Goal: Transaction & Acquisition: Purchase product/service

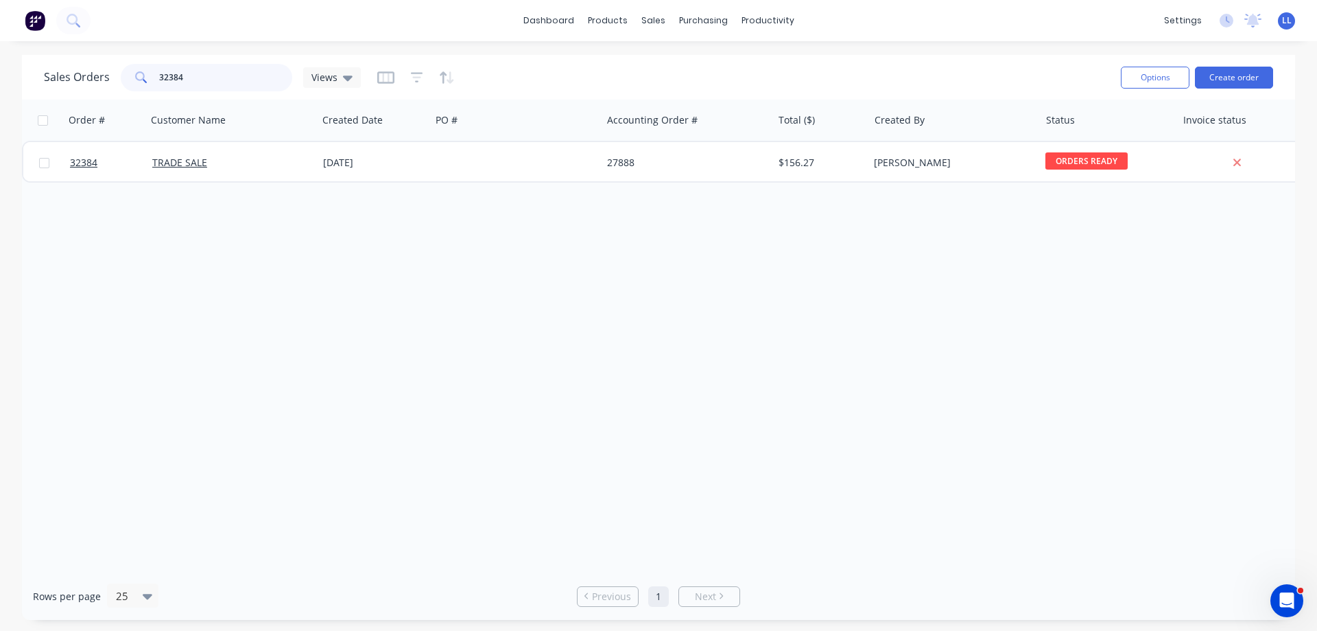
drag, startPoint x: 212, startPoint y: 74, endPoint x: 11, endPoint y: 82, distance: 201.2
click at [72, 74] on div "Sales Orders 32384 Views" at bounding box center [202, 77] width 317 height 27
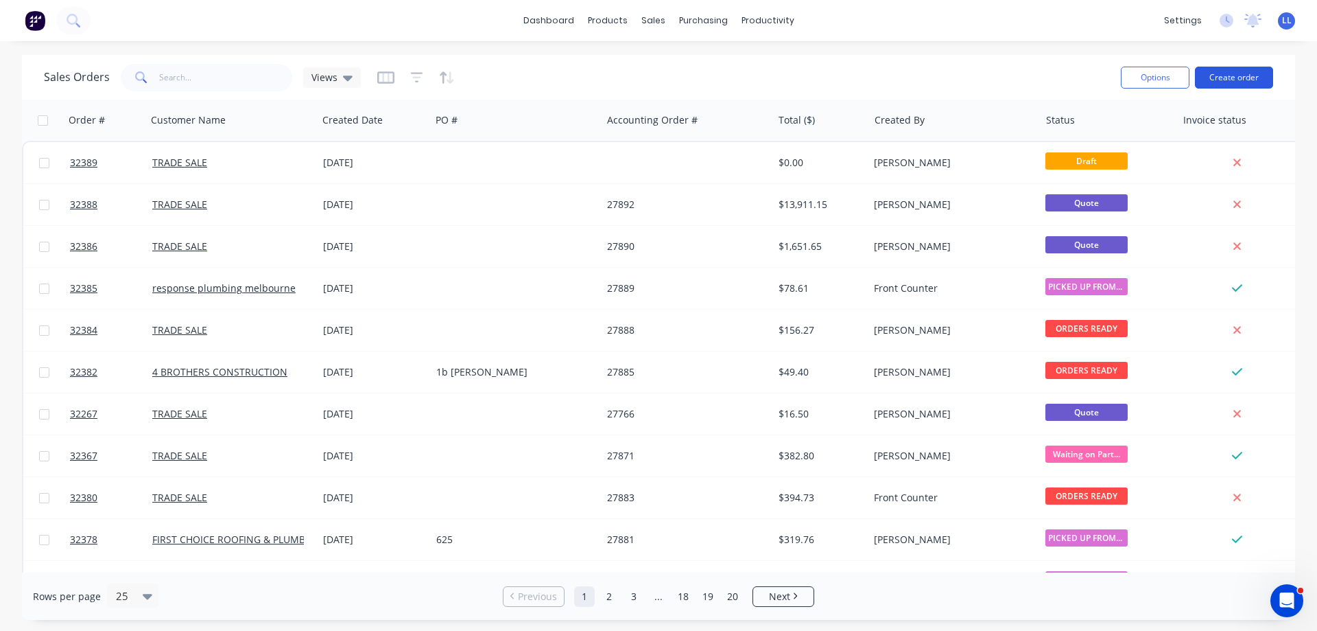
click at [1242, 74] on button "Create order" at bounding box center [1234, 78] width 78 height 22
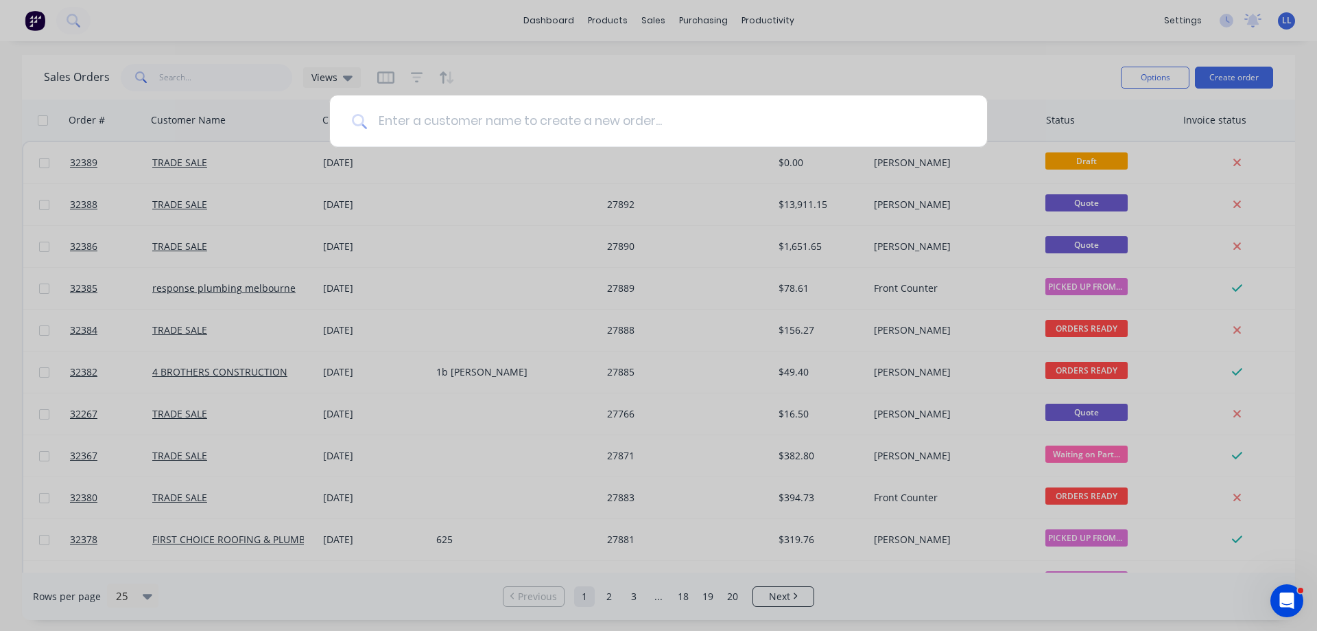
click at [500, 140] on input at bounding box center [666, 120] width 598 height 51
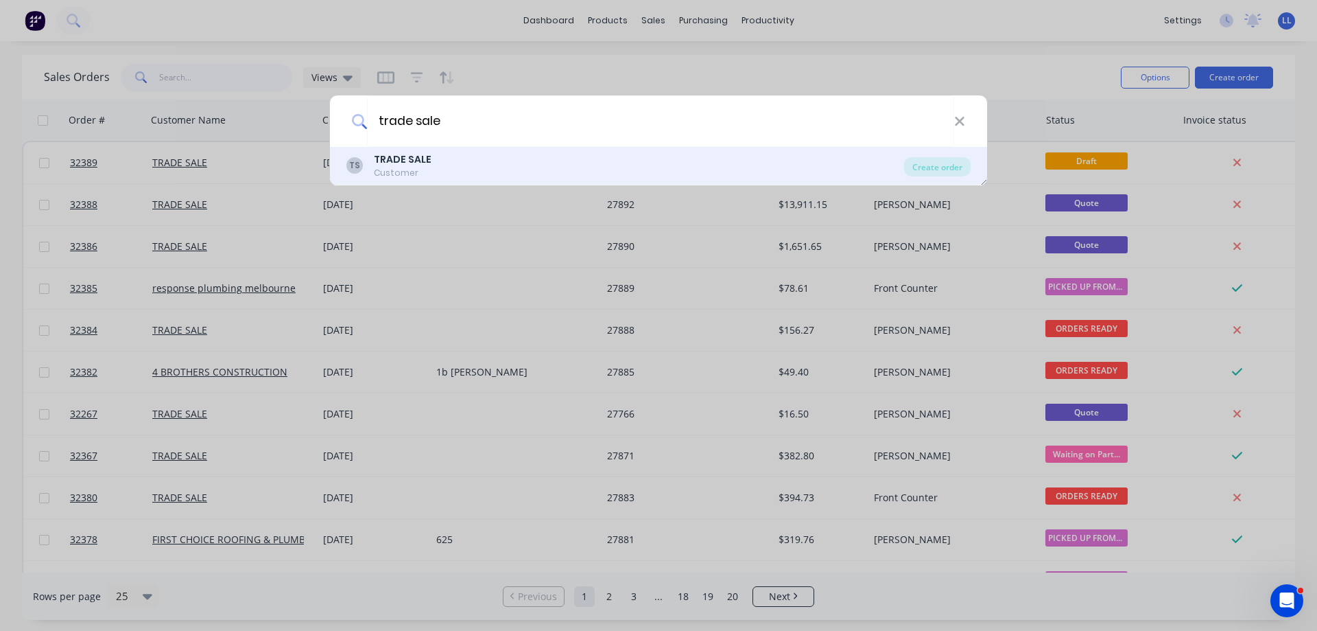
type input "trade sale"
click at [416, 167] on div "Customer" at bounding box center [403, 173] width 58 height 12
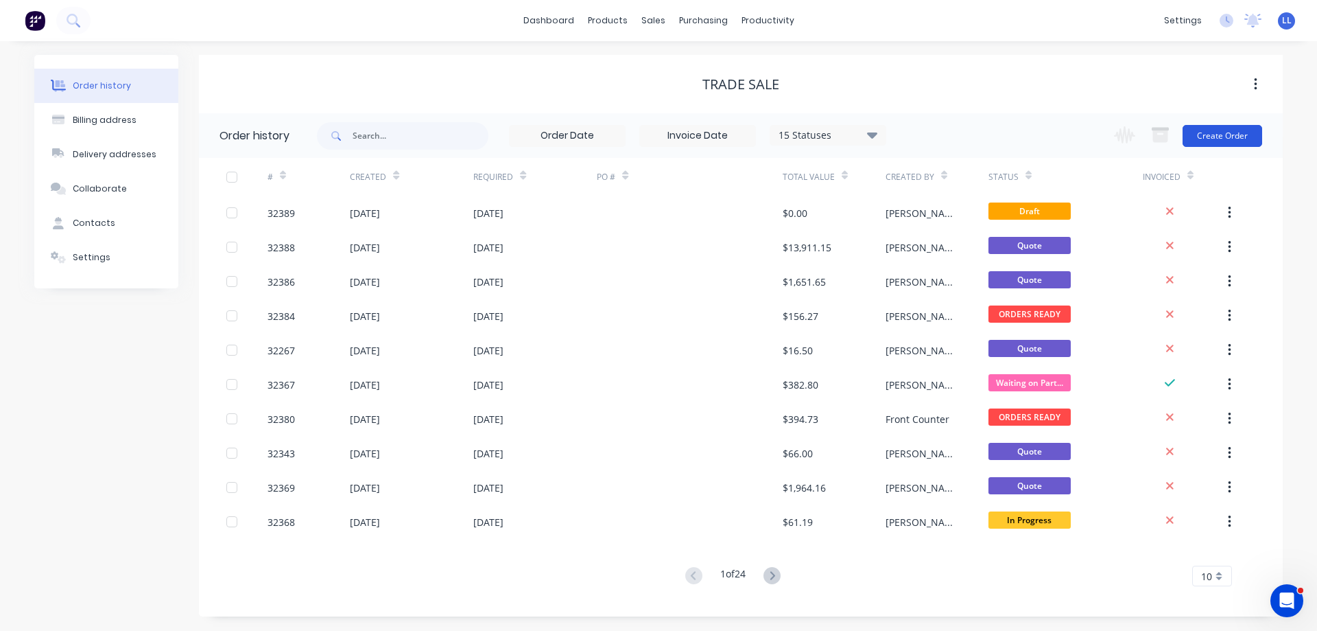
click at [1237, 139] on button "Create Order" at bounding box center [1223, 136] width 80 height 22
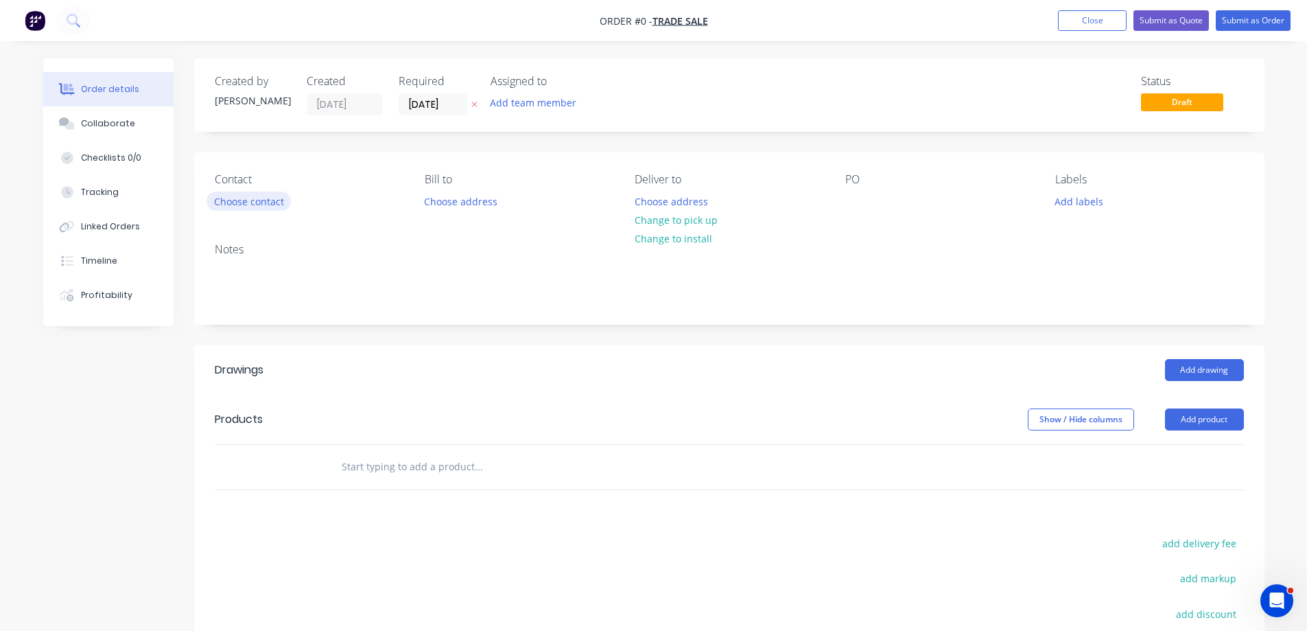
click at [266, 205] on button "Choose contact" at bounding box center [249, 200] width 84 height 19
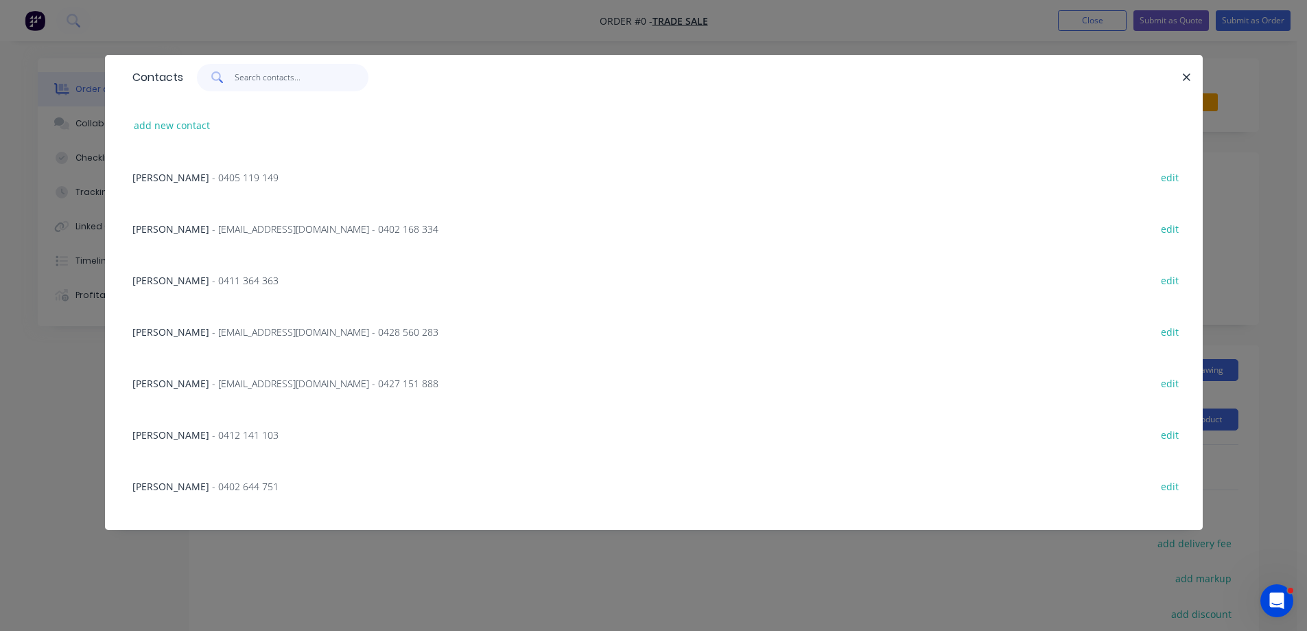
click at [285, 73] on input "text" at bounding box center [302, 77] width 134 height 27
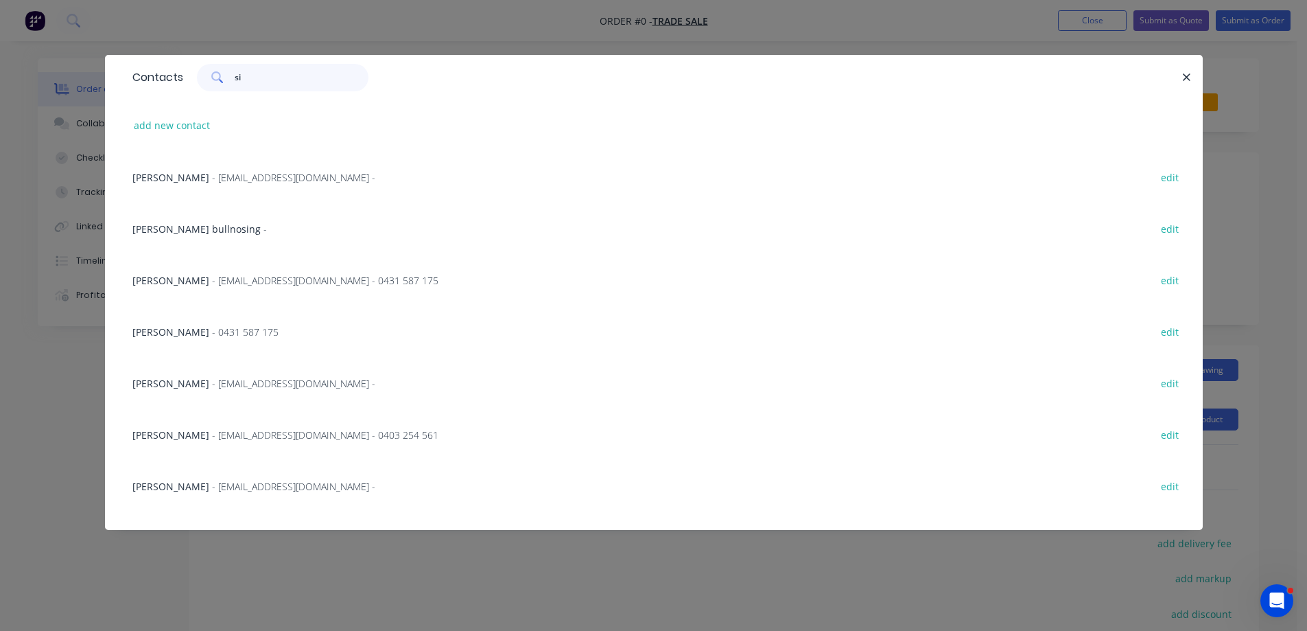
type input "s"
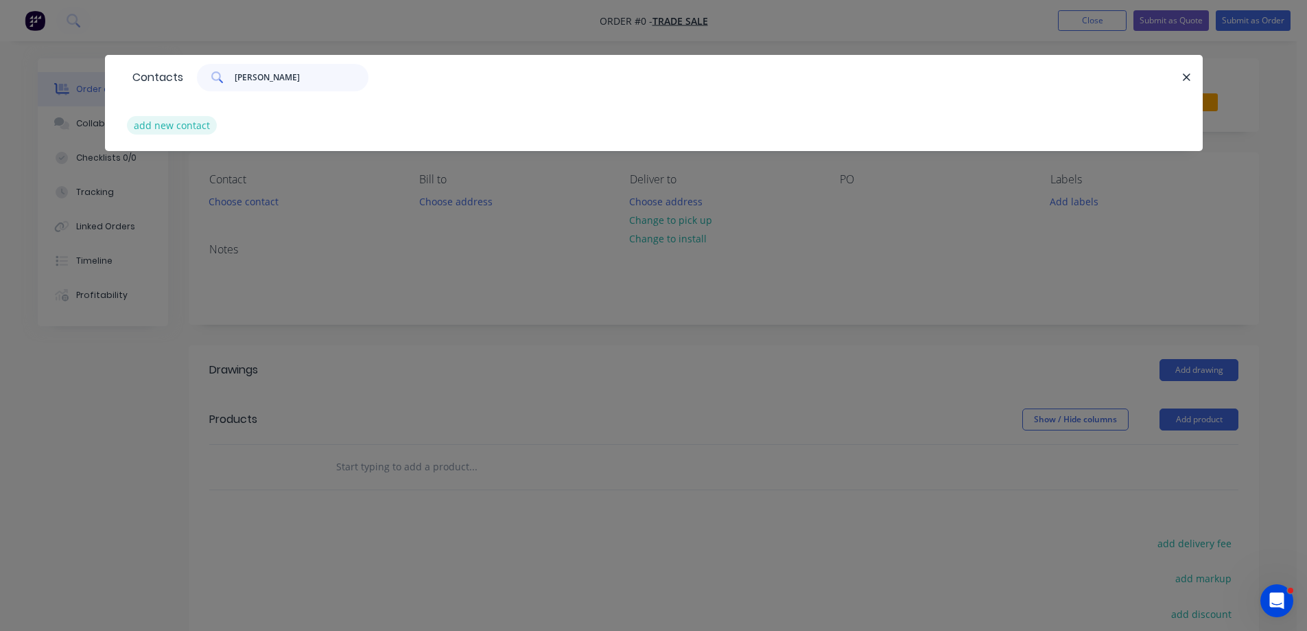
type input "[PERSON_NAME]"
click at [162, 128] on button "add new contact" at bounding box center [172, 125] width 91 height 19
select select "AU"
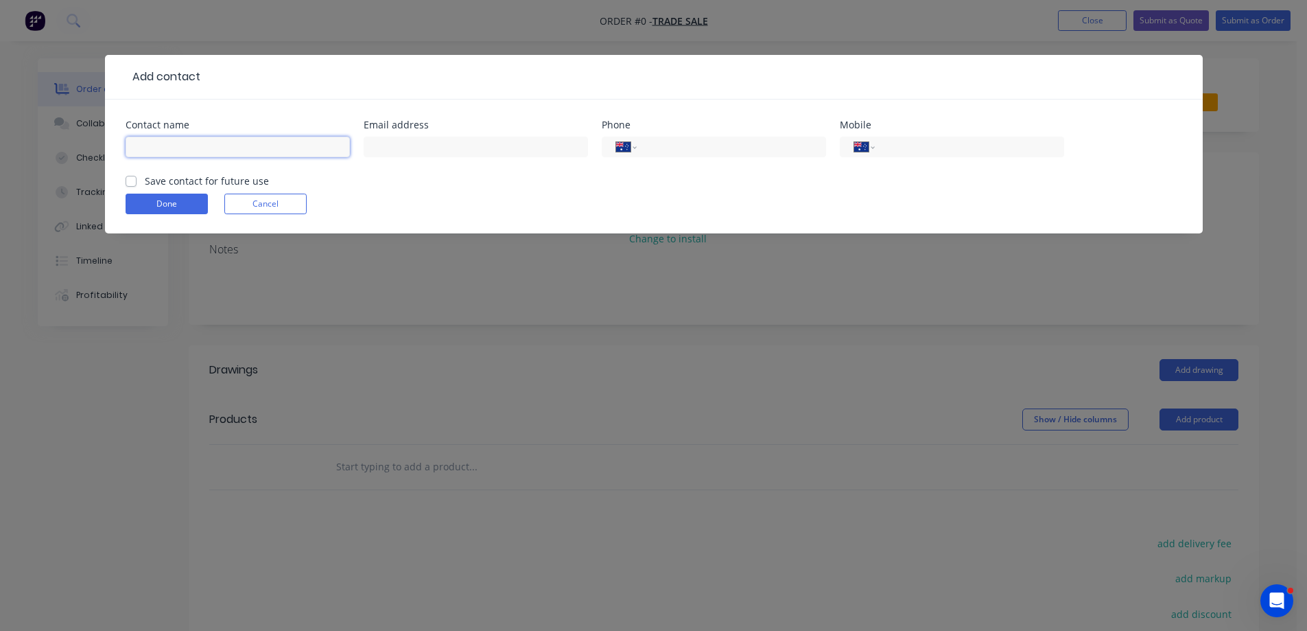
click at [186, 150] on input "text" at bounding box center [238, 147] width 224 height 21
type input "[PERSON_NAME]"
click at [412, 145] on input "text" at bounding box center [476, 147] width 224 height 21
click at [422, 148] on input "[EMAIL_ADDRESS][DOMAIN_NAME]" at bounding box center [476, 147] width 224 height 21
type input "[EMAIL_ADDRESS][DOMAIN_NAME]"
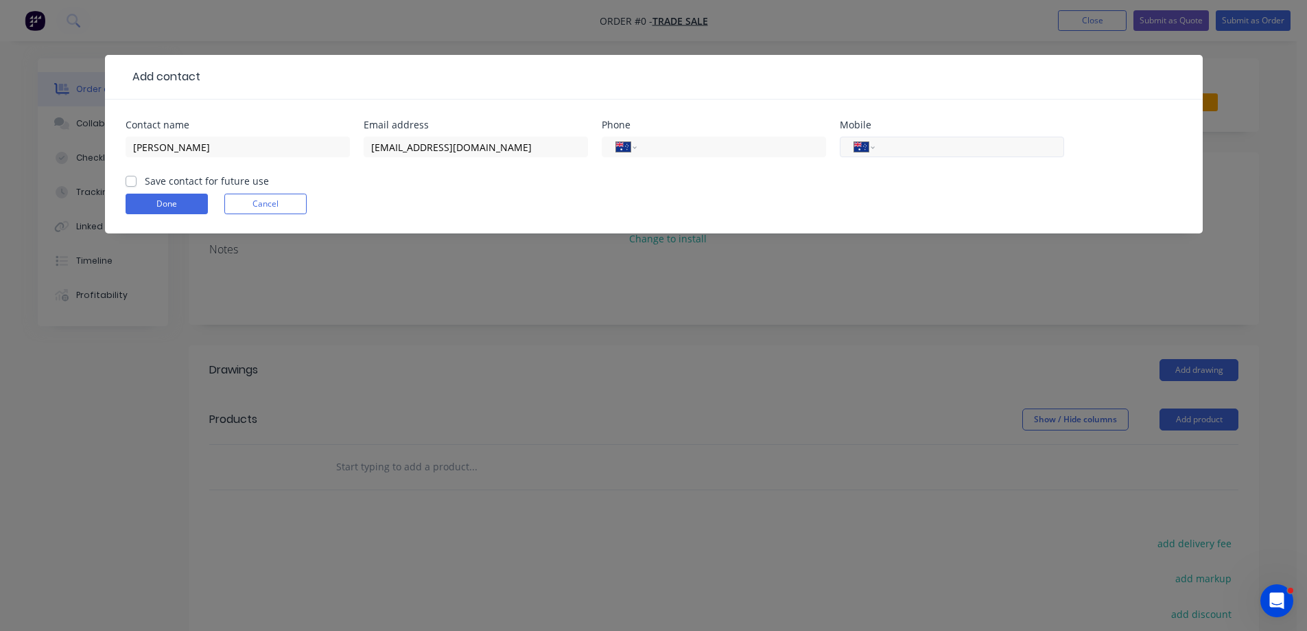
click at [921, 144] on input "tel" at bounding box center [967, 147] width 165 height 16
type input "0436 665 041"
click at [145, 183] on label "Save contact for future use" at bounding box center [207, 181] width 124 height 14
click at [130, 183] on input "Save contact for future use" at bounding box center [131, 180] width 11 height 13
checkbox input "true"
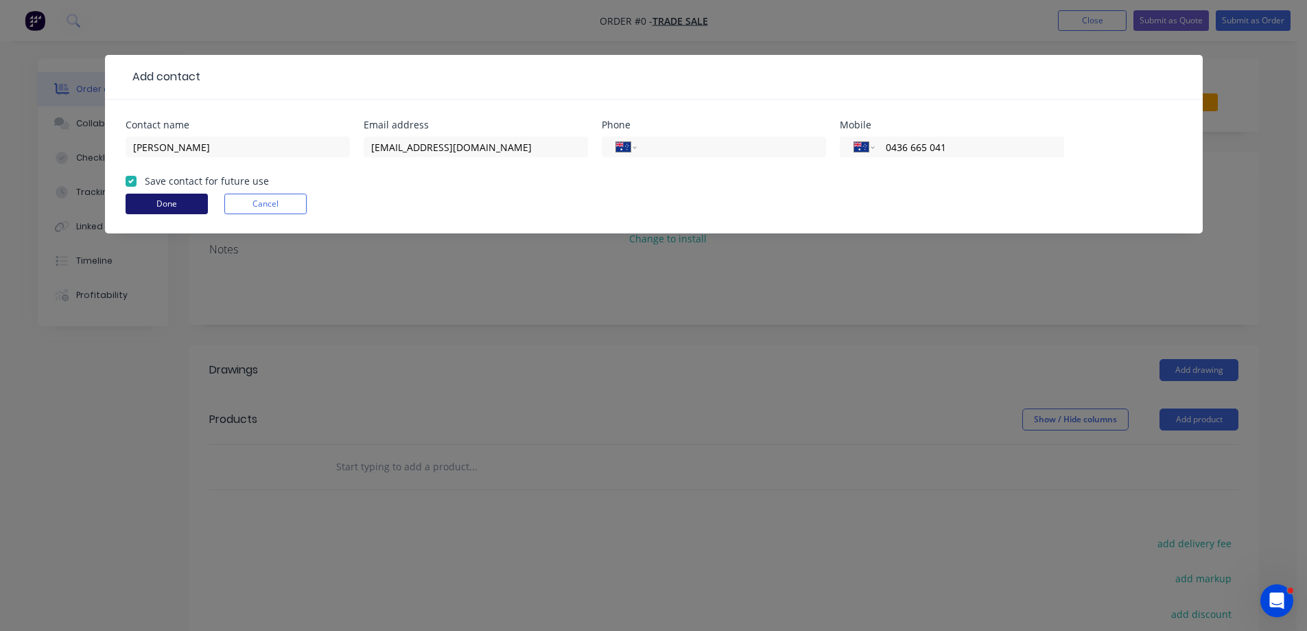
click at [172, 206] on button "Done" at bounding box center [167, 204] width 82 height 21
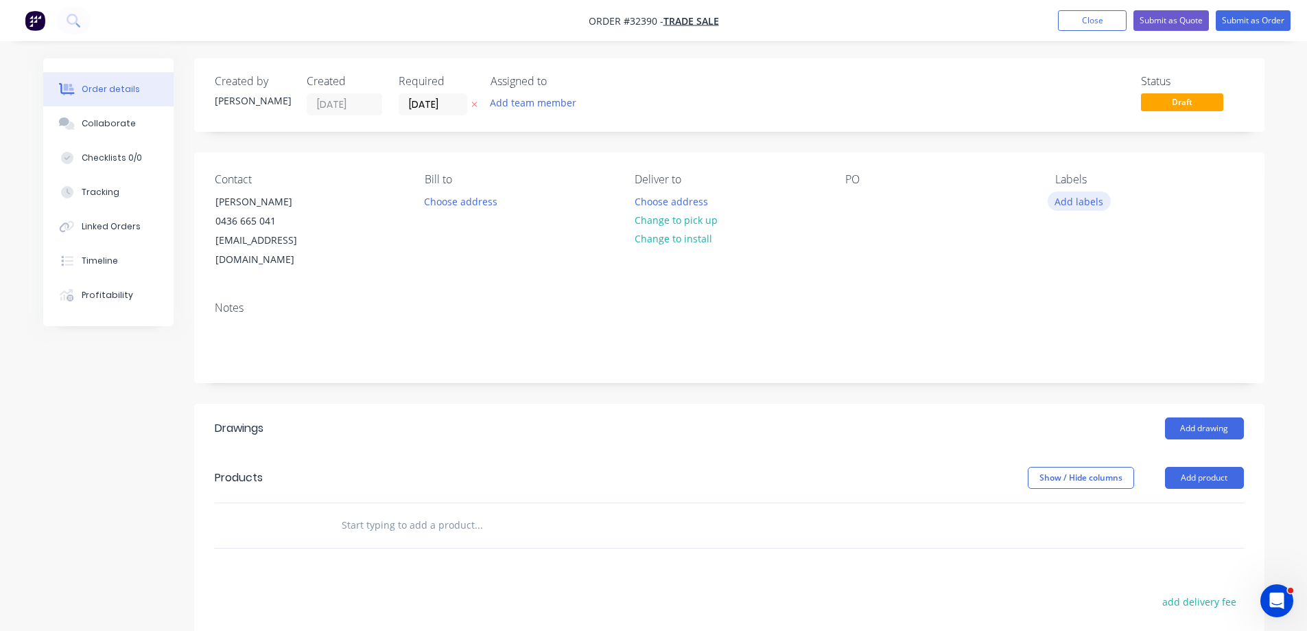
click at [1070, 204] on button "Add labels" at bounding box center [1079, 200] width 63 height 19
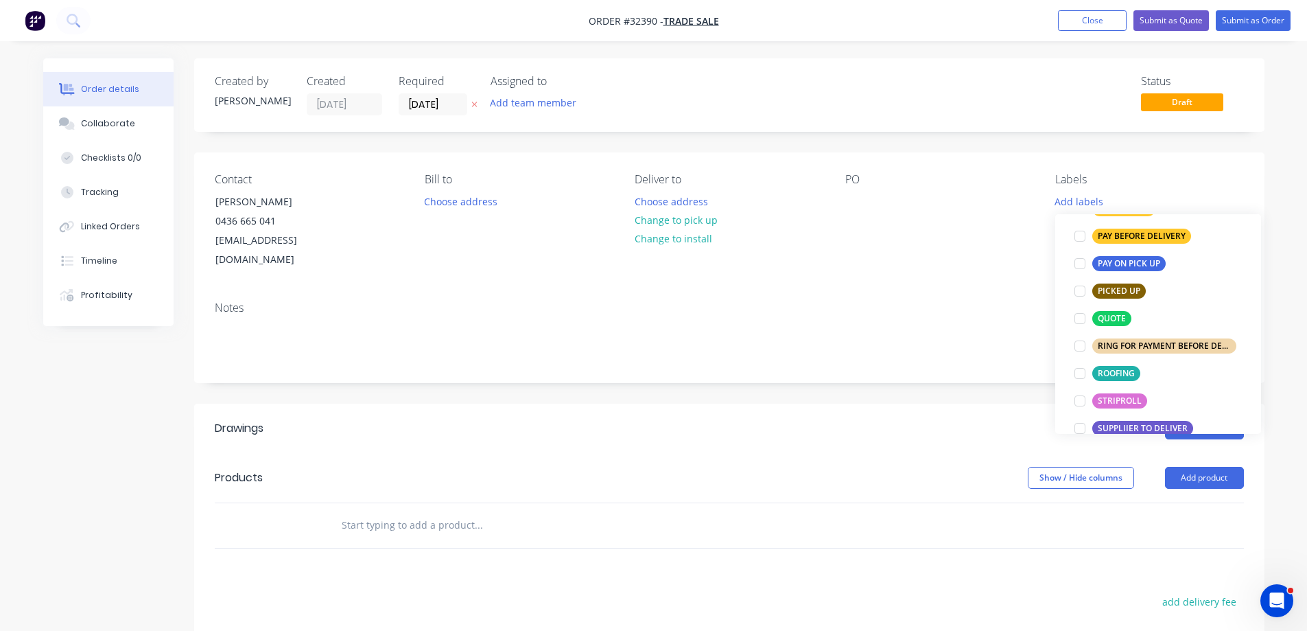
scroll to position [480, 0]
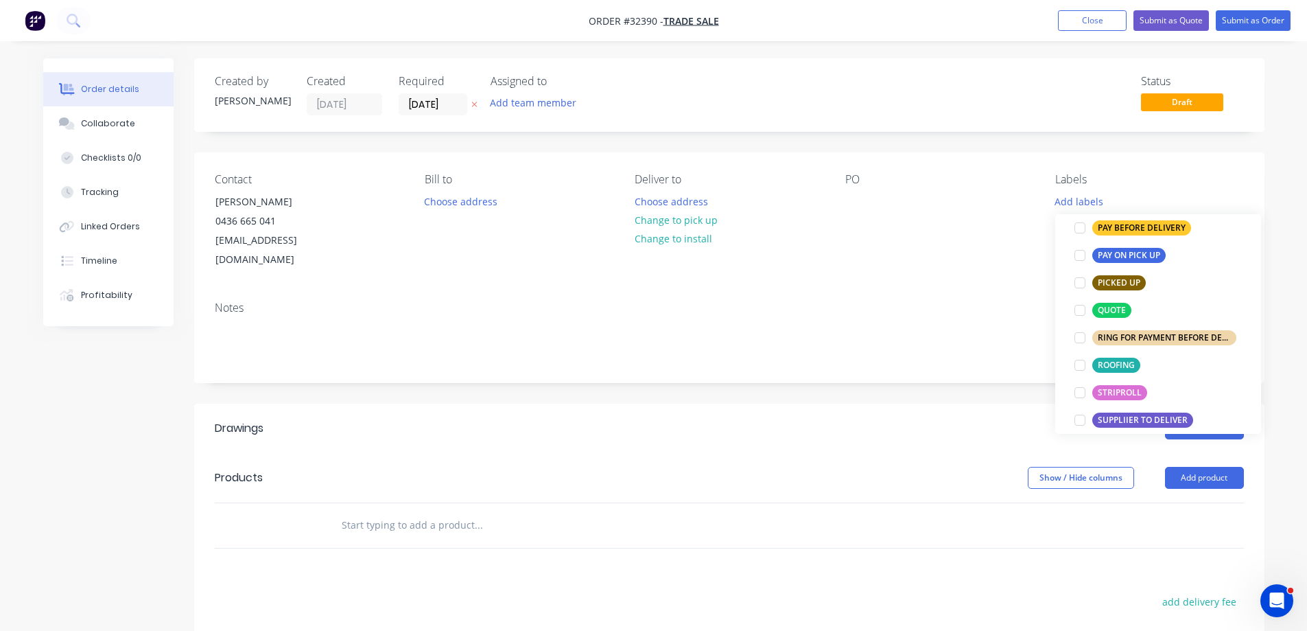
click at [1083, 312] on div at bounding box center [1079, 309] width 27 height 27
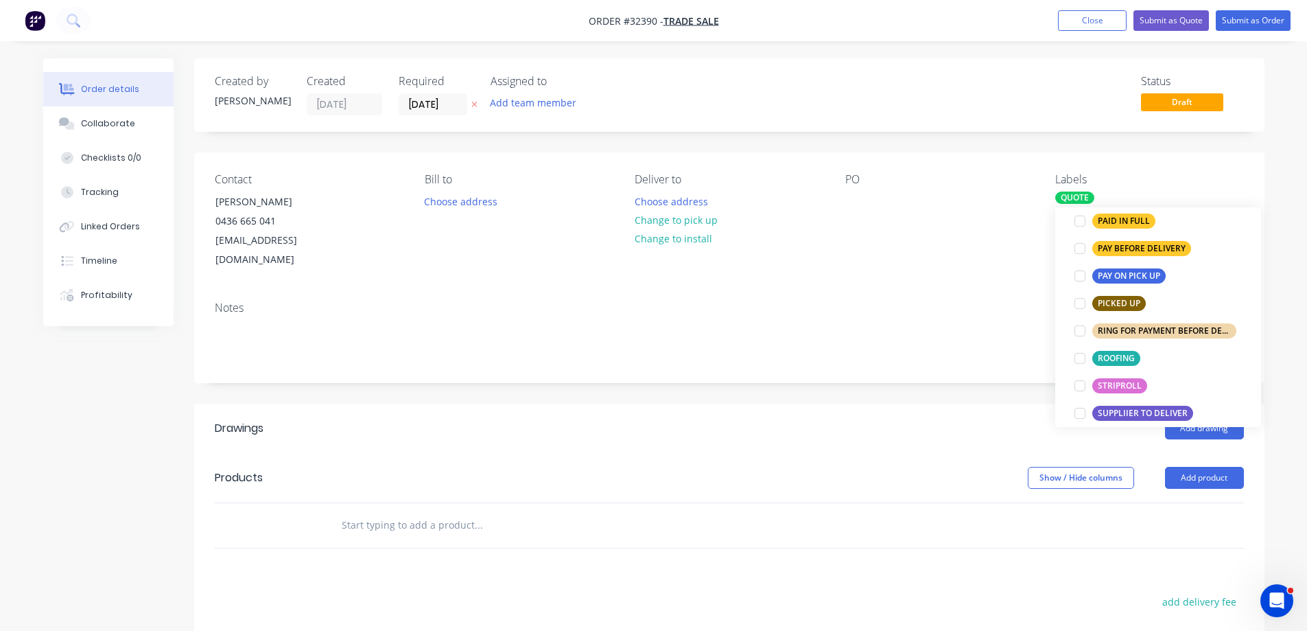
scroll to position [14, 0]
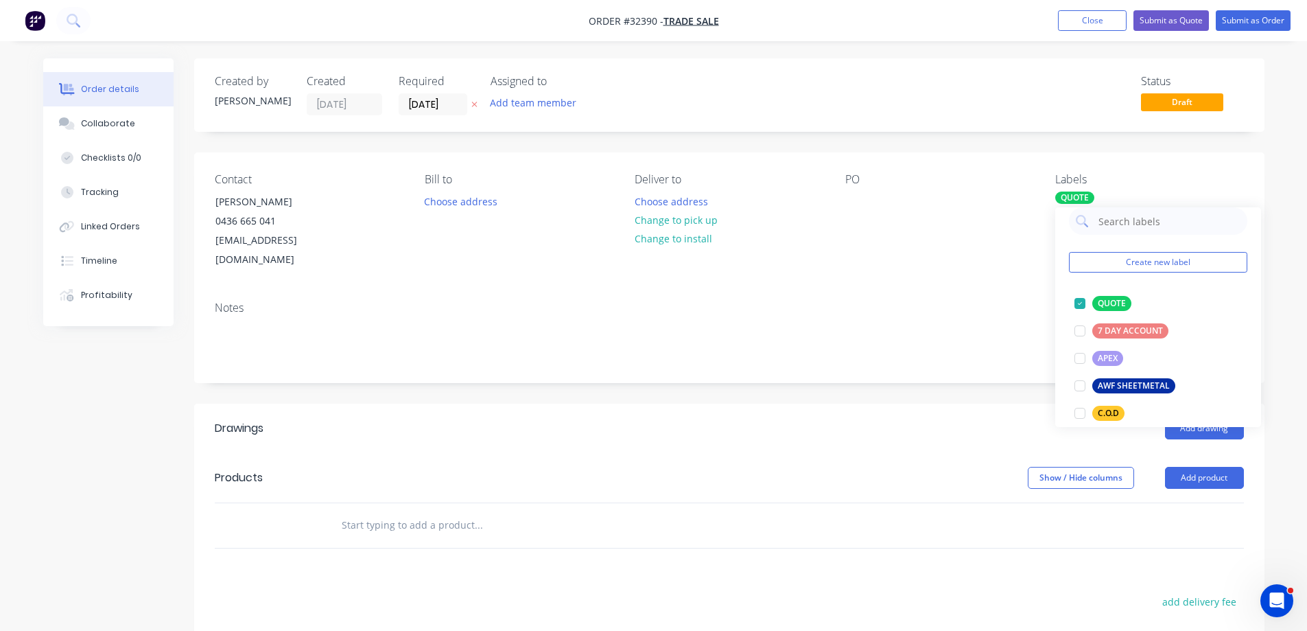
drag, startPoint x: 771, startPoint y: 427, endPoint x: 904, endPoint y: 435, distance: 134.1
click at [771, 427] on header "Drawings Add drawing" at bounding box center [729, 427] width 1070 height 49
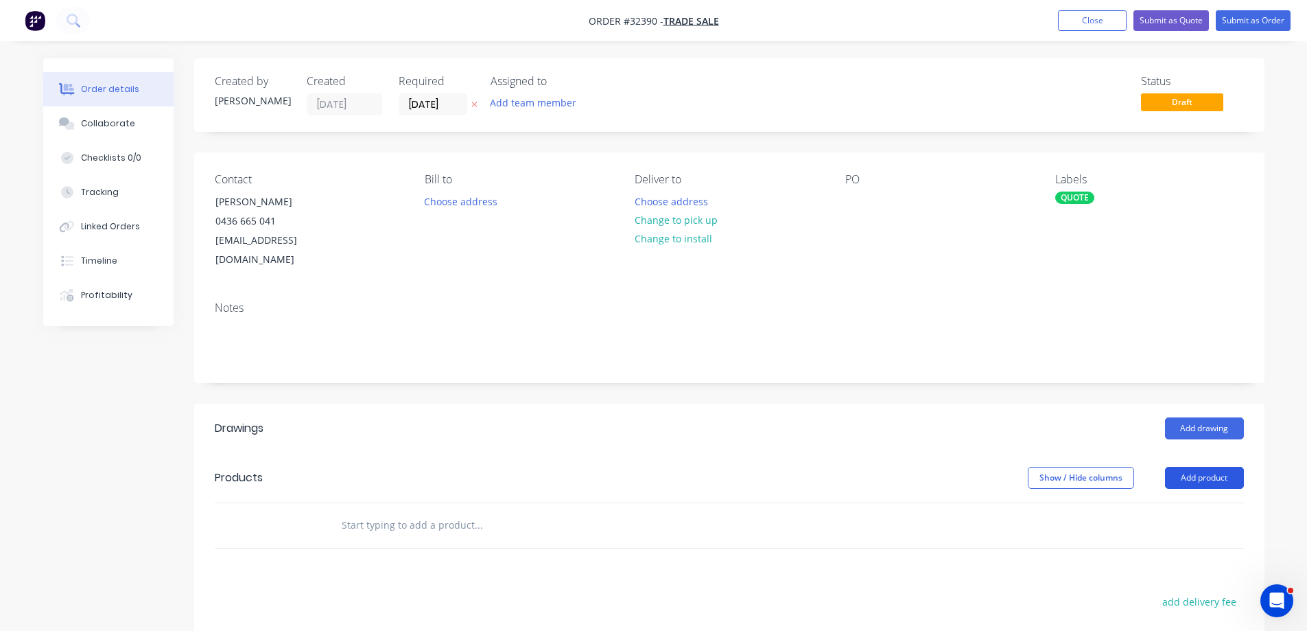
click at [1219, 467] on button "Add product" at bounding box center [1204, 478] width 79 height 22
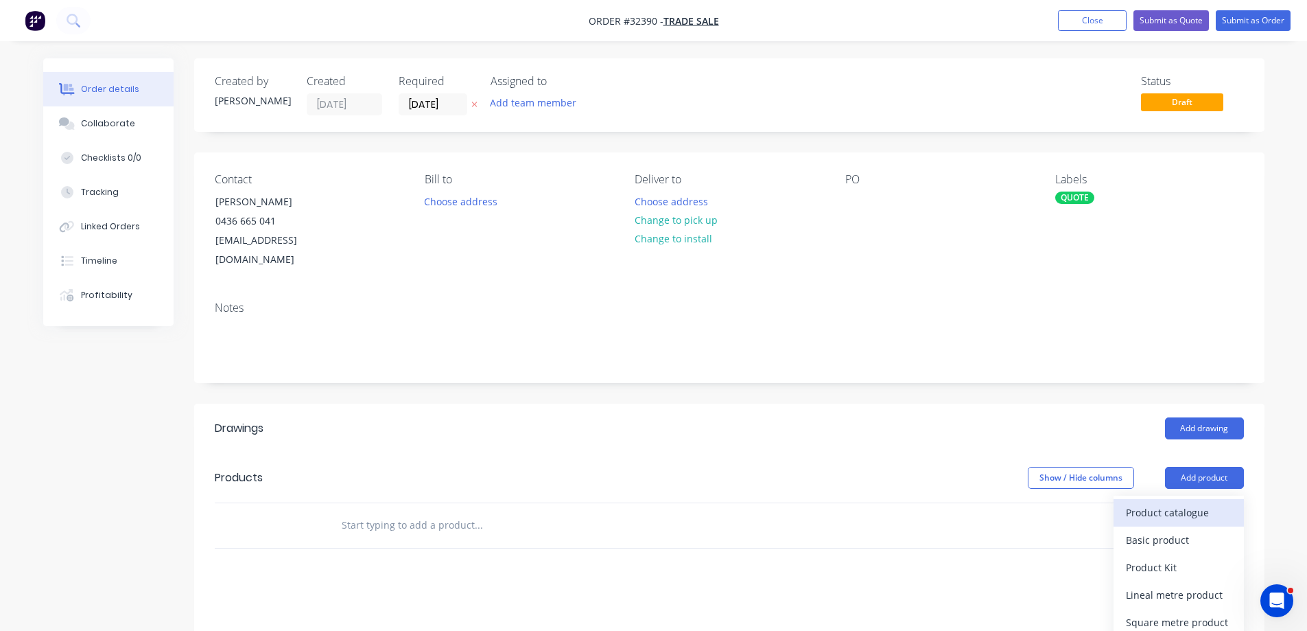
click at [1193, 502] on div "Product catalogue" at bounding box center [1179, 512] width 106 height 20
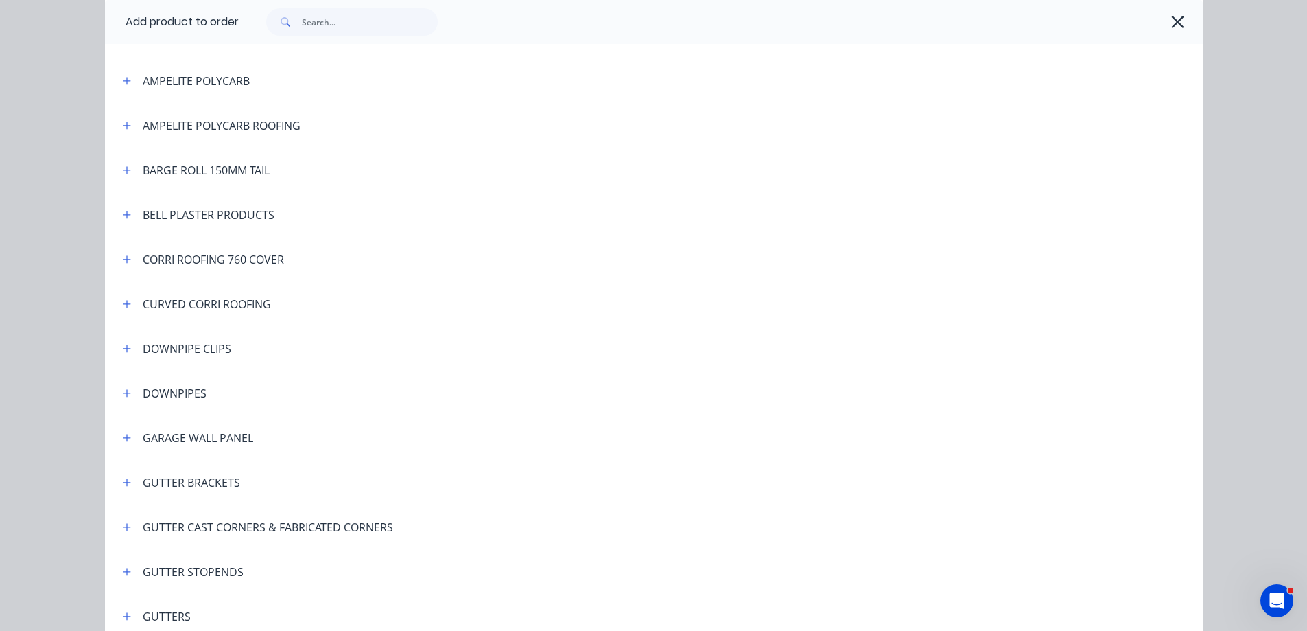
scroll to position [137, 0]
click at [124, 395] on icon "button" at bounding box center [127, 393] width 8 height 10
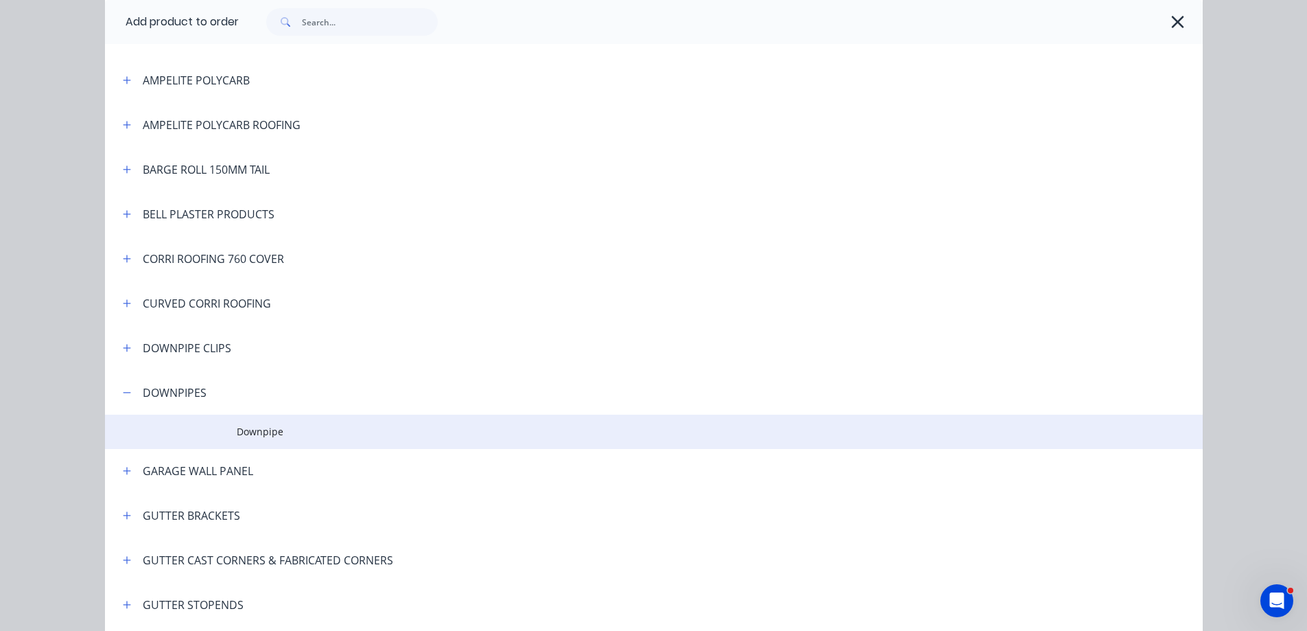
click at [244, 432] on span "Downpipe" at bounding box center [623, 431] width 773 height 14
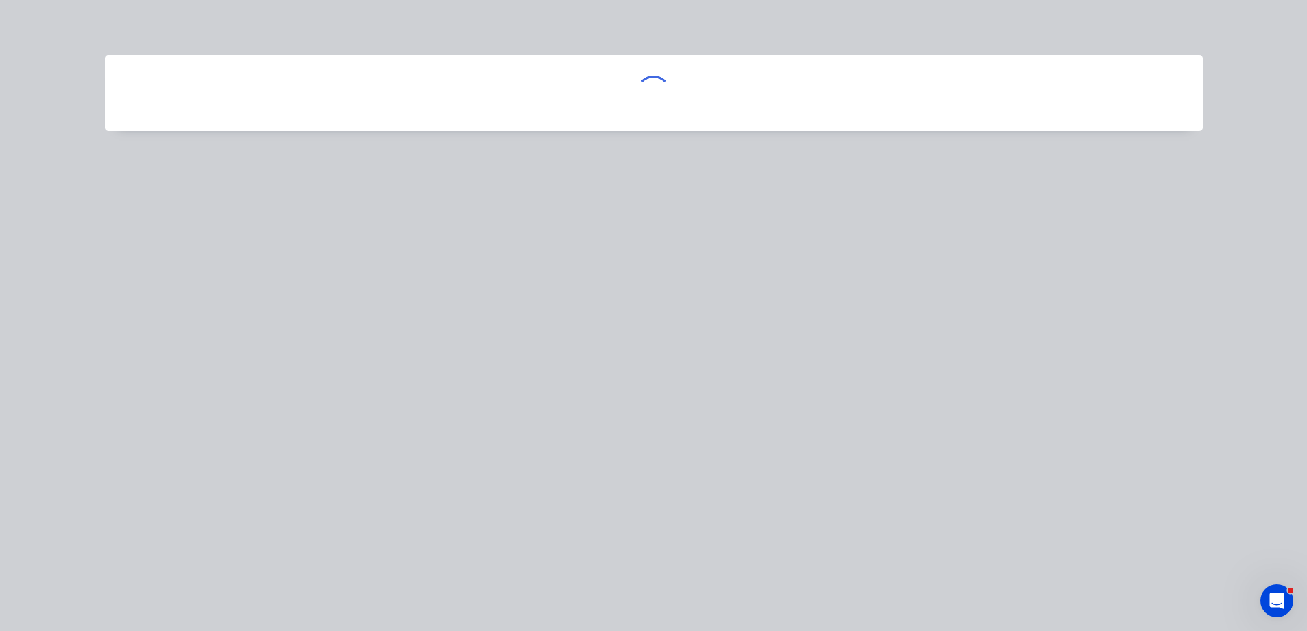
scroll to position [0, 0]
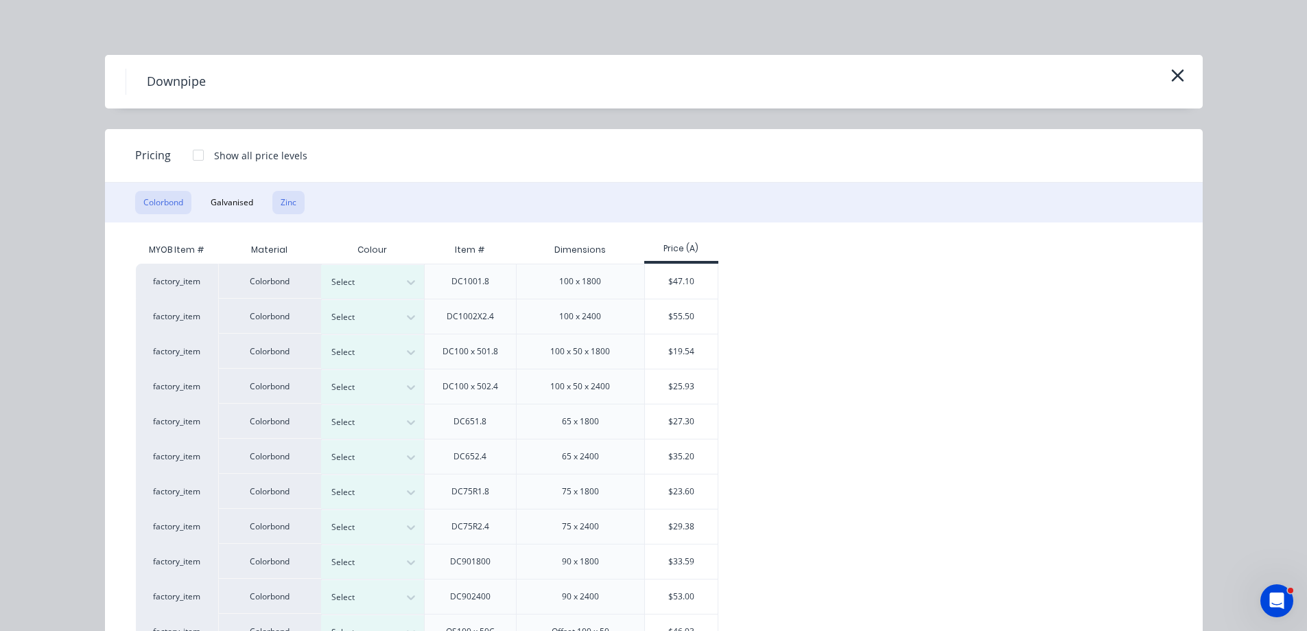
click at [288, 206] on button "Zinc" at bounding box center [288, 202] width 32 height 23
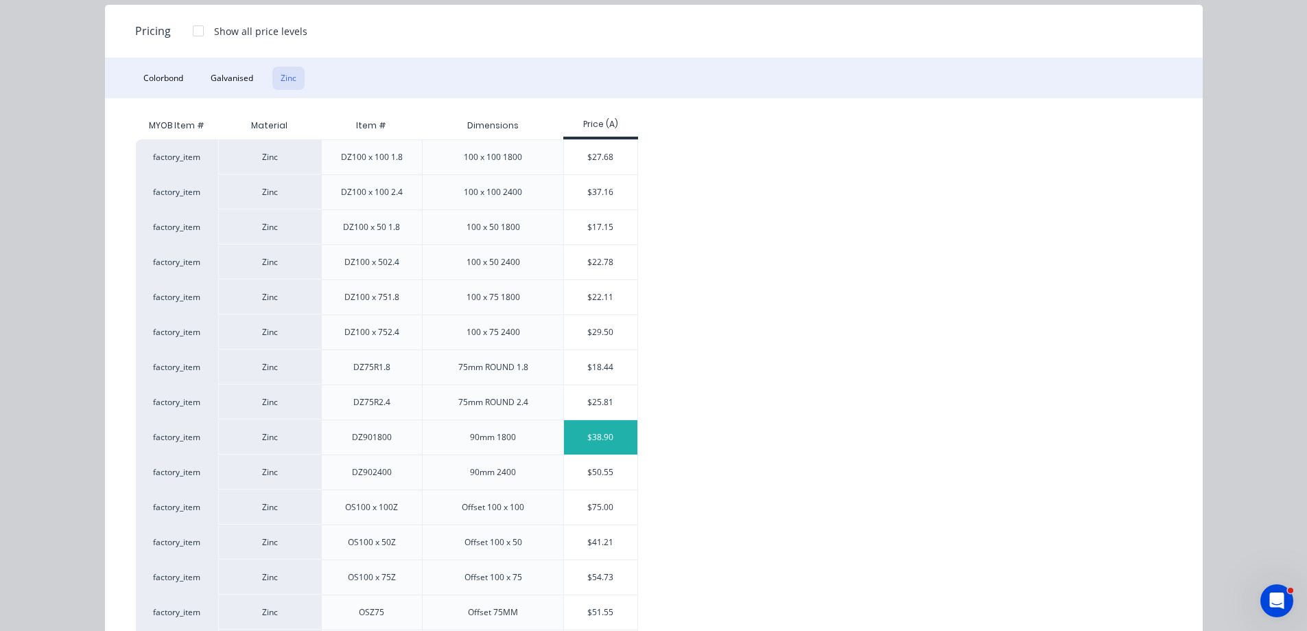
scroll to position [137, 0]
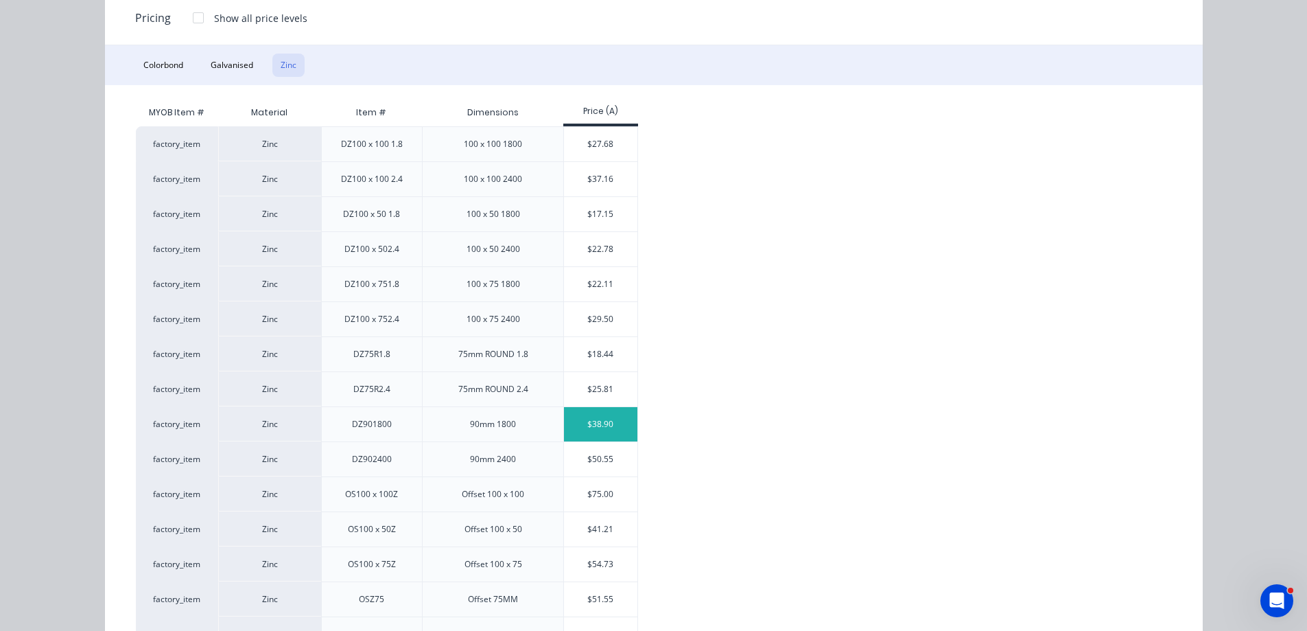
click at [611, 427] on div "$38.90" at bounding box center [600, 424] width 73 height 34
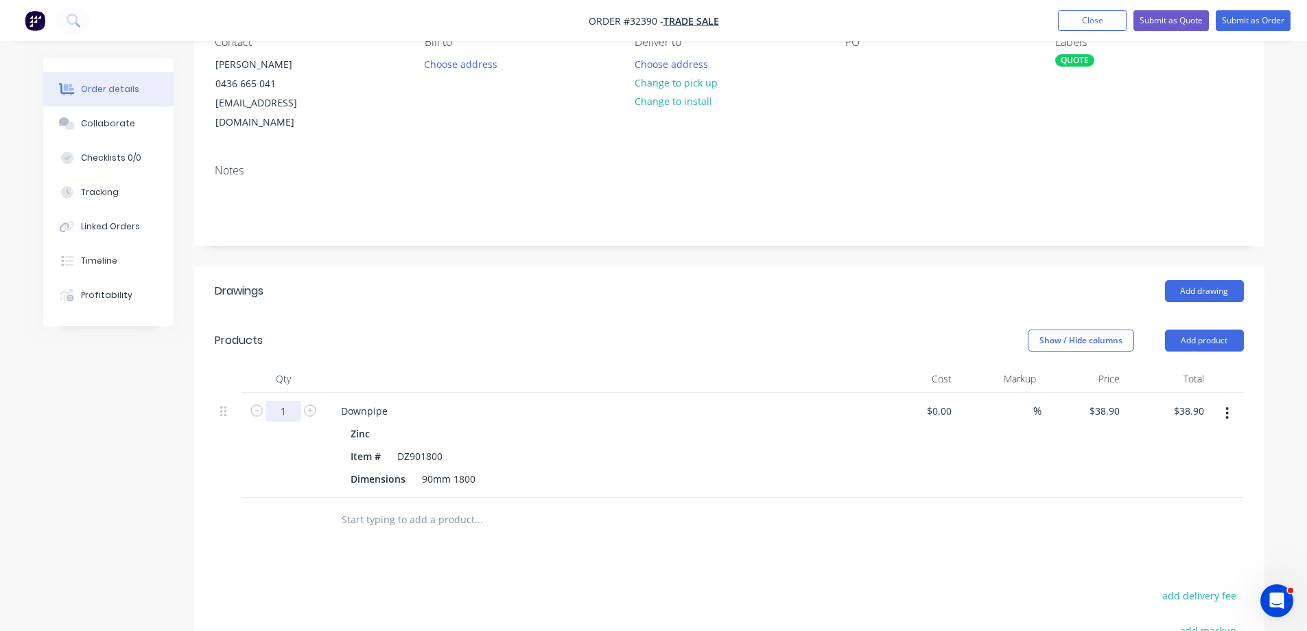
click at [294, 401] on input "1" at bounding box center [284, 411] width 36 height 21
type input "4"
type input "$155.60"
click at [1191, 329] on button "Add product" at bounding box center [1204, 340] width 79 height 22
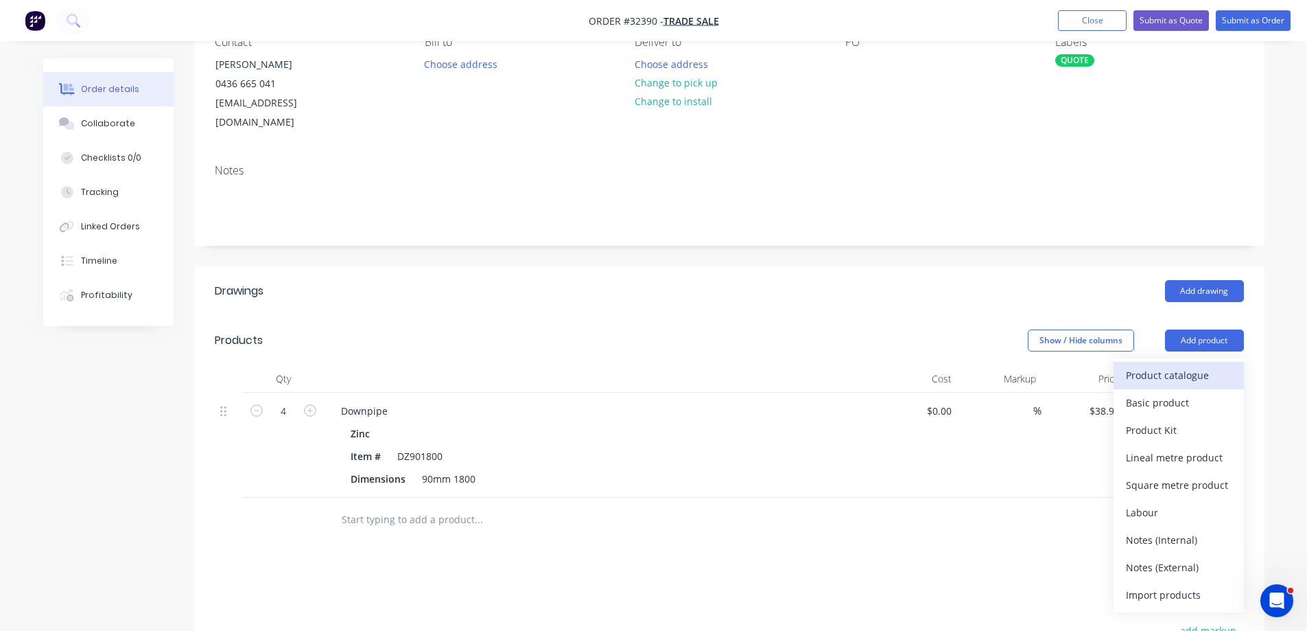
click at [1182, 365] on div "Product catalogue" at bounding box center [1179, 375] width 106 height 20
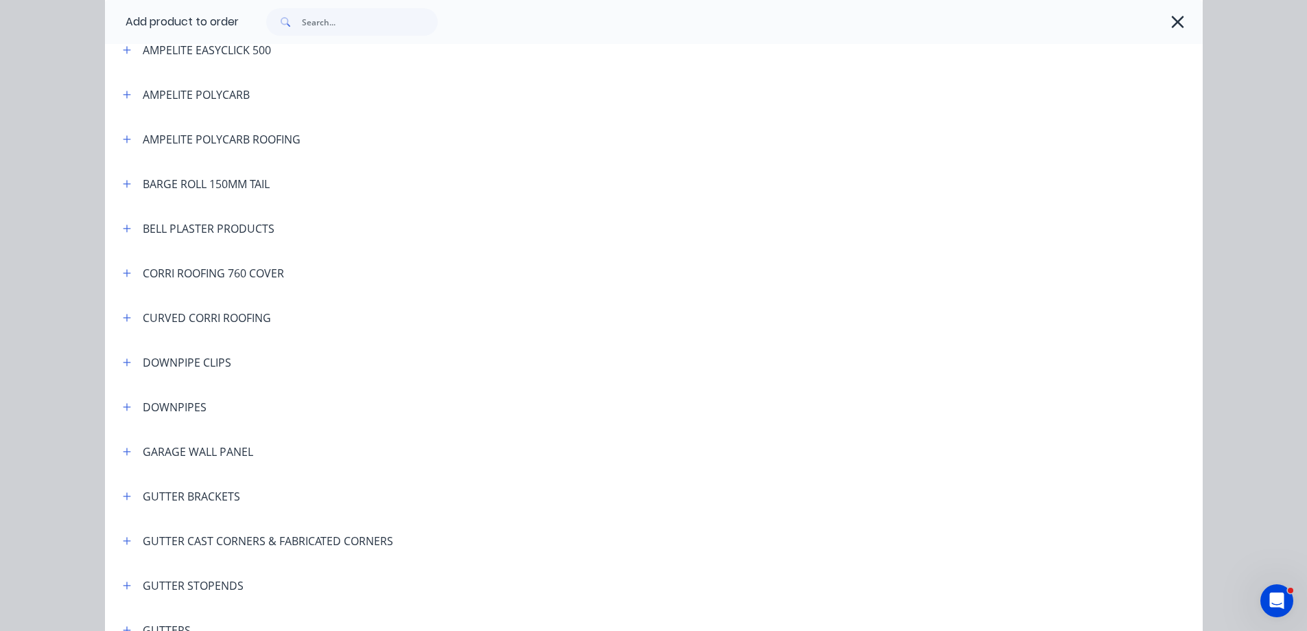
scroll to position [343, 0]
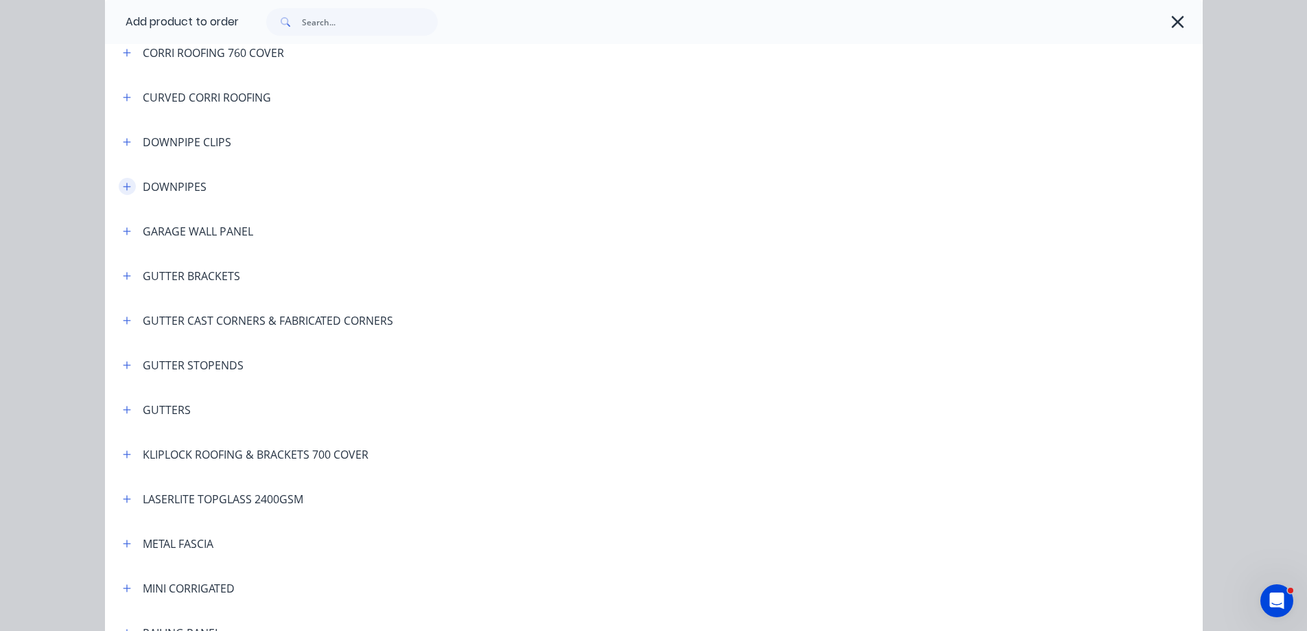
click at [123, 185] on icon "button" at bounding box center [127, 187] width 8 height 10
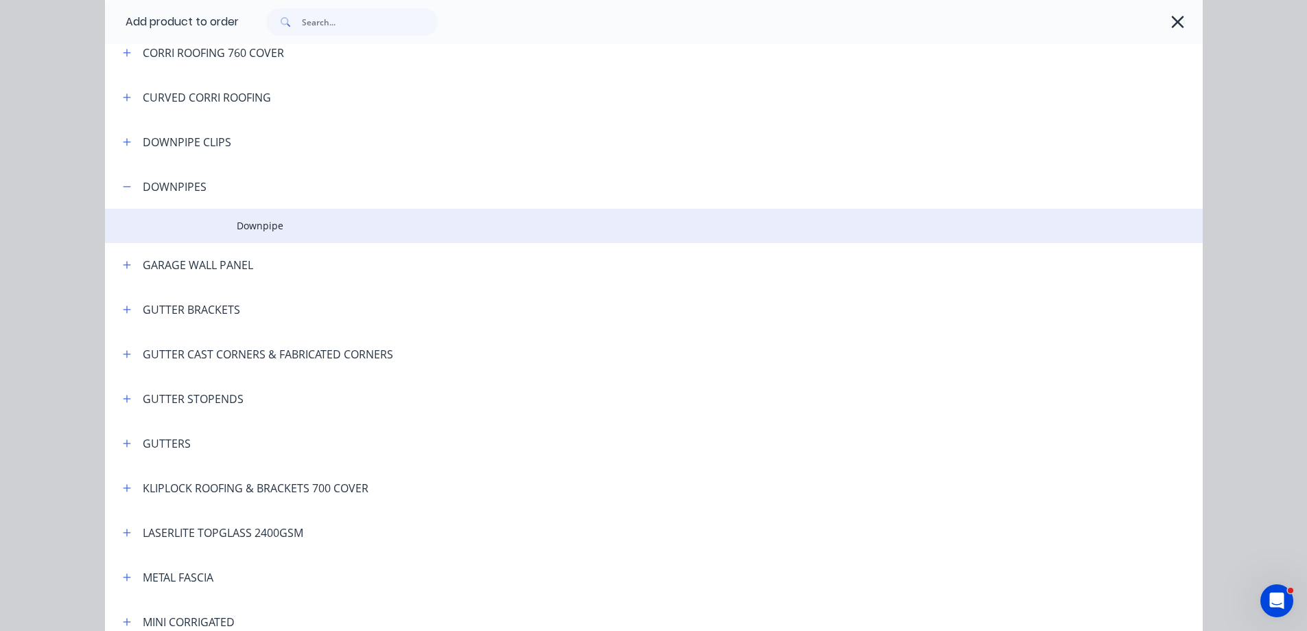
click at [285, 229] on span "Downpipe" at bounding box center [623, 225] width 773 height 14
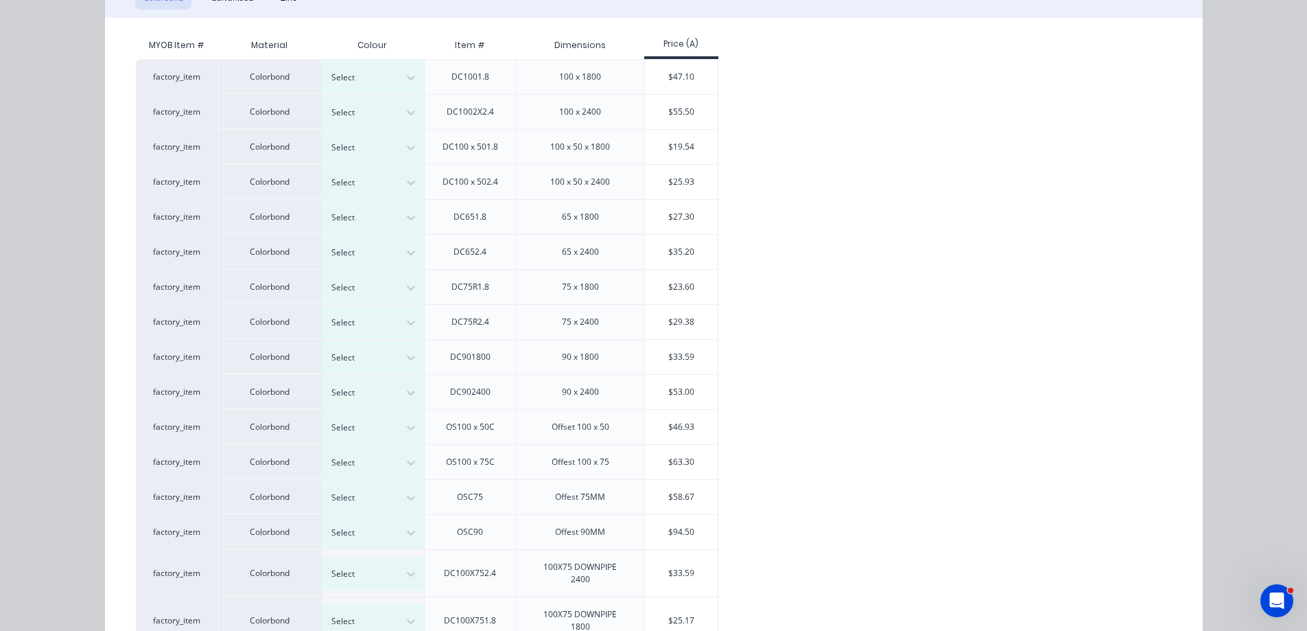
scroll to position [206, 0]
click at [399, 355] on div at bounding box center [411, 356] width 25 height 22
type input "m"
click at [656, 347] on div "$33.59" at bounding box center [681, 355] width 73 height 34
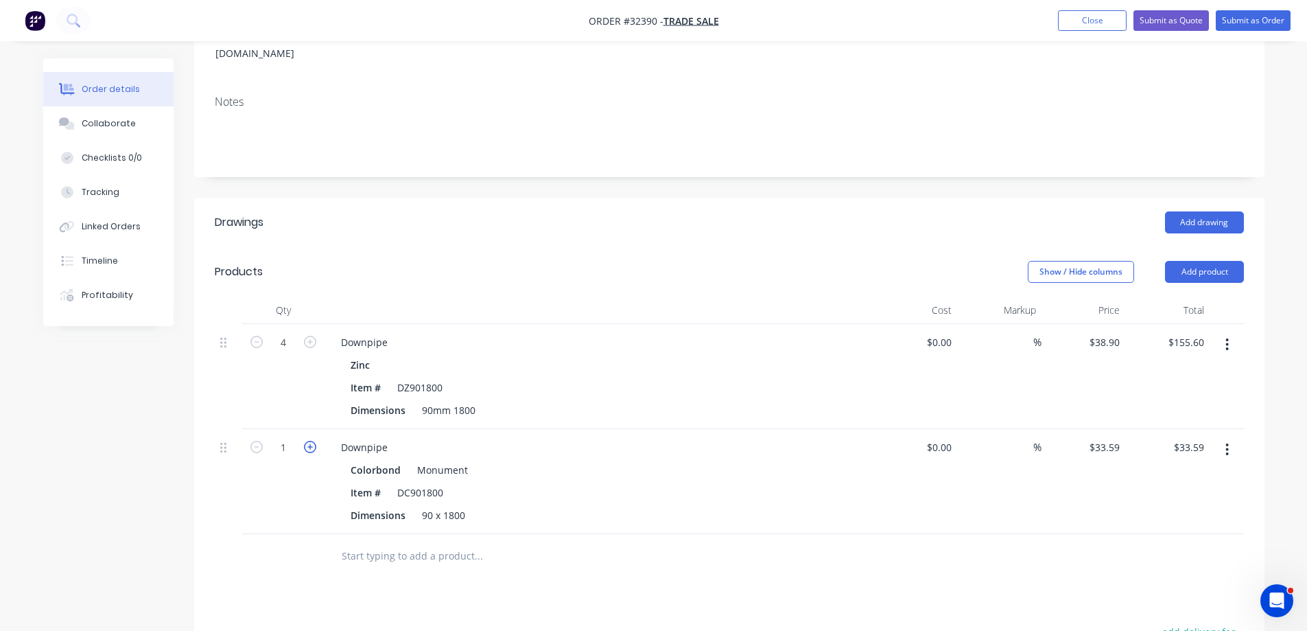
click at [314, 441] on icon "button" at bounding box center [310, 447] width 12 height 12
type input "2"
type input "$67.18"
click at [1224, 261] on button "Add product" at bounding box center [1204, 272] width 79 height 22
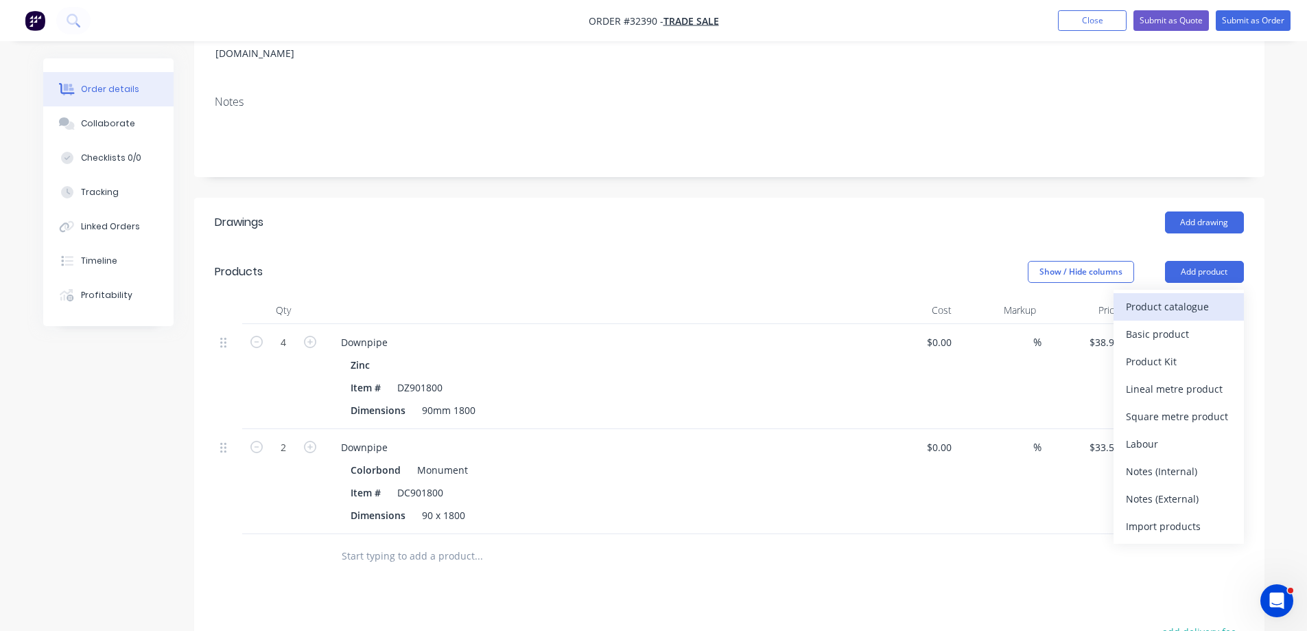
click at [1186, 296] on div "Product catalogue" at bounding box center [1179, 306] width 106 height 20
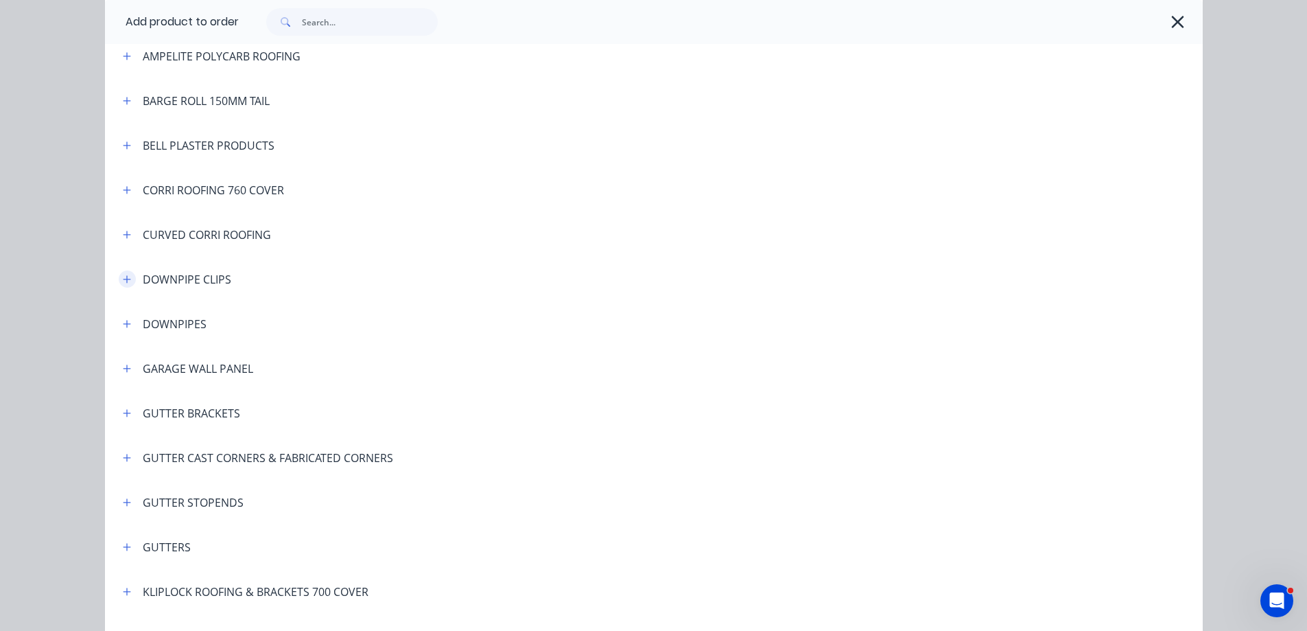
click at [123, 274] on icon "button" at bounding box center [127, 279] width 8 height 10
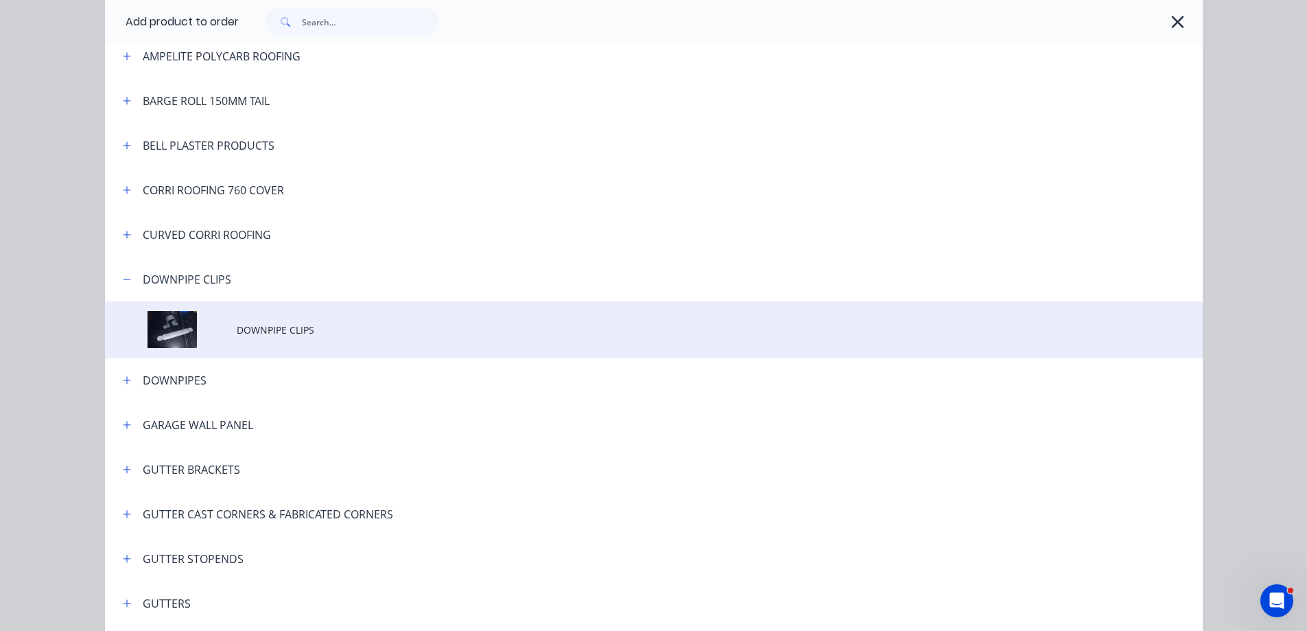
click at [261, 333] on span "DOWNPIPE CLIPS" at bounding box center [623, 330] width 773 height 14
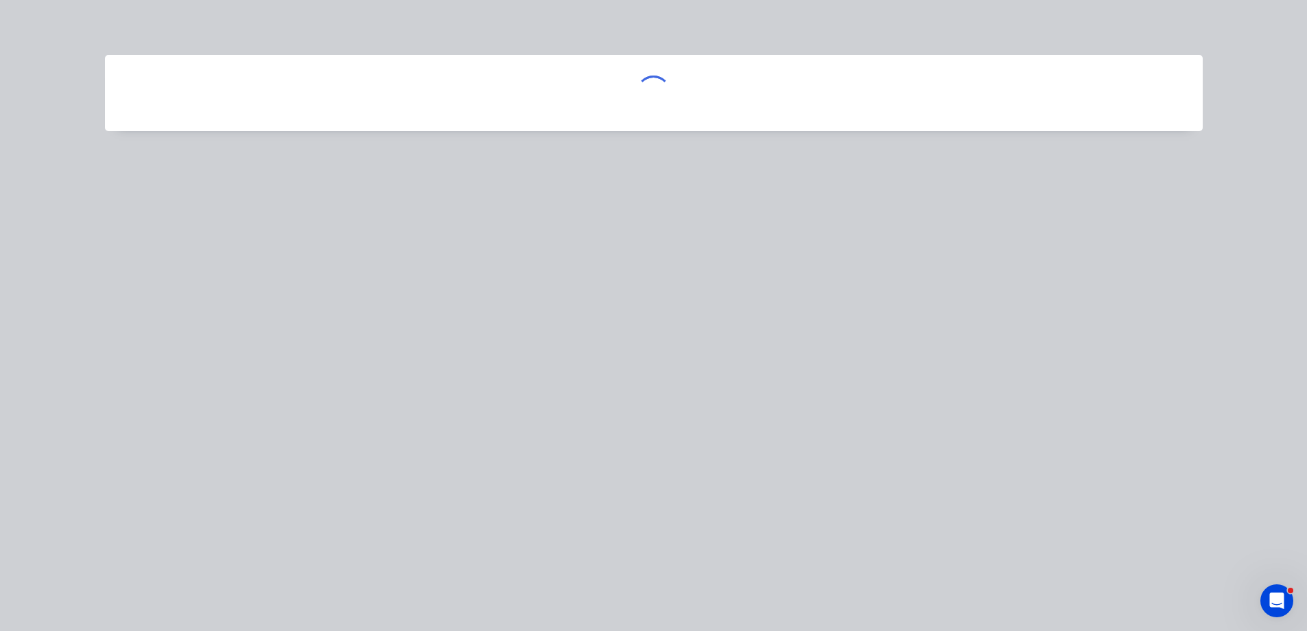
scroll to position [0, 0]
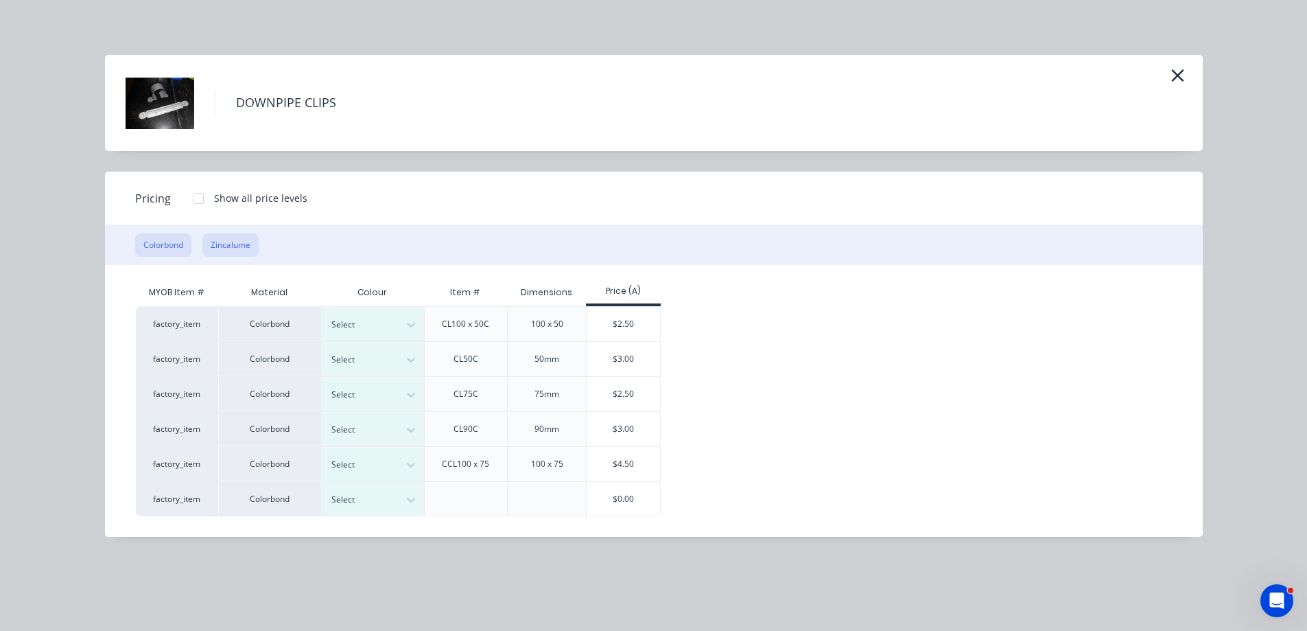
click at [227, 242] on button "Zincalume" at bounding box center [230, 244] width 56 height 23
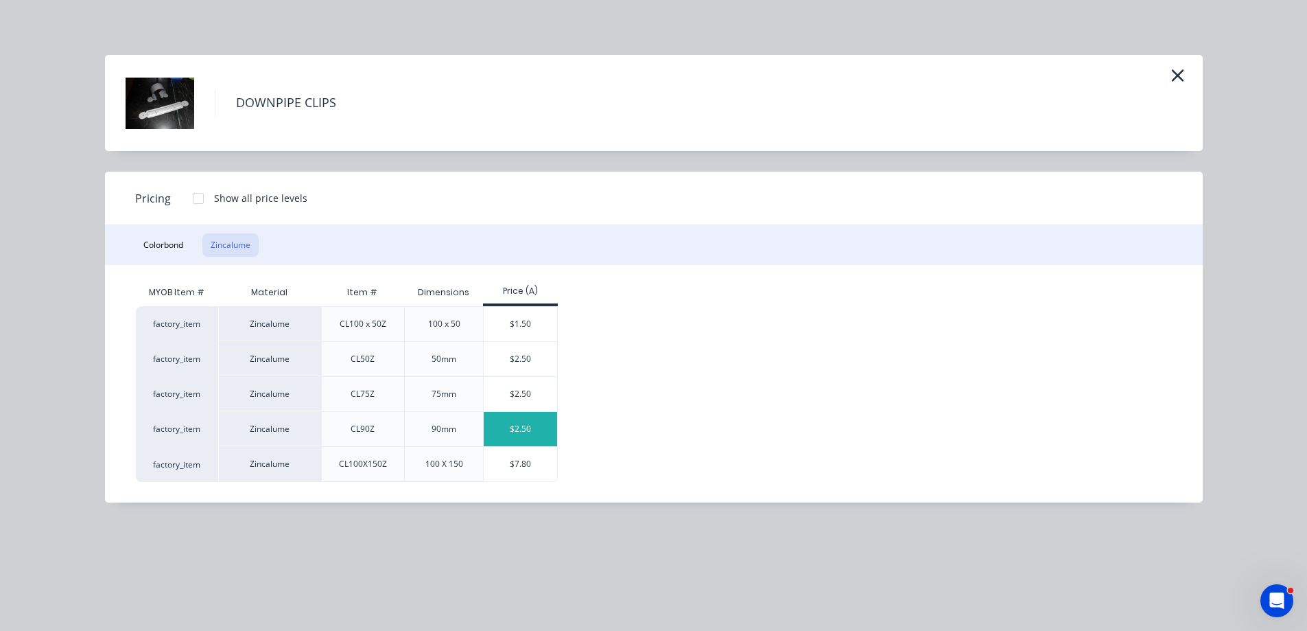
click at [524, 423] on div "$2.50" at bounding box center [520, 429] width 73 height 34
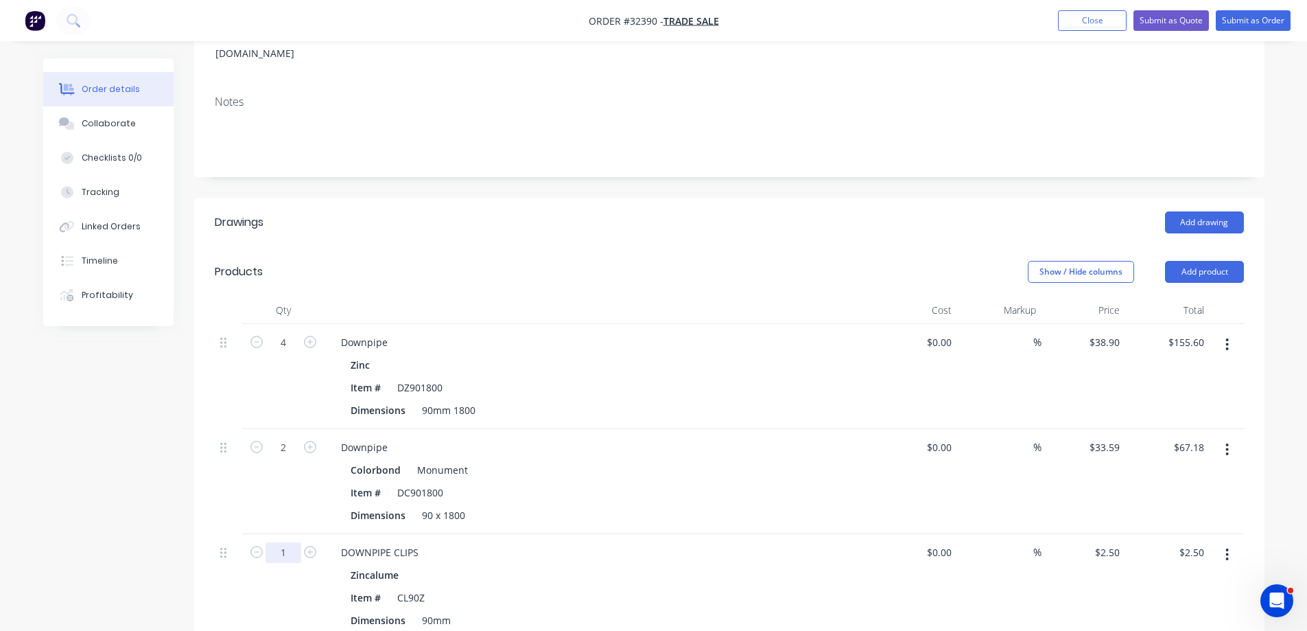
click at [286, 542] on input "1" at bounding box center [284, 552] width 36 height 21
type input "8"
type input "$20.00"
drag, startPoint x: 566, startPoint y: 592, endPoint x: 1035, endPoint y: 409, distance: 503.2
click at [567, 610] on div "Dimensions 90mm" at bounding box center [596, 620] width 502 height 20
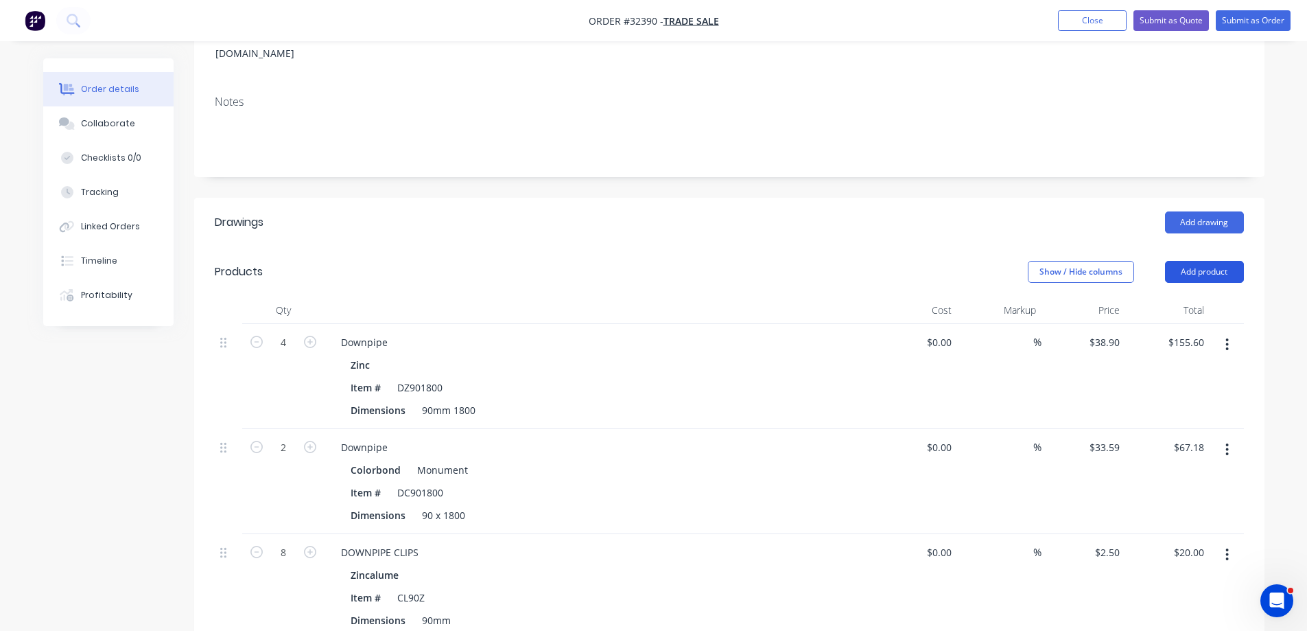
click at [1198, 261] on button "Add product" at bounding box center [1204, 272] width 79 height 22
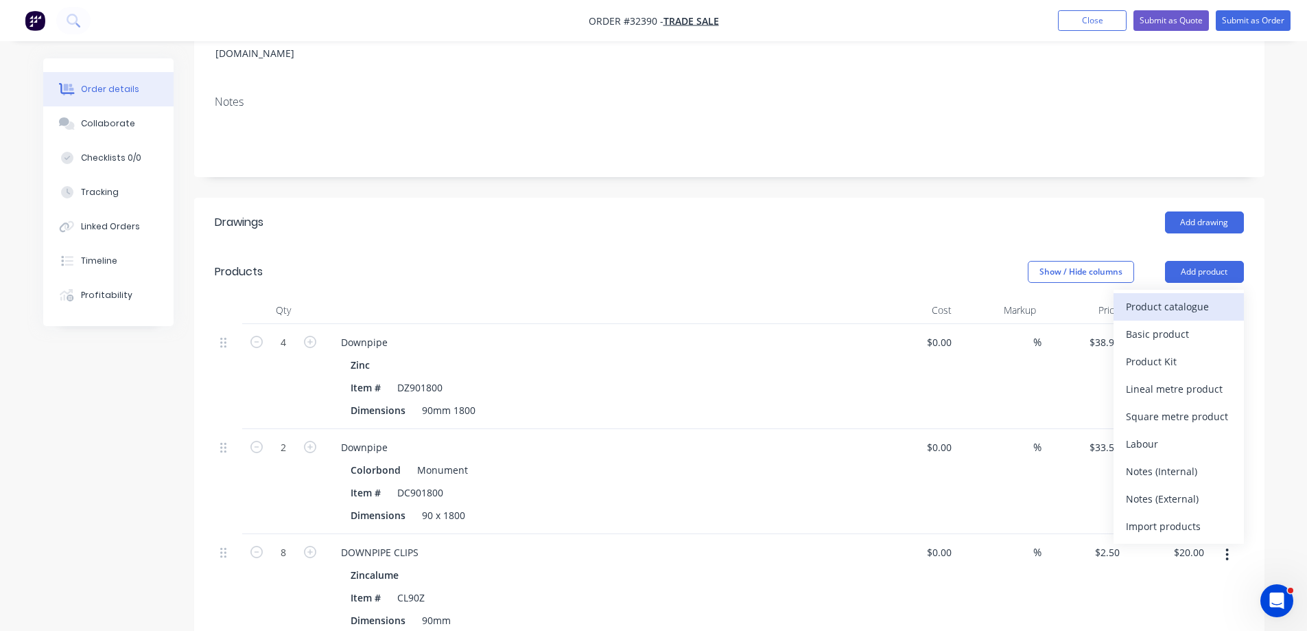
click at [1144, 296] on div "Product catalogue" at bounding box center [1179, 306] width 106 height 20
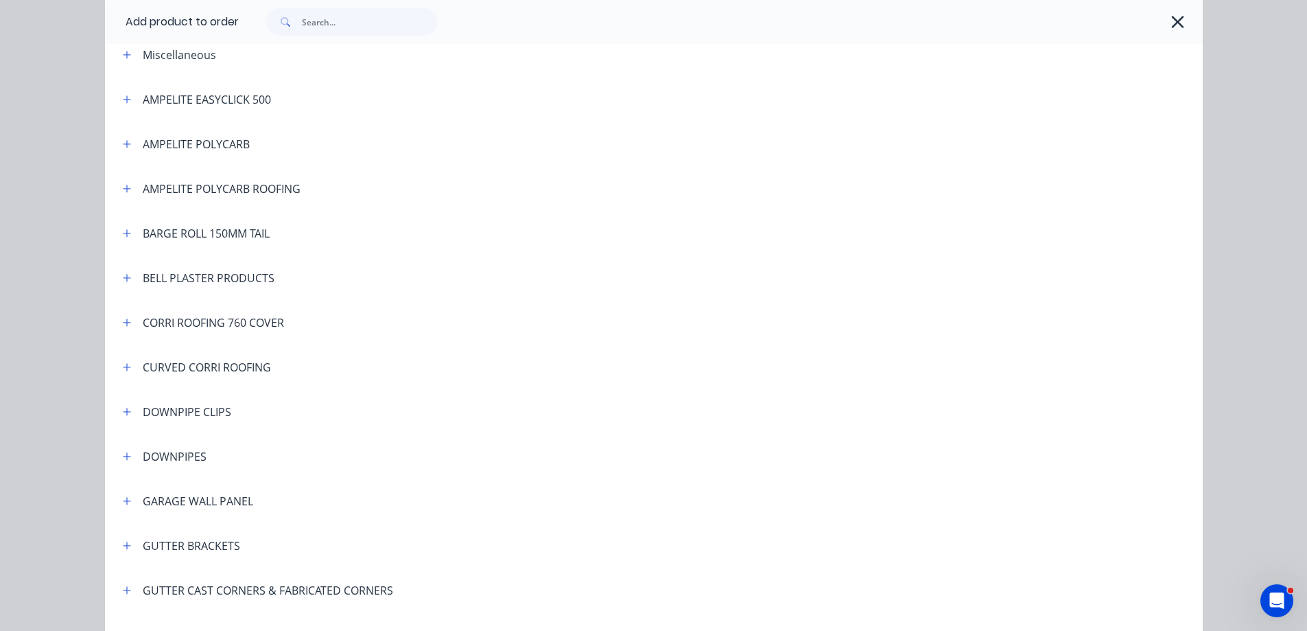
scroll to position [137, 0]
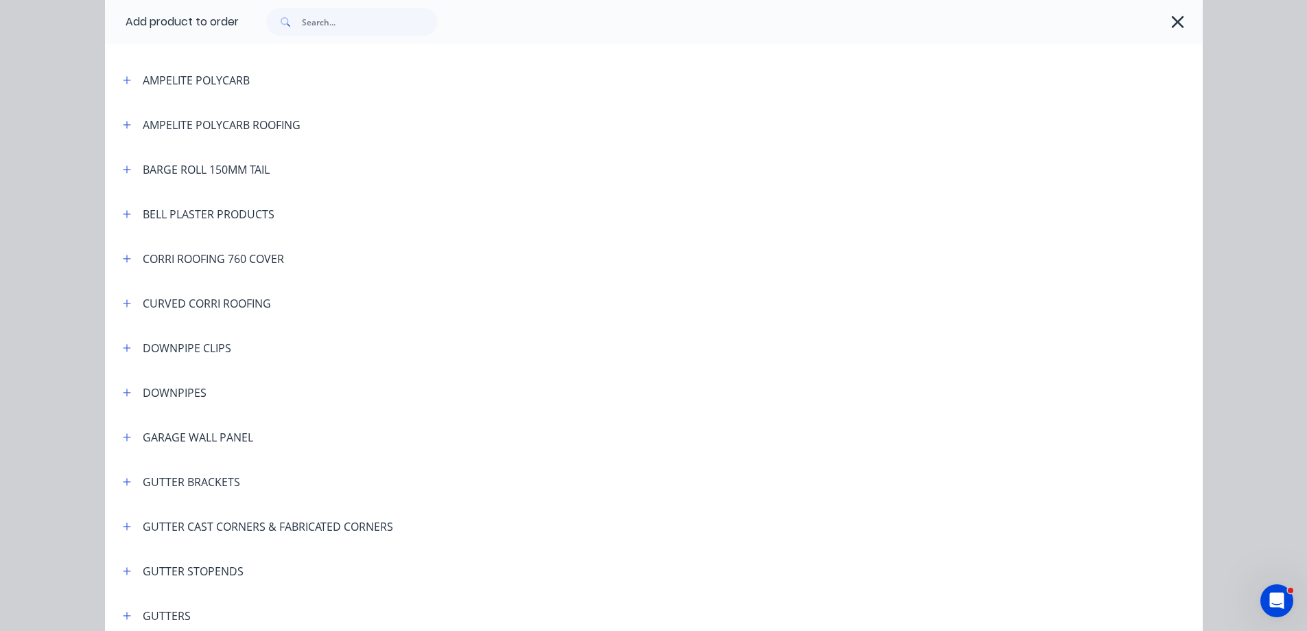
click at [131, 344] on div "DOWNPIPE CLIPS" at bounding box center [171, 347] width 119 height 17
click at [125, 345] on icon "button" at bounding box center [127, 348] width 8 height 10
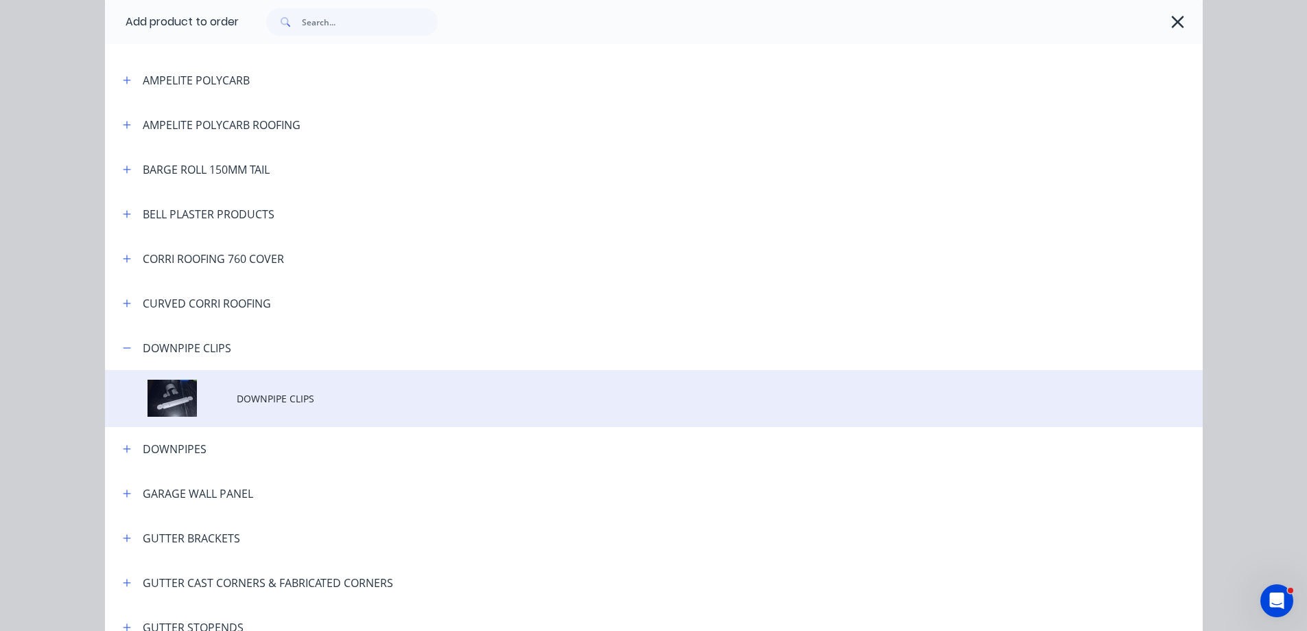
click at [321, 395] on span "DOWNPIPE CLIPS" at bounding box center [623, 398] width 773 height 14
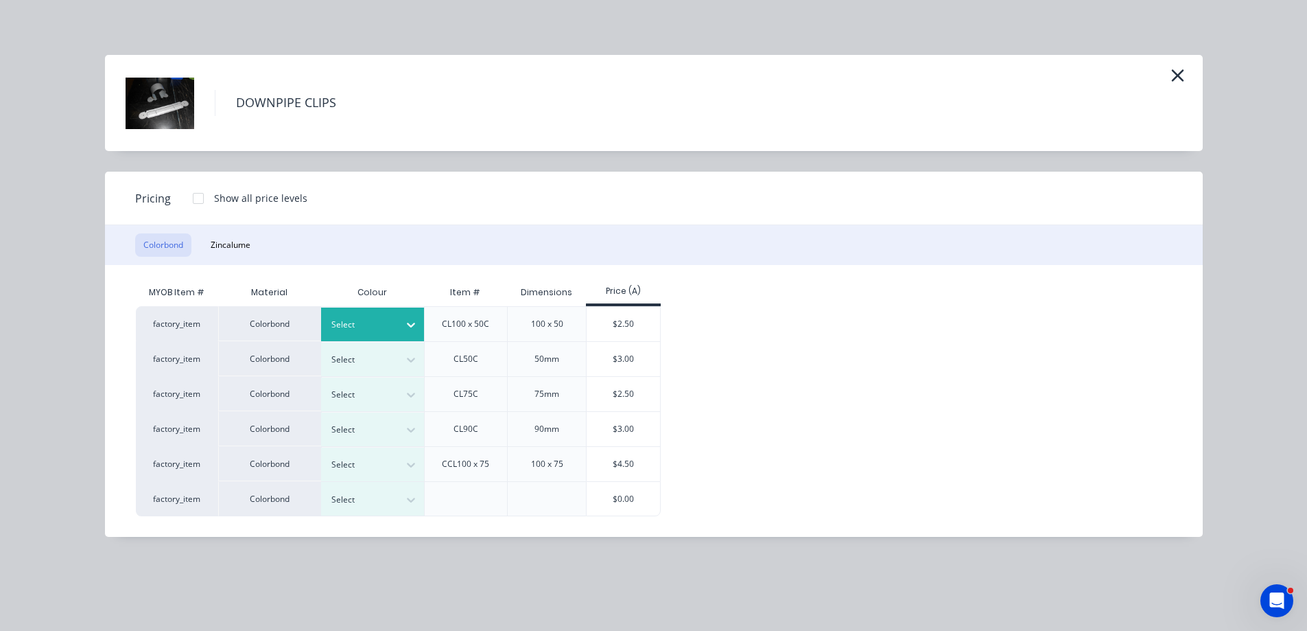
scroll to position [343, 0]
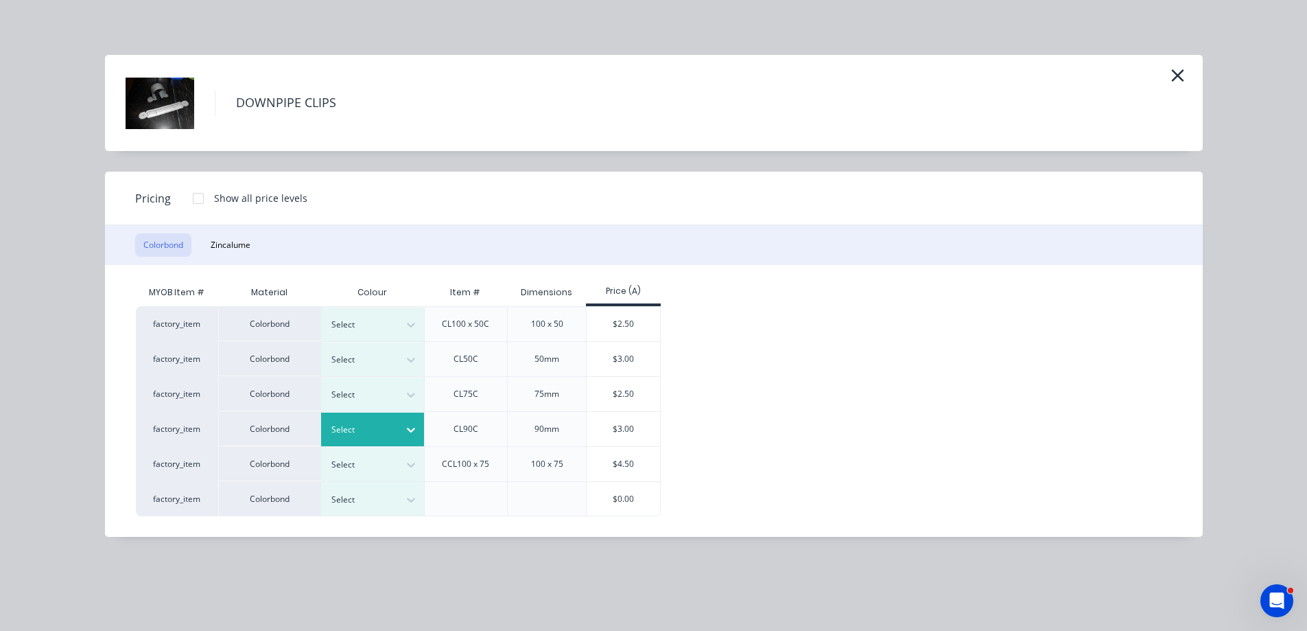
click at [367, 435] on div at bounding box center [362, 429] width 62 height 15
type input "mon"
click at [172, 289] on div "Monument" at bounding box center [86, 275] width 172 height 25
click at [629, 429] on div "$3.00" at bounding box center [623, 429] width 73 height 34
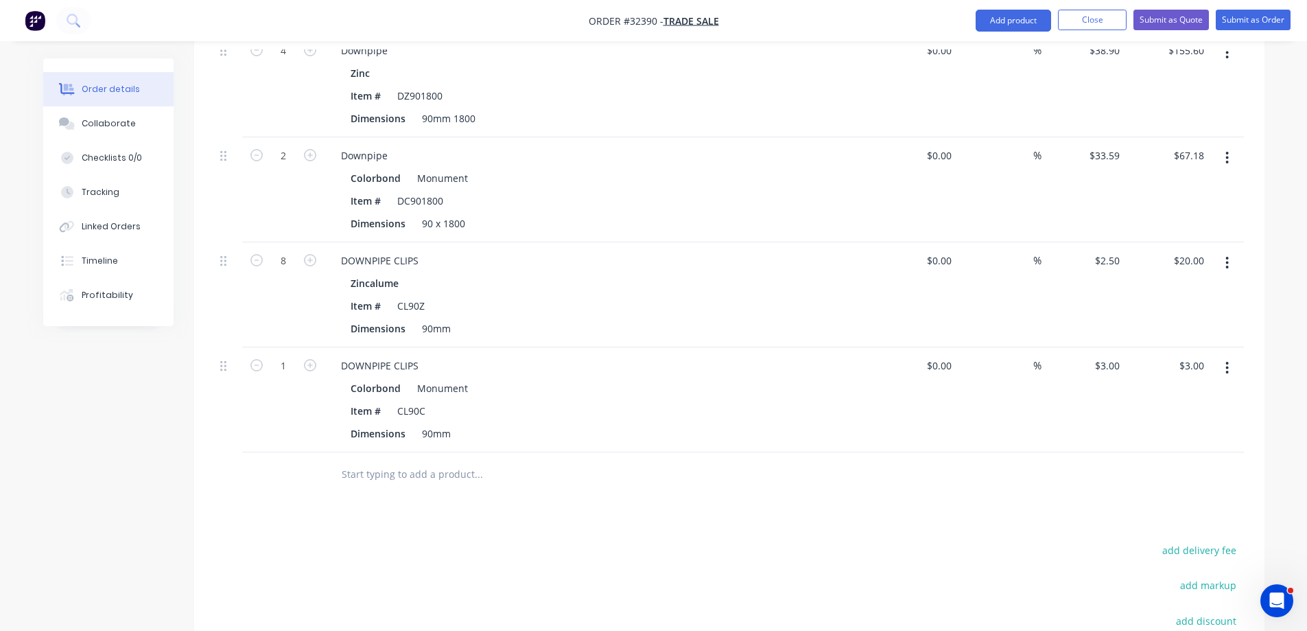
scroll to position [513, 0]
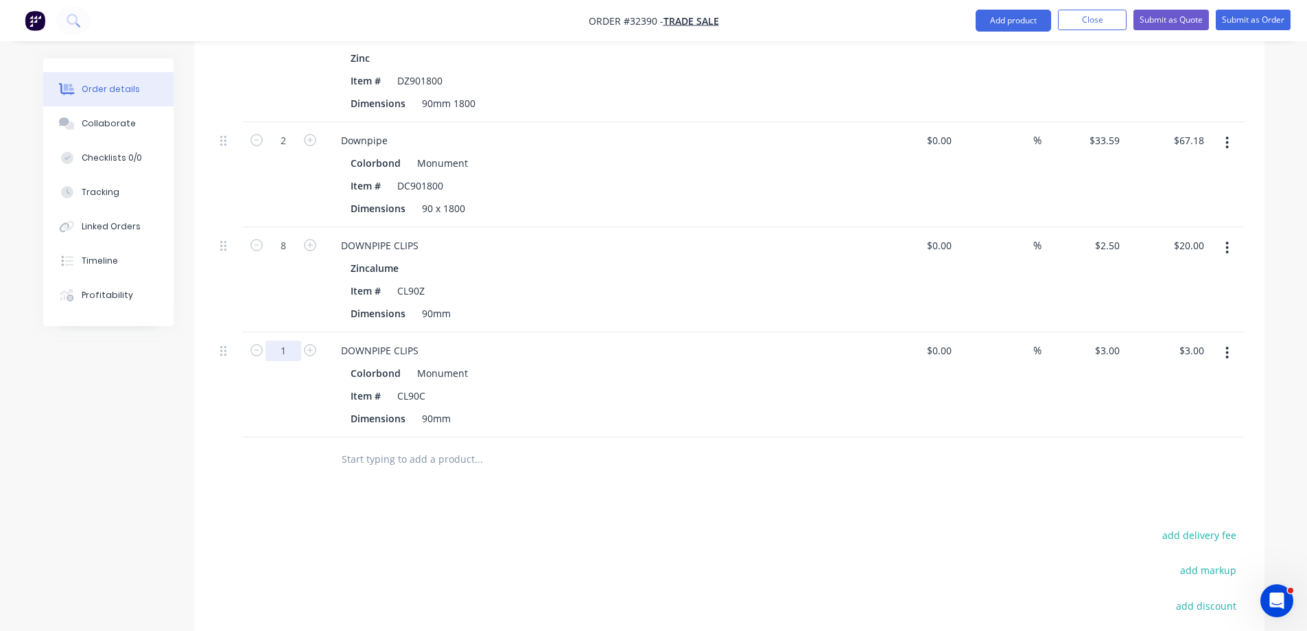
click at [291, 340] on input "1" at bounding box center [284, 350] width 36 height 21
type input "4"
type input "$12.00"
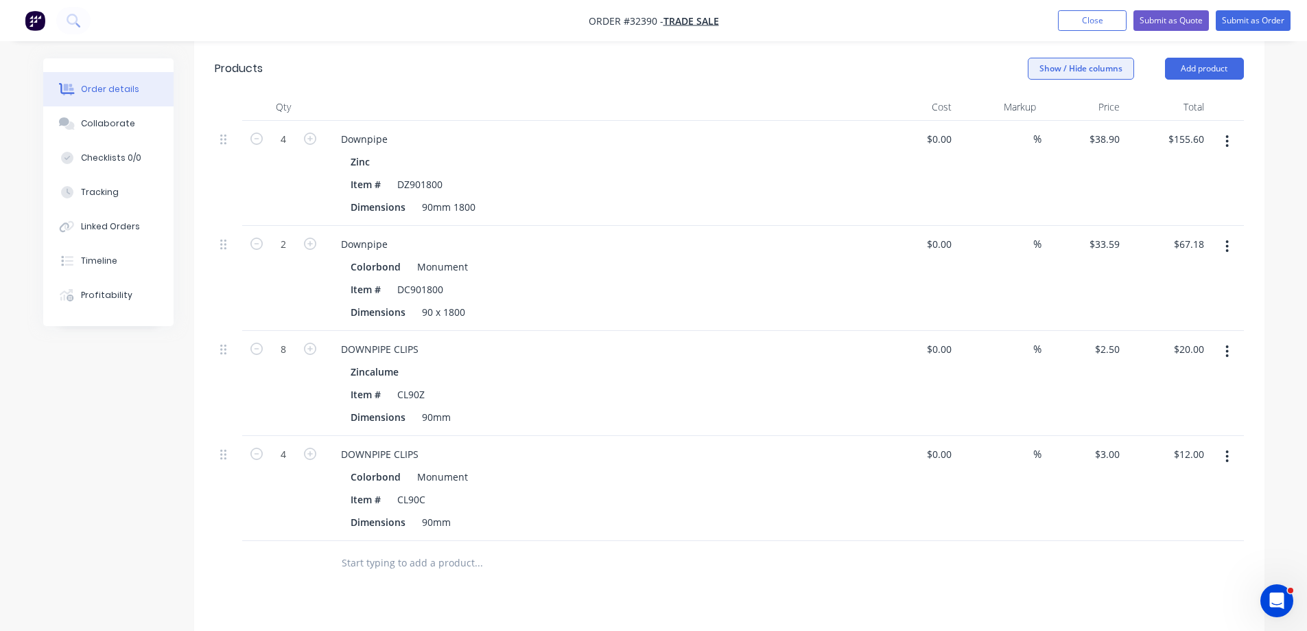
scroll to position [307, 0]
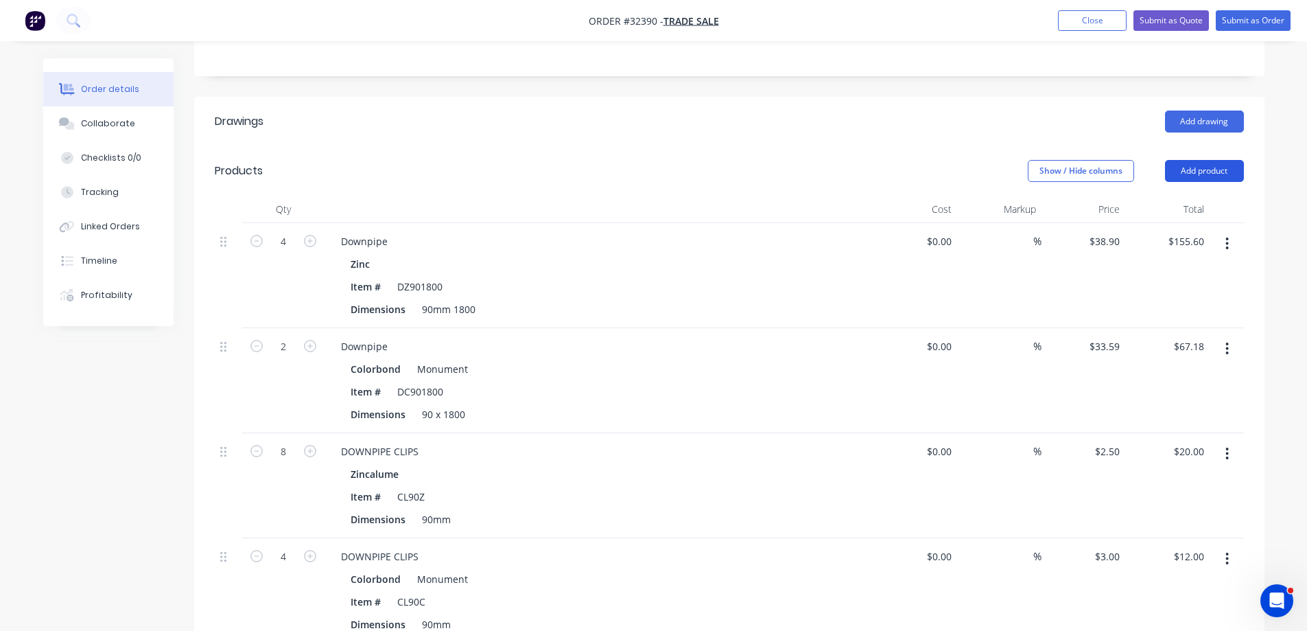
click at [1230, 160] on button "Add product" at bounding box center [1204, 171] width 79 height 22
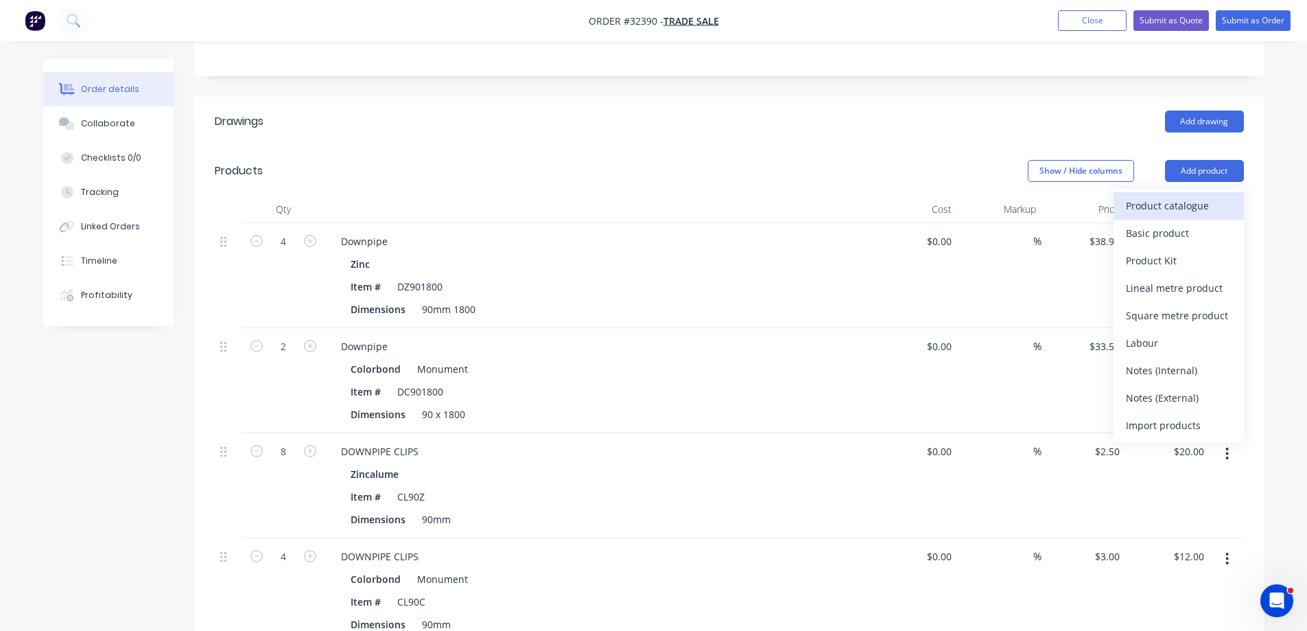
click at [1178, 198] on button "Product catalogue" at bounding box center [1179, 205] width 130 height 27
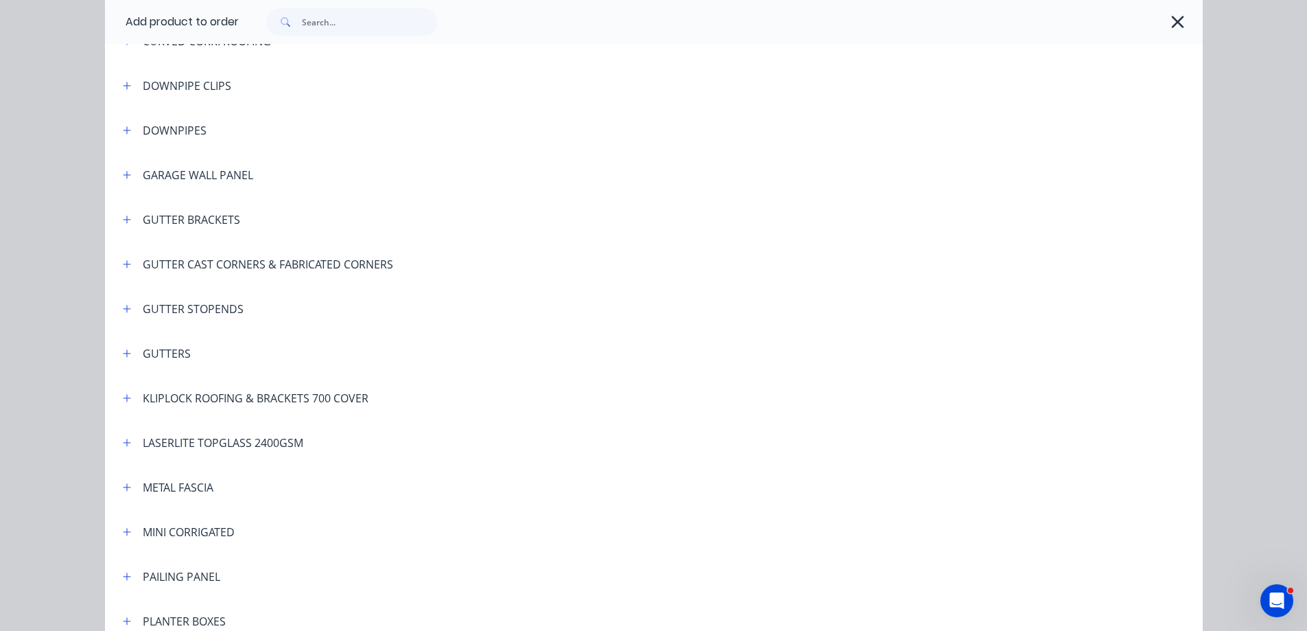
scroll to position [412, 0]
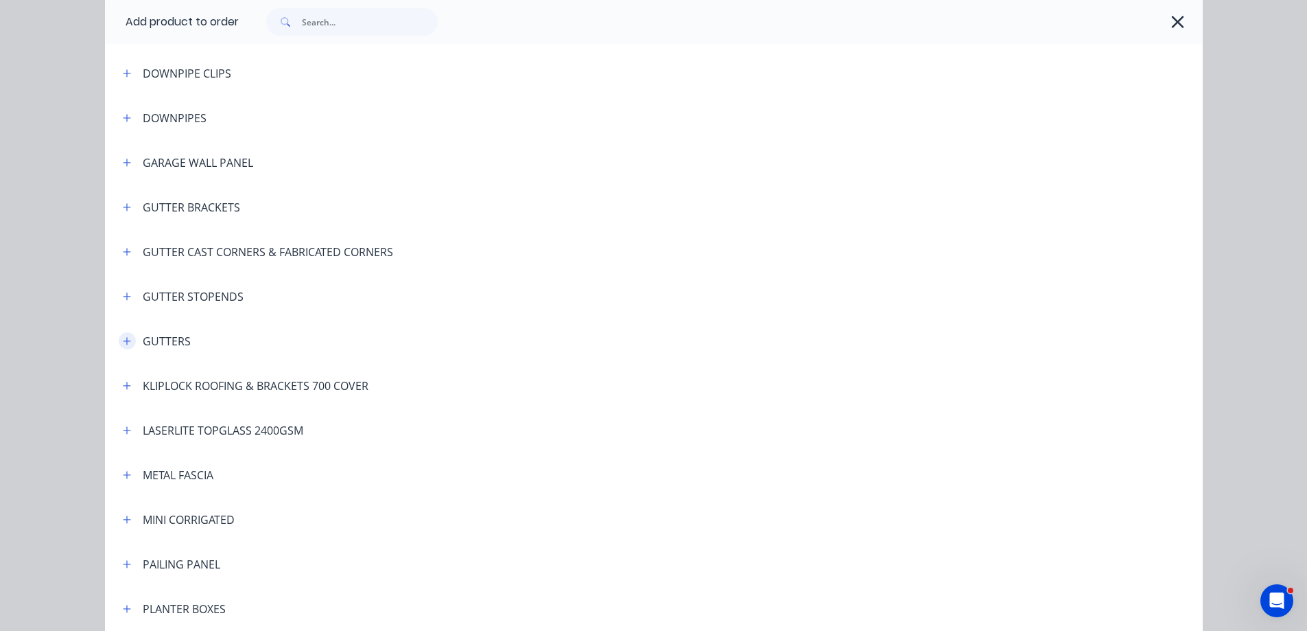
click at [119, 343] on button "button" at bounding box center [127, 340] width 17 height 17
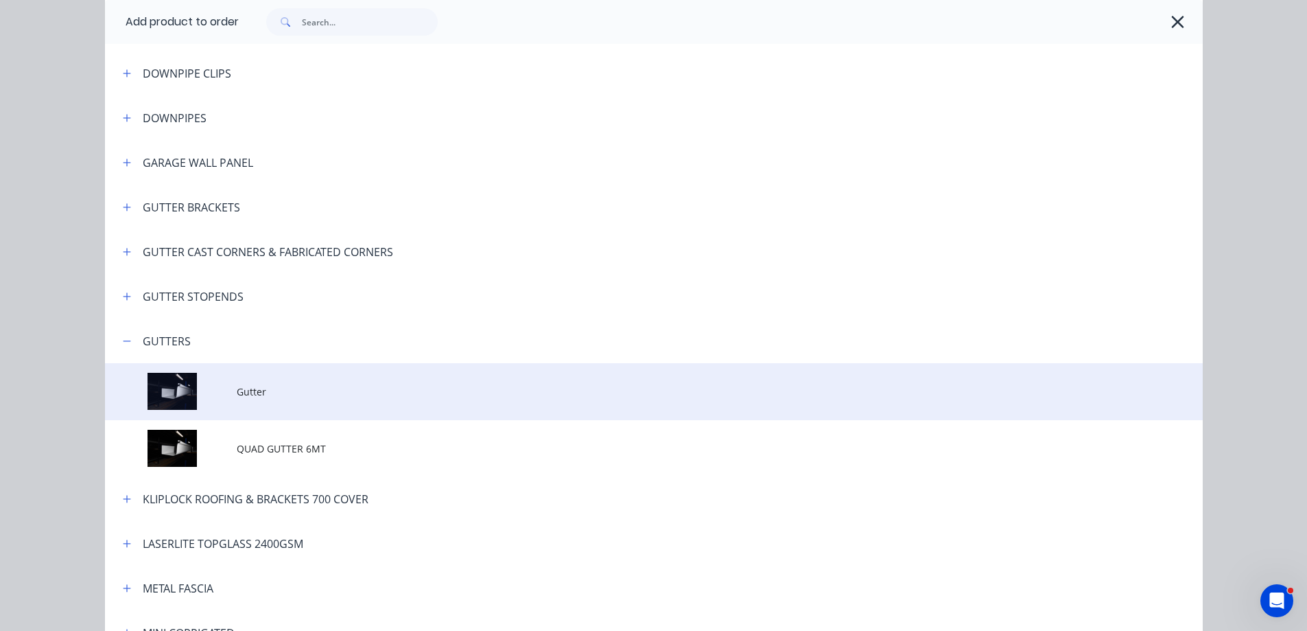
click at [301, 408] on td "Gutter" at bounding box center [720, 391] width 966 height 57
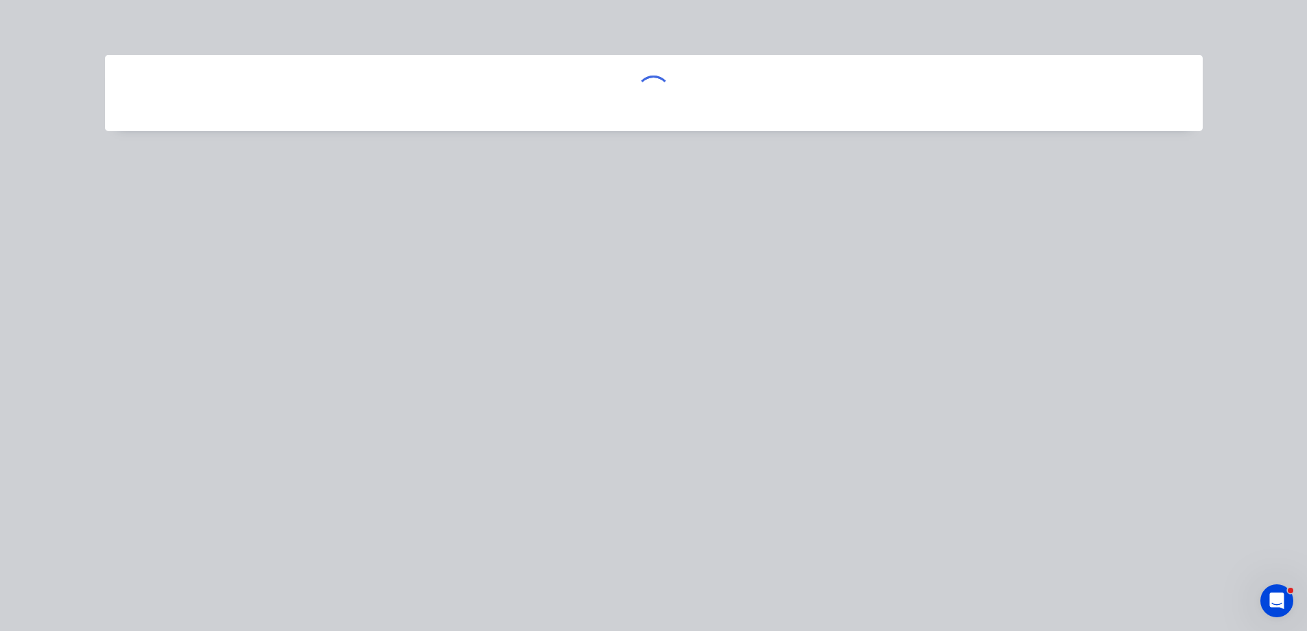
scroll to position [0, 0]
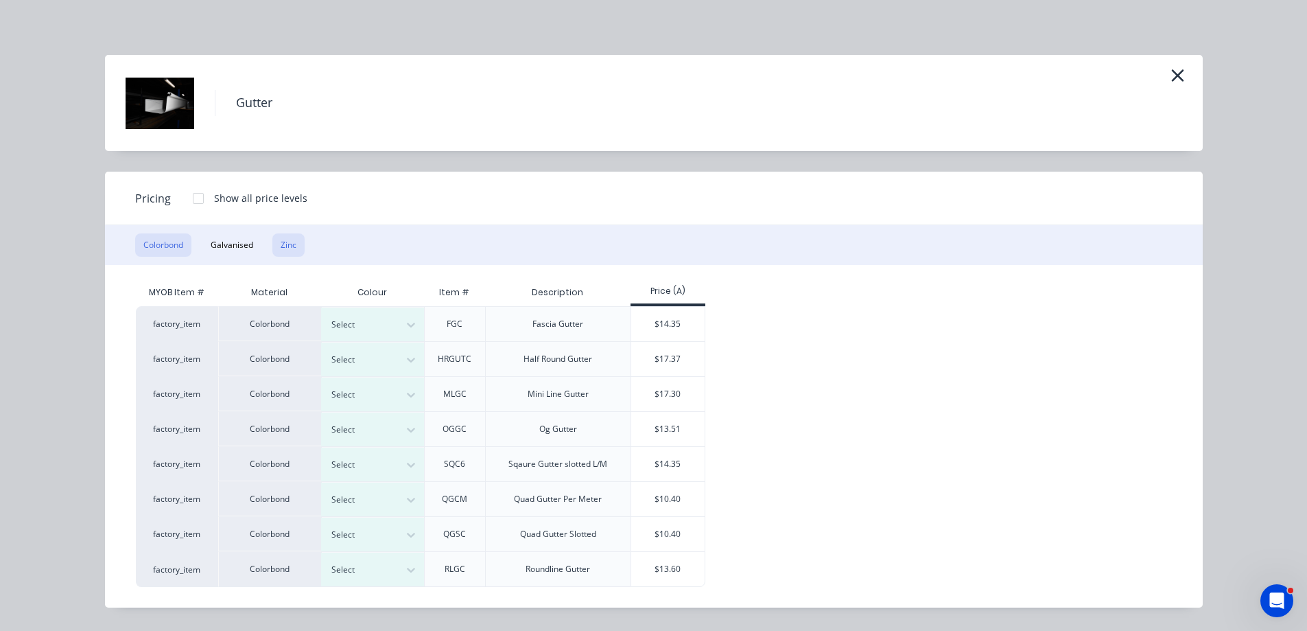
click at [298, 243] on button "Zinc" at bounding box center [288, 244] width 32 height 23
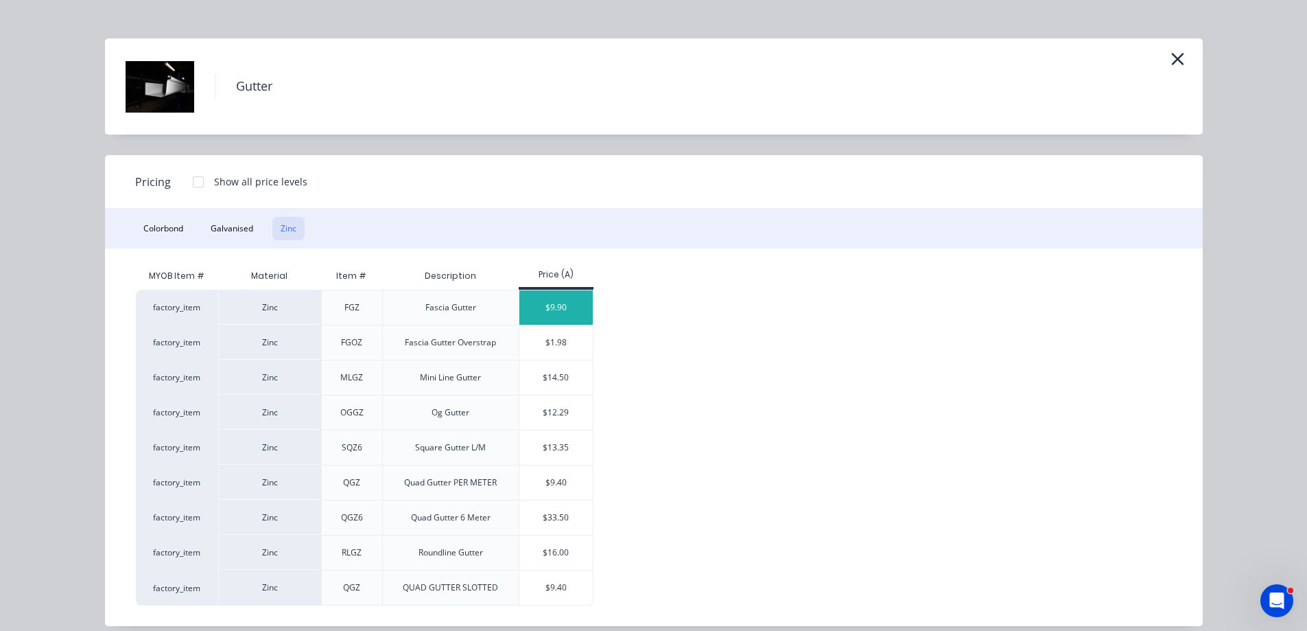
scroll to position [31, 0]
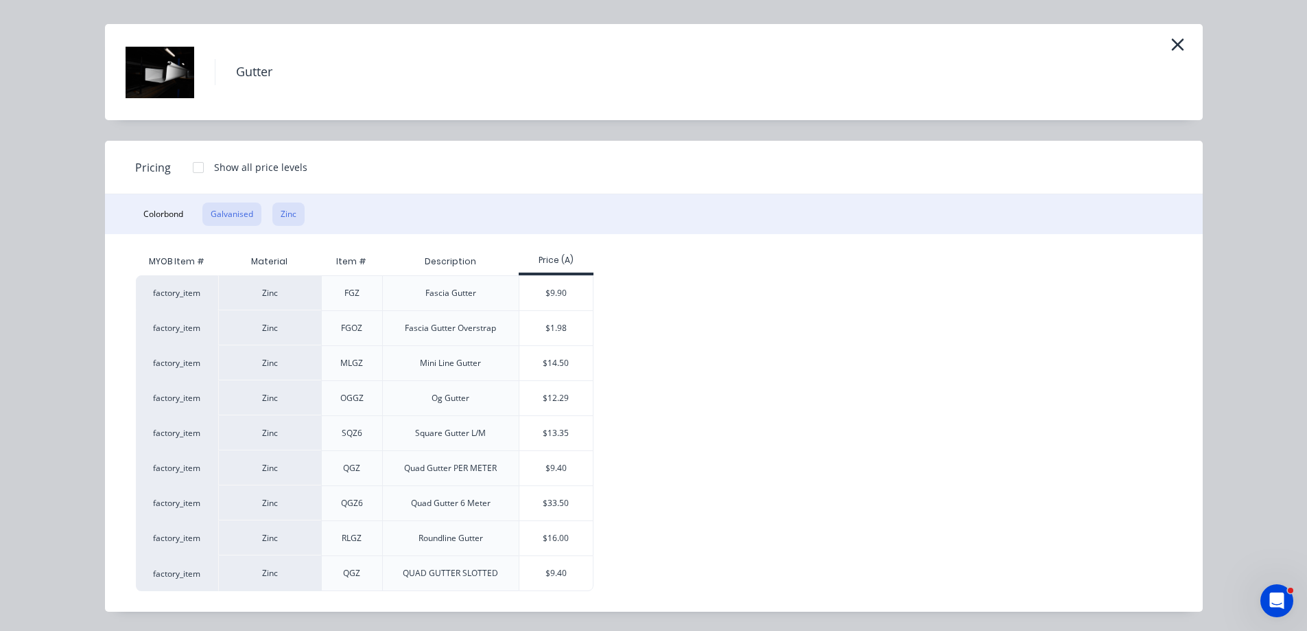
click at [224, 218] on button "Galvanised" at bounding box center [231, 213] width 59 height 23
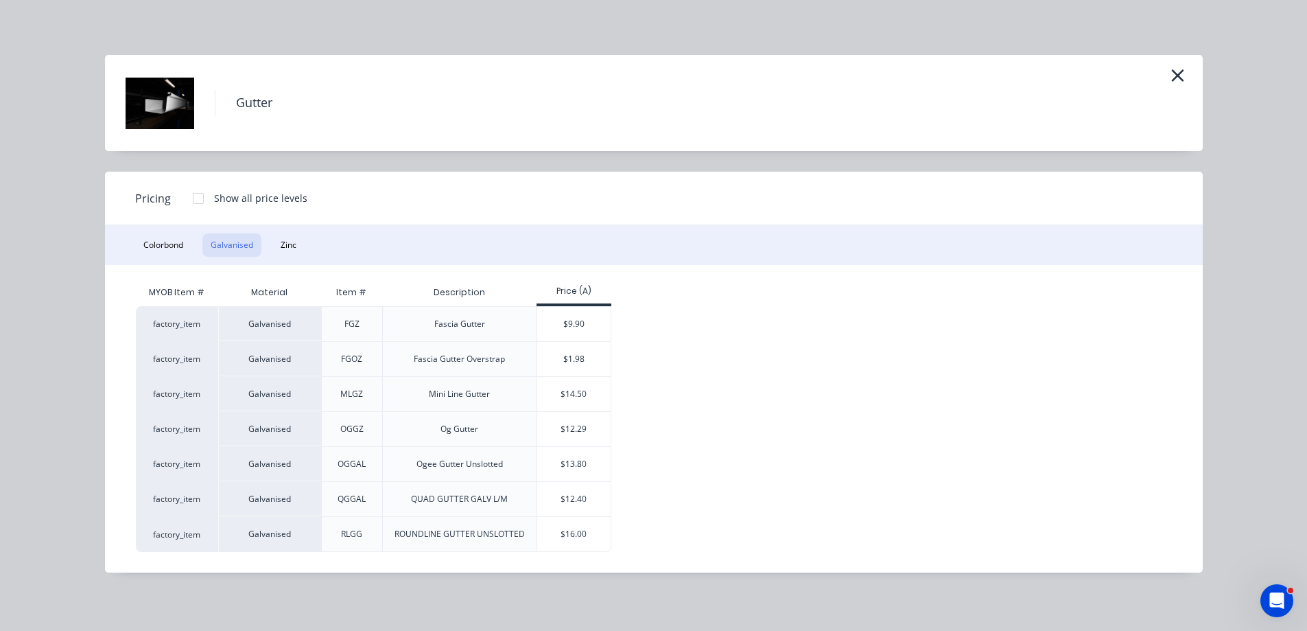
scroll to position [0, 0]
click at [152, 249] on button "Colorbond" at bounding box center [163, 244] width 56 height 23
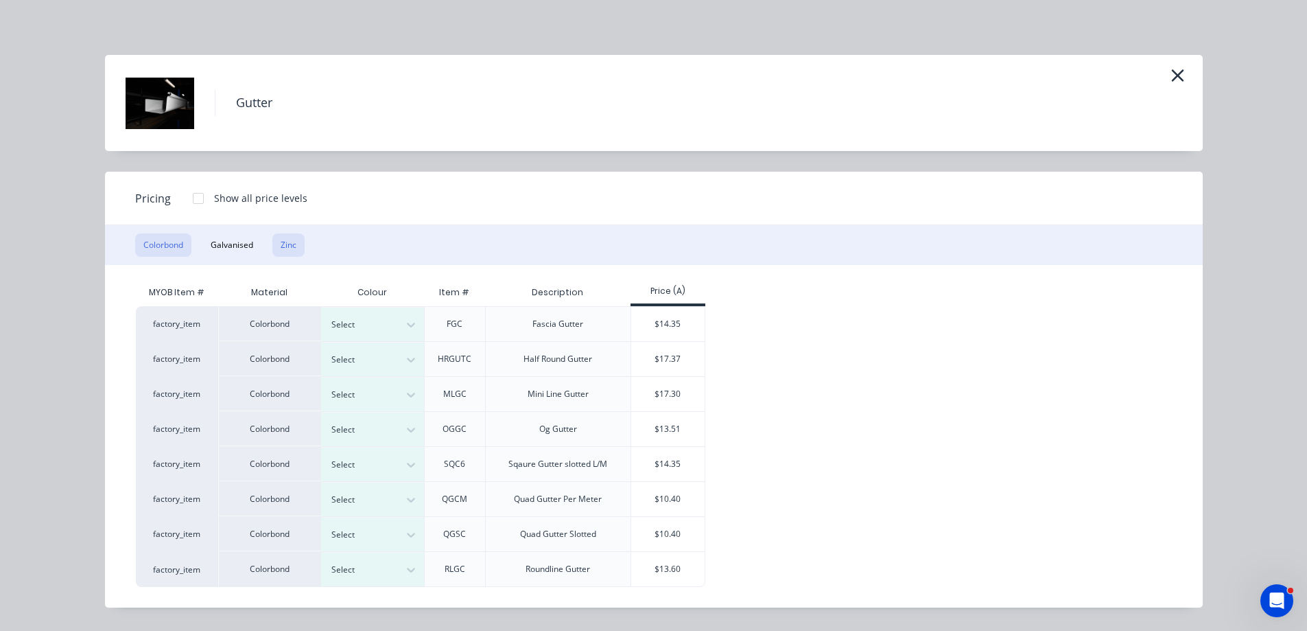
click at [292, 253] on button "Zinc" at bounding box center [288, 244] width 32 height 23
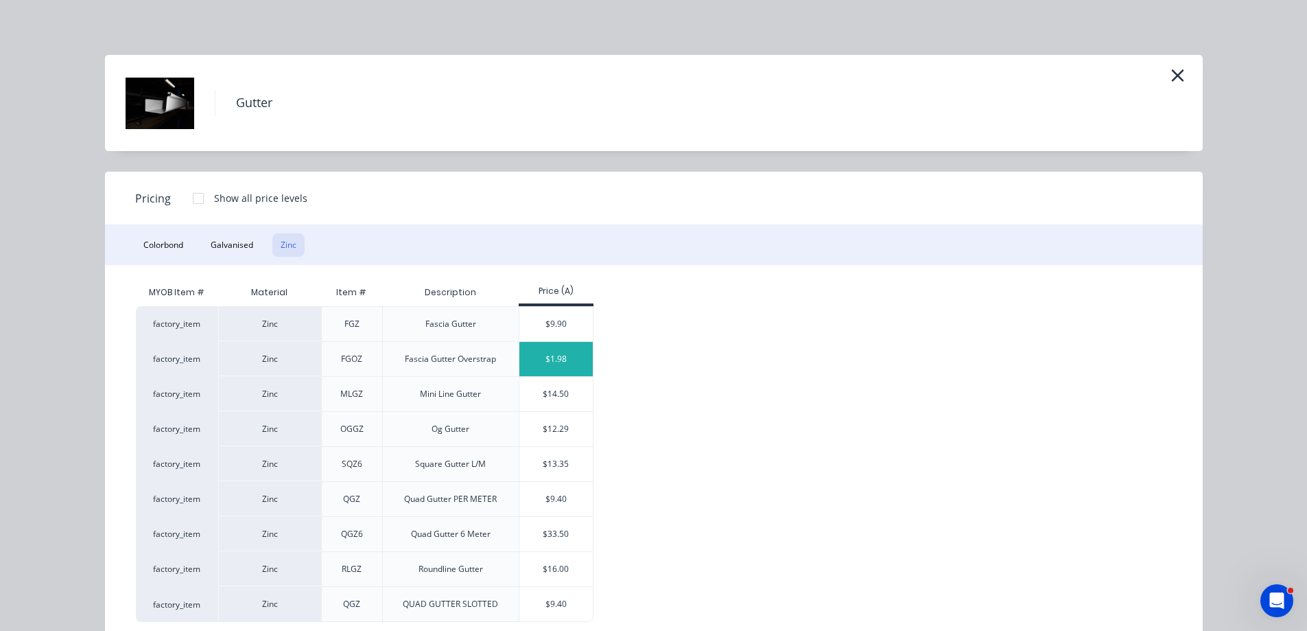
scroll to position [31, 0]
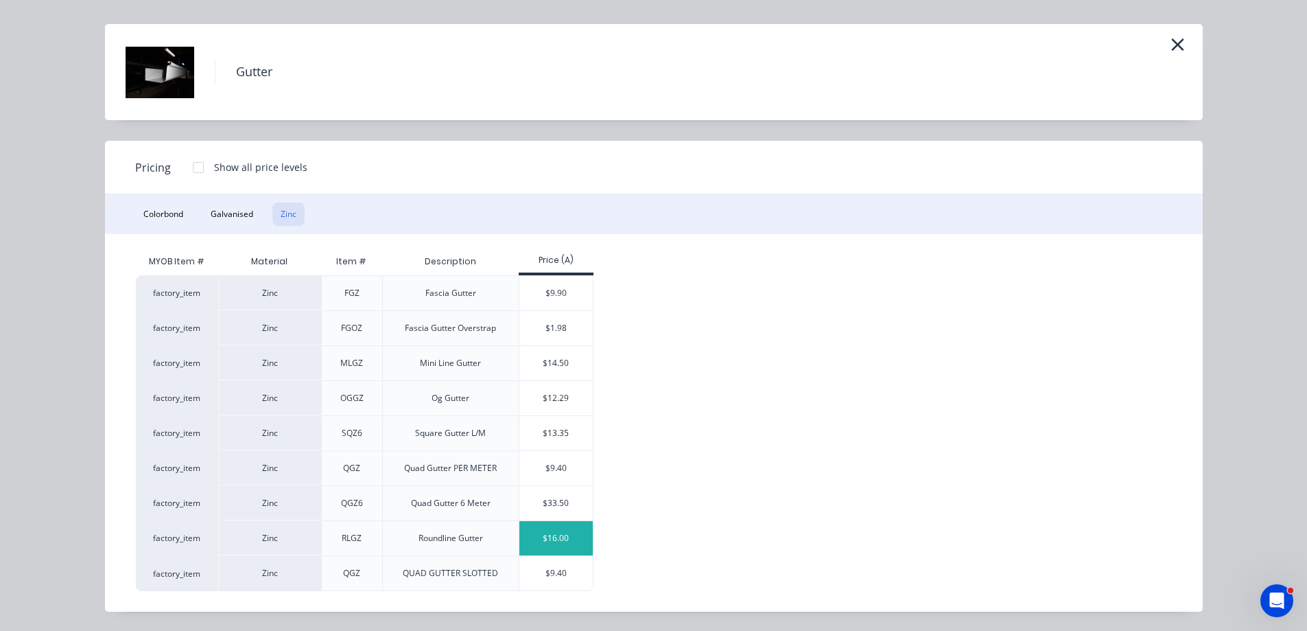
click at [572, 533] on div "$16.00" at bounding box center [555, 538] width 73 height 34
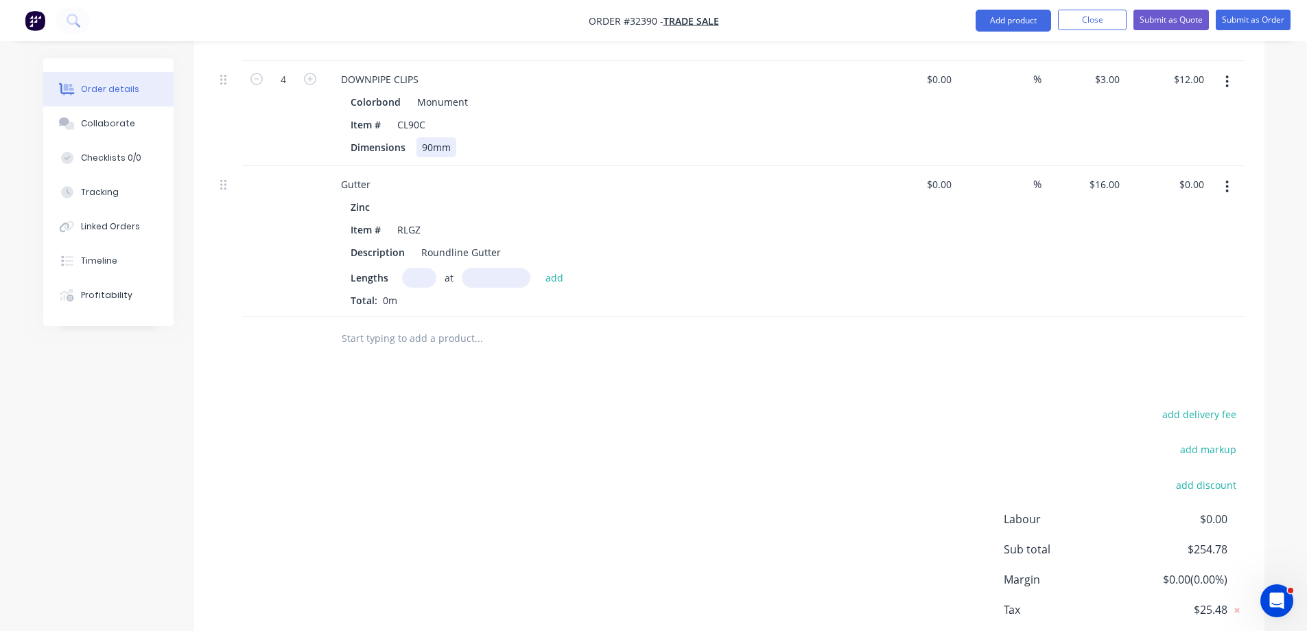
scroll to position [787, 0]
drag, startPoint x: 419, startPoint y: 244, endPoint x: 429, endPoint y: 246, distance: 10.7
click at [427, 244] on div "Zinc Item # RLGZ Description Roundline Gutter Lengths at add Total: 0m" at bounding box center [599, 249] width 538 height 110
click at [424, 264] on input "text" at bounding box center [419, 274] width 34 height 20
type input "2"
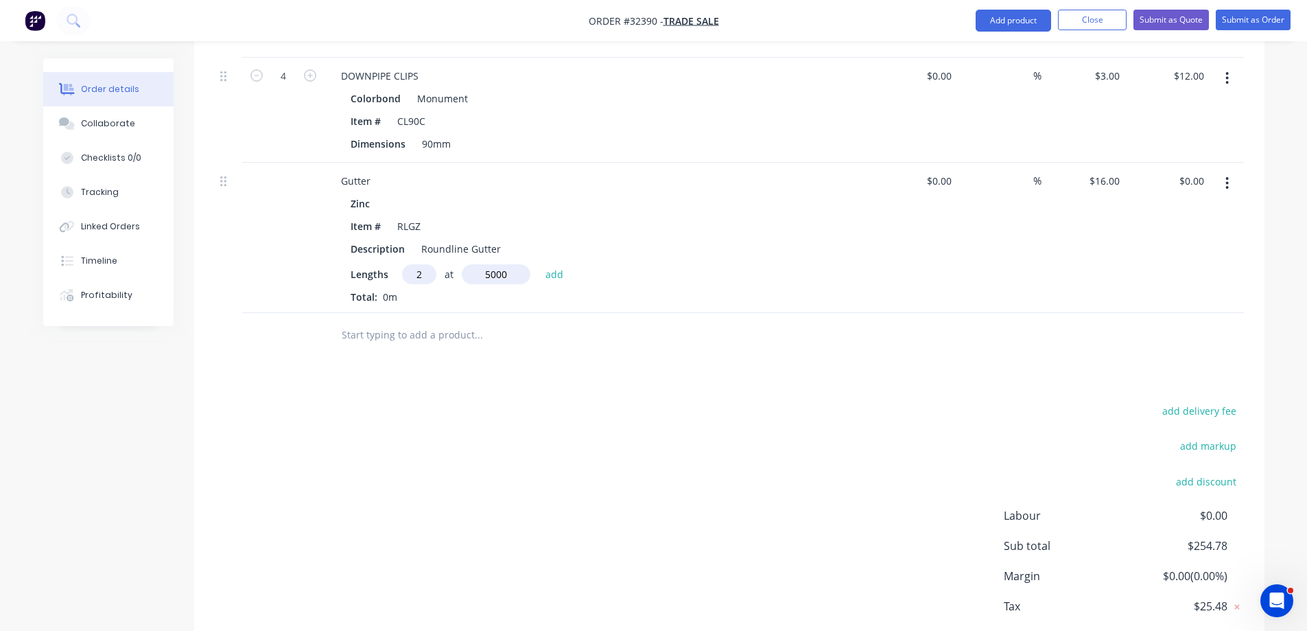
type input "5000"
click at [539, 264] on button "add" at bounding box center [555, 273] width 32 height 19
type input "$160.00"
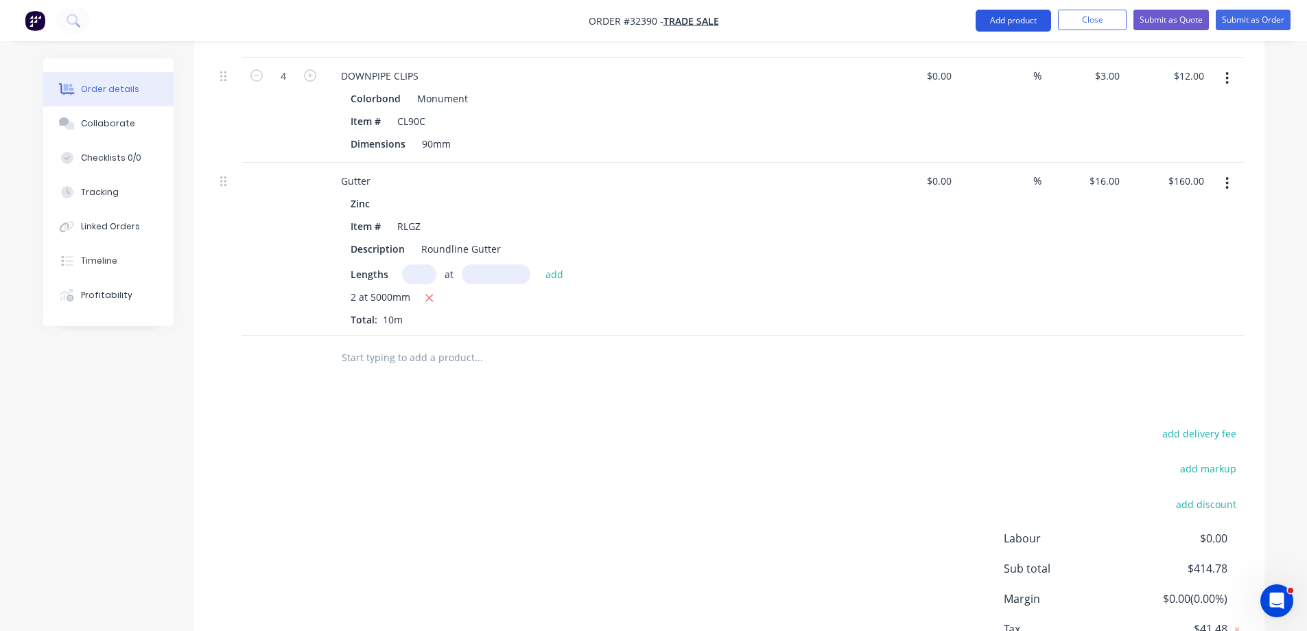
click at [1033, 25] on button "Add product" at bounding box center [1013, 21] width 75 height 22
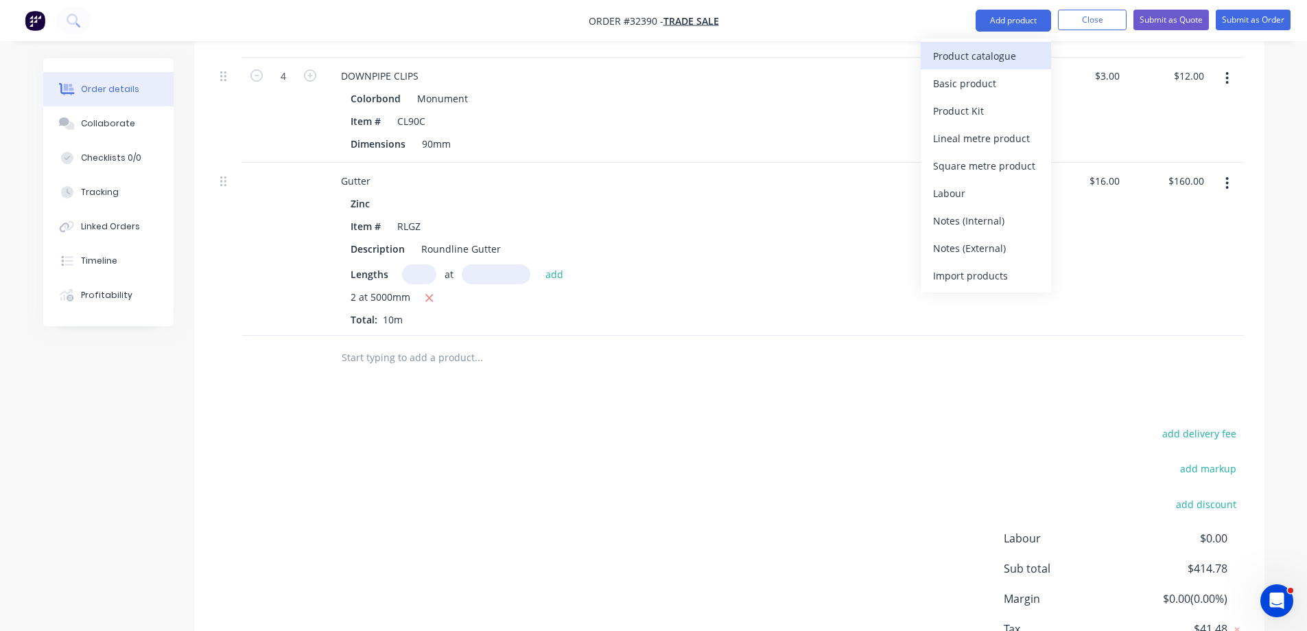
click at [1009, 60] on div "Product catalogue" at bounding box center [986, 56] width 106 height 20
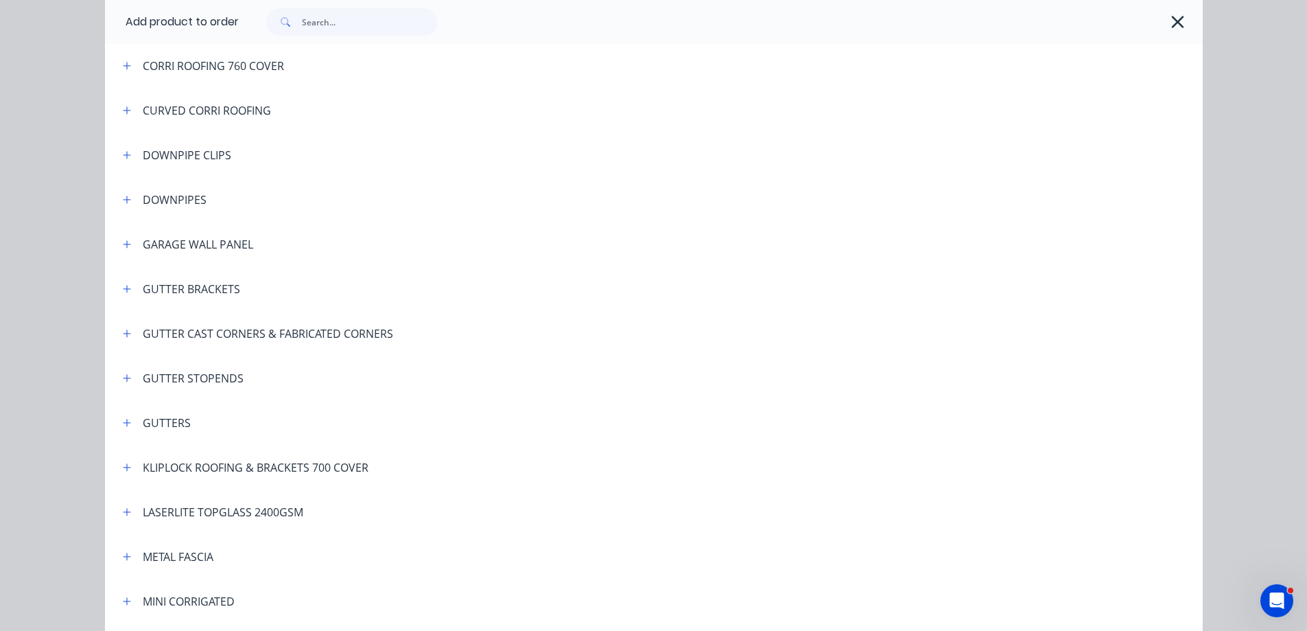
scroll to position [343, 0]
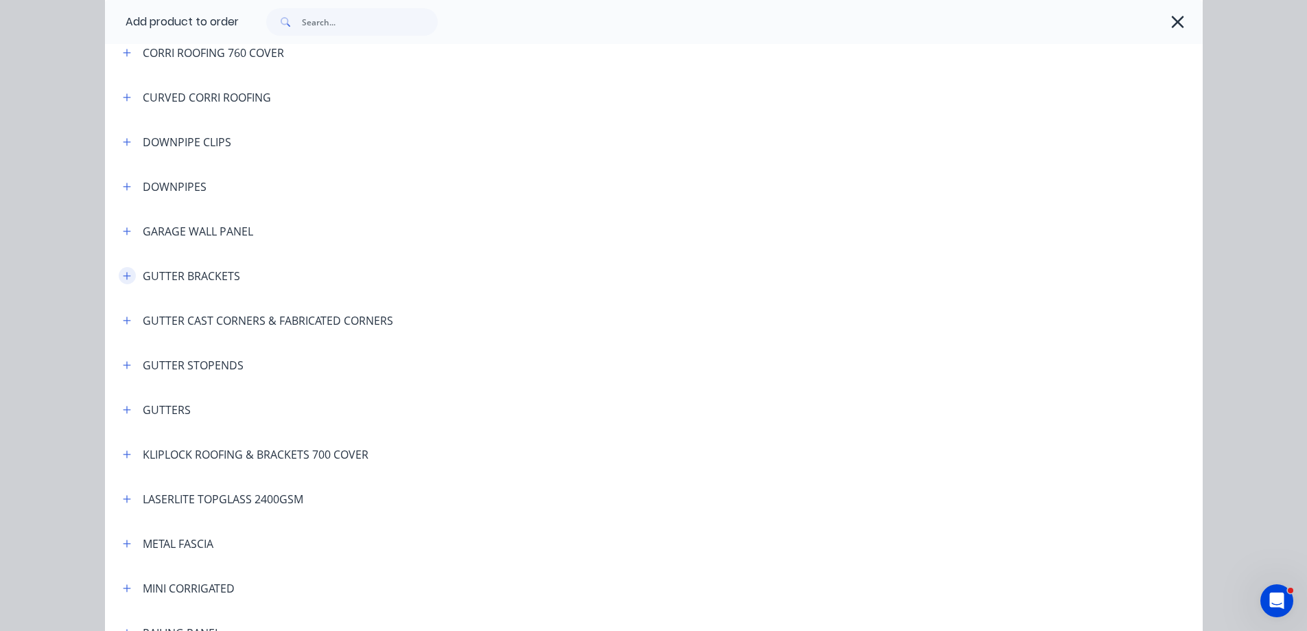
click at [124, 279] on icon "button" at bounding box center [127, 276] width 8 height 10
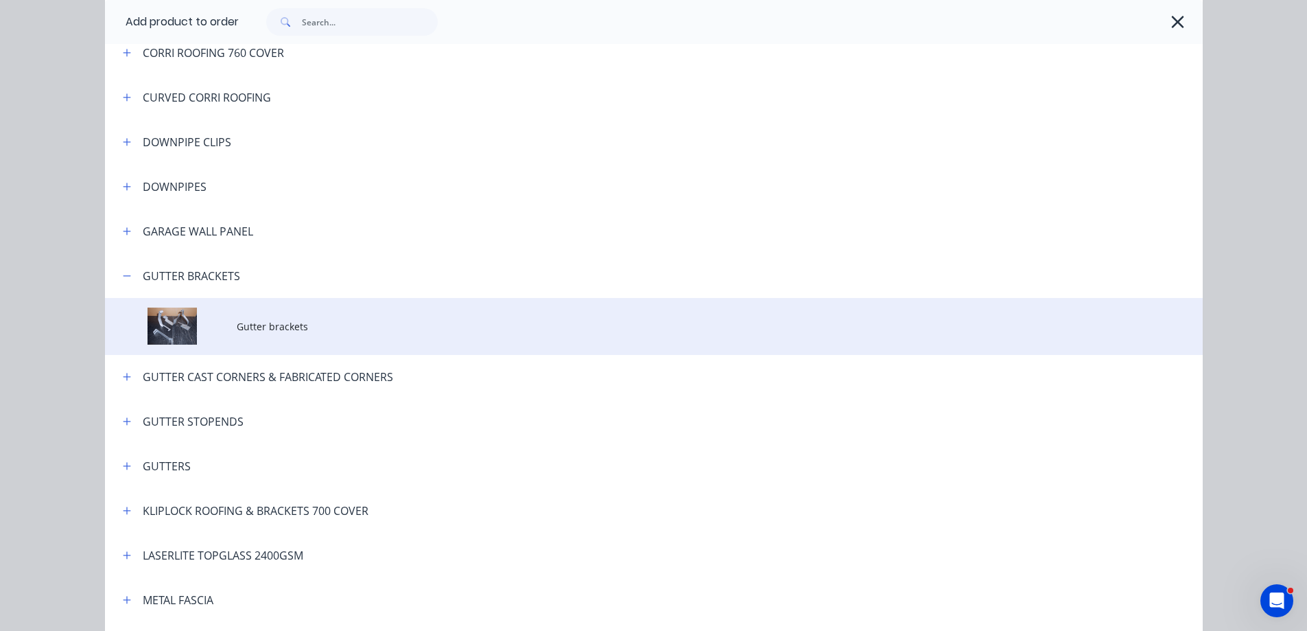
click at [280, 338] on td "Gutter brackets" at bounding box center [720, 326] width 966 height 57
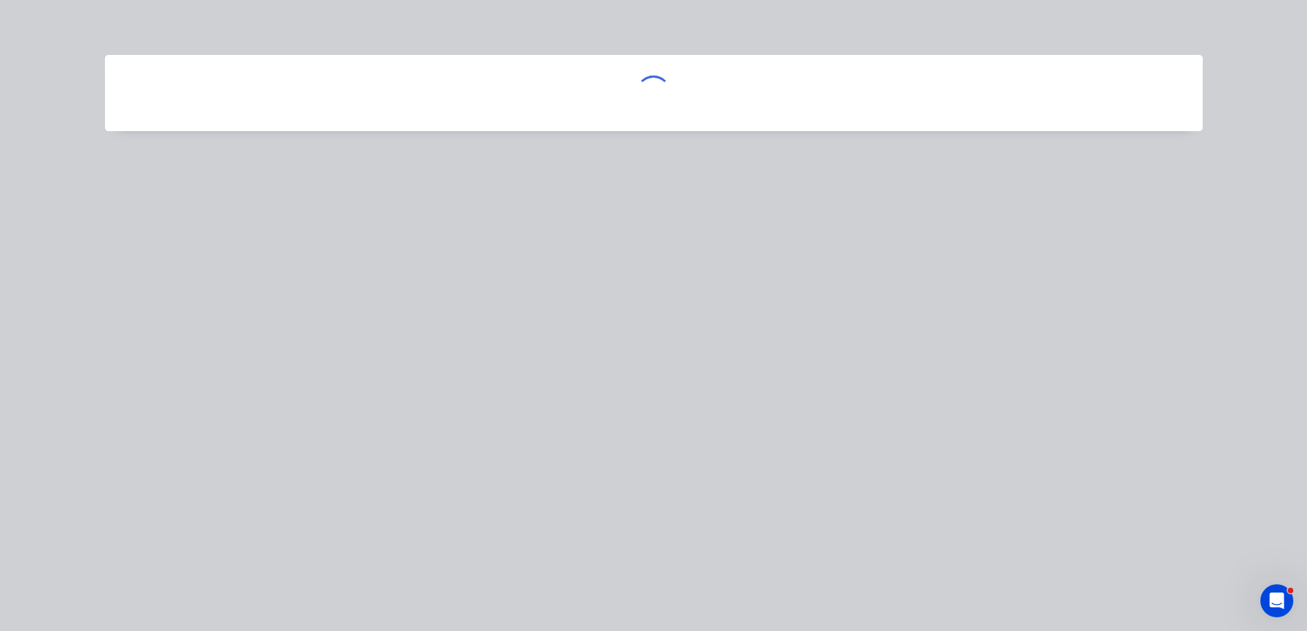
scroll to position [0, 0]
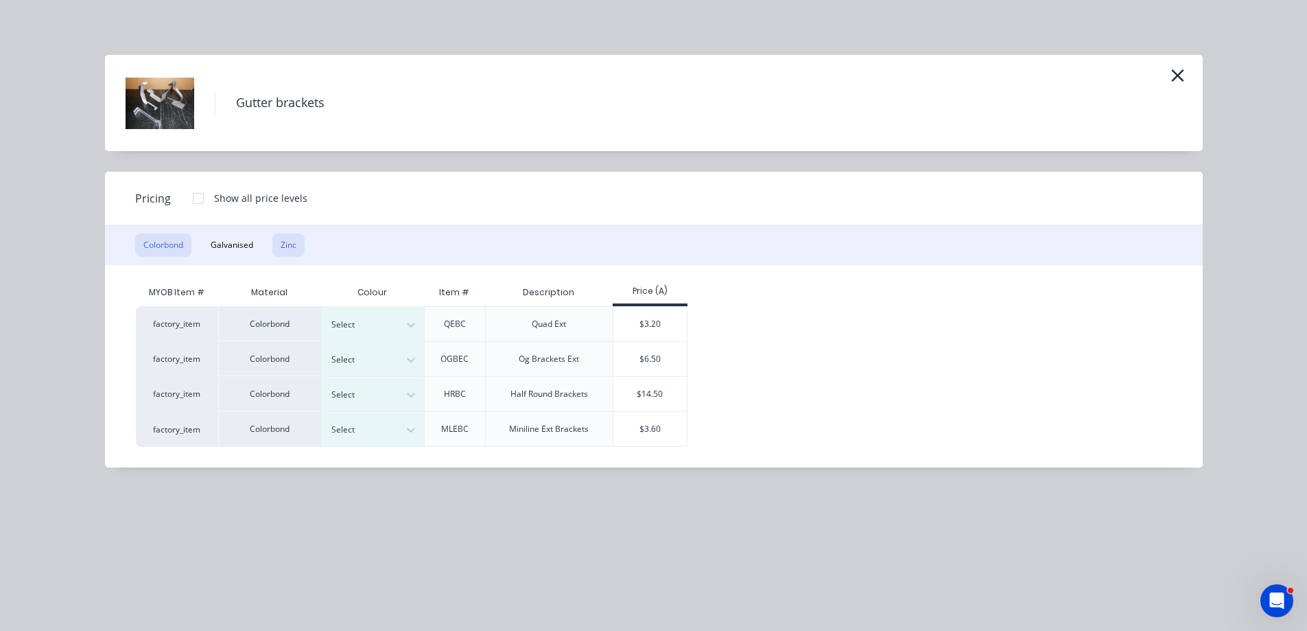
click at [294, 253] on button "Zinc" at bounding box center [288, 244] width 32 height 23
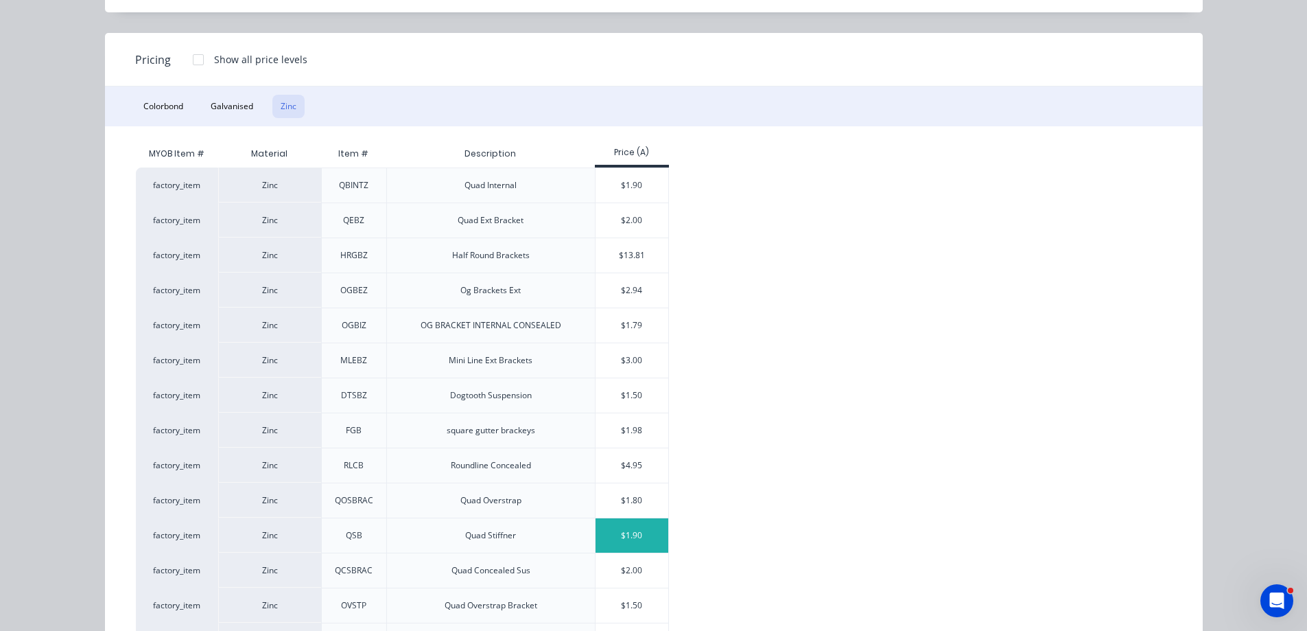
scroll to position [137, 0]
click at [646, 261] on div "$13.81" at bounding box center [632, 256] width 73 height 34
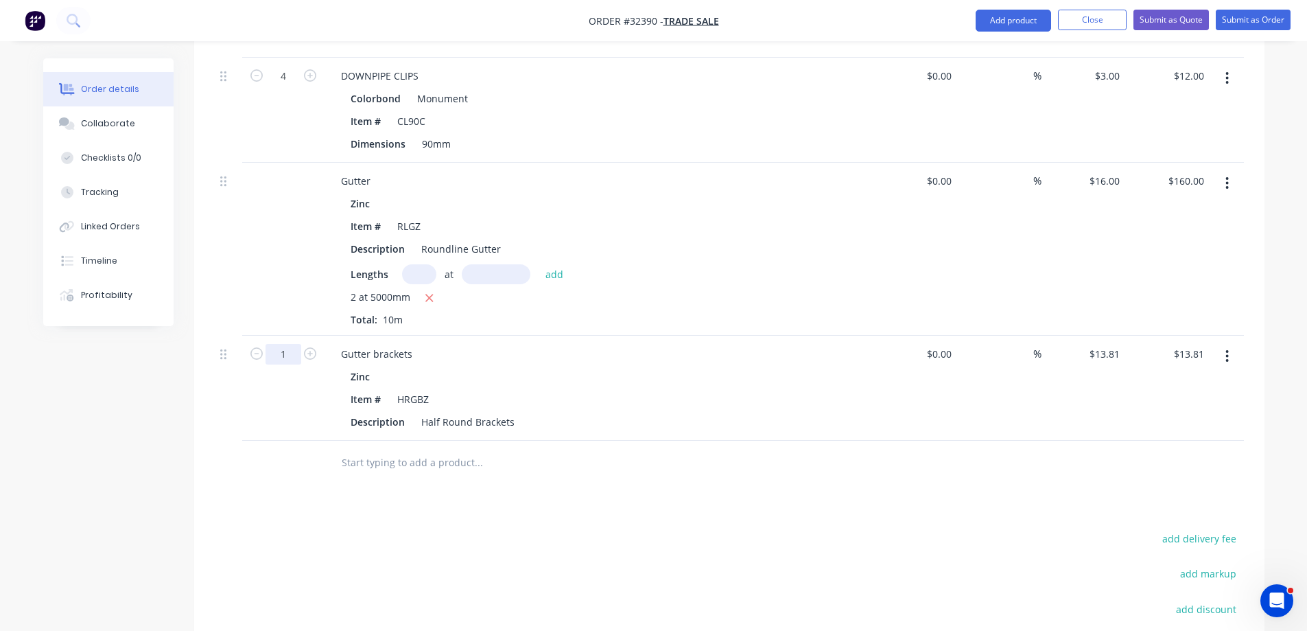
click at [287, 344] on input "1" at bounding box center [284, 354] width 36 height 21
type input "10"
type input "$138.10"
click at [999, 21] on button "Add product" at bounding box center [1013, 21] width 75 height 22
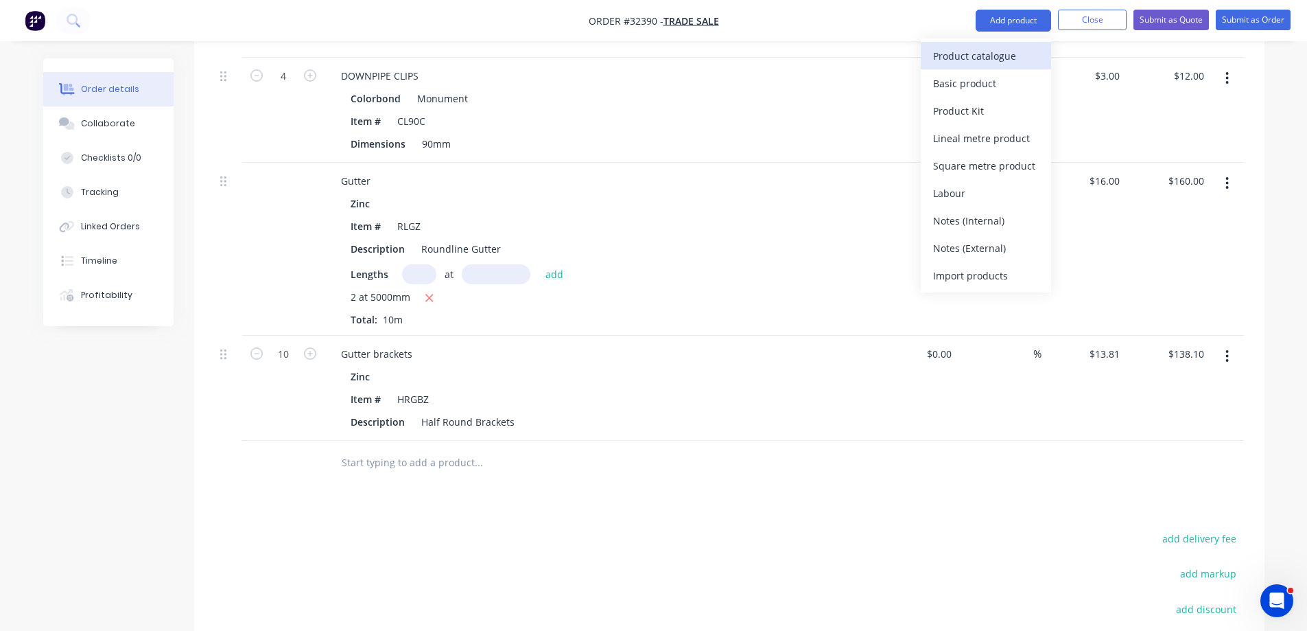
click at [985, 60] on div "Product catalogue" at bounding box center [986, 56] width 106 height 20
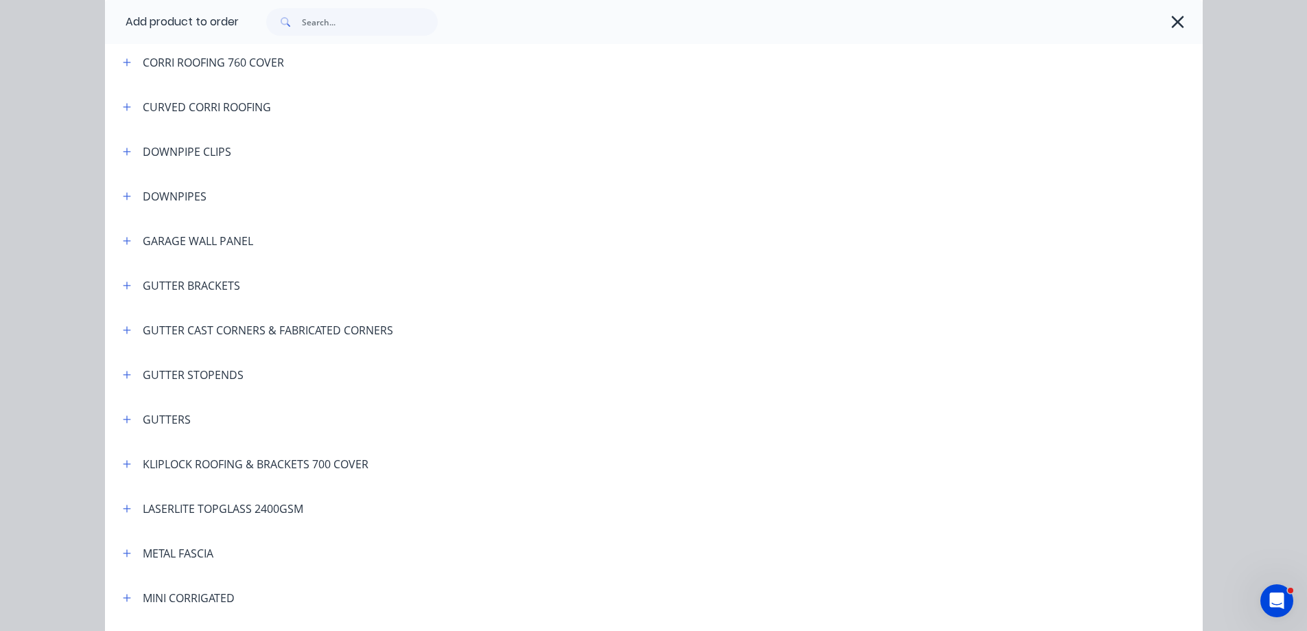
scroll to position [343, 0]
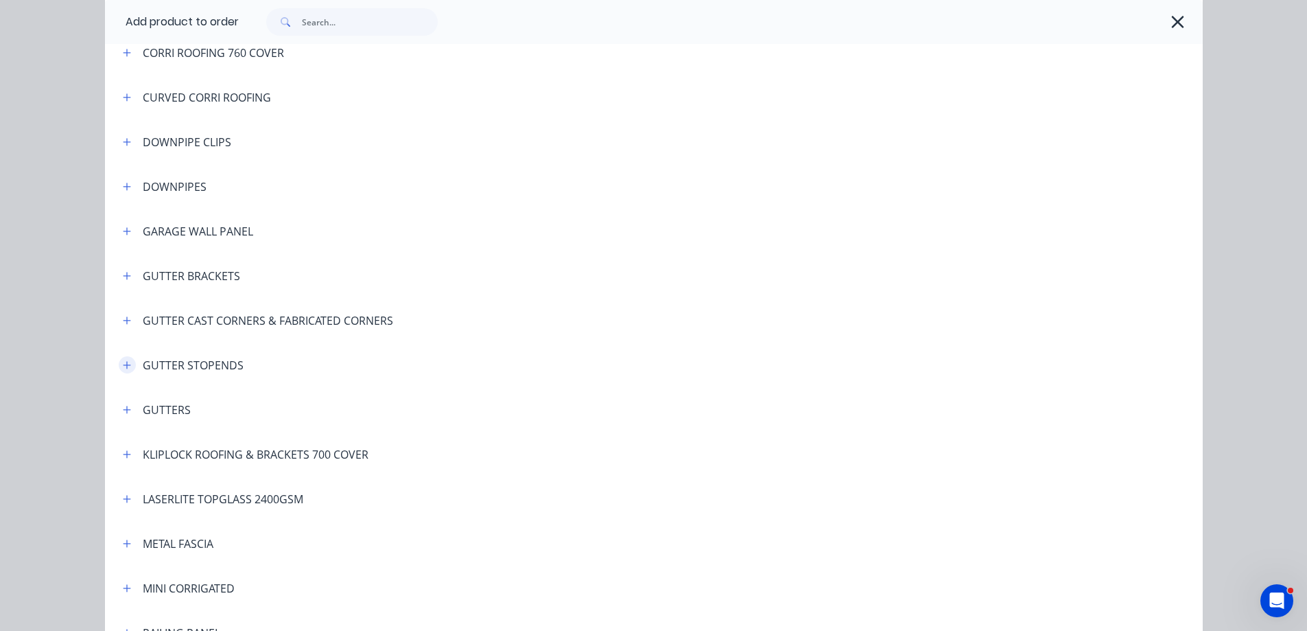
click at [123, 366] on icon "button" at bounding box center [127, 365] width 8 height 8
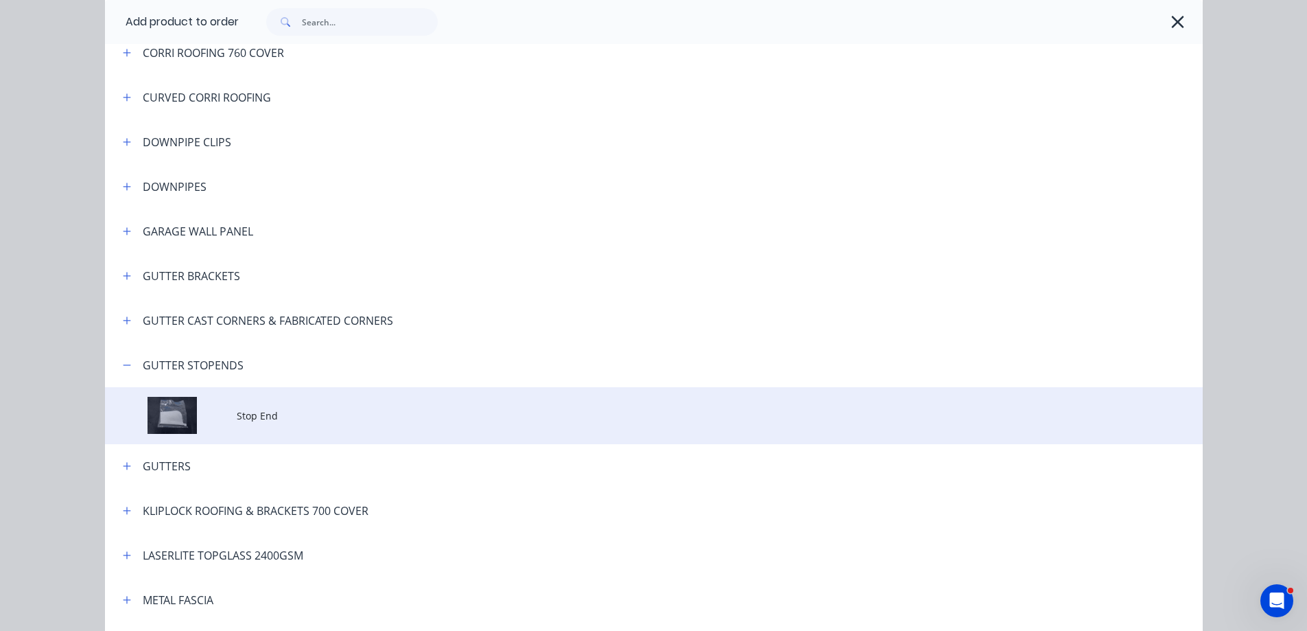
click at [329, 436] on td "Stop End" at bounding box center [720, 415] width 966 height 57
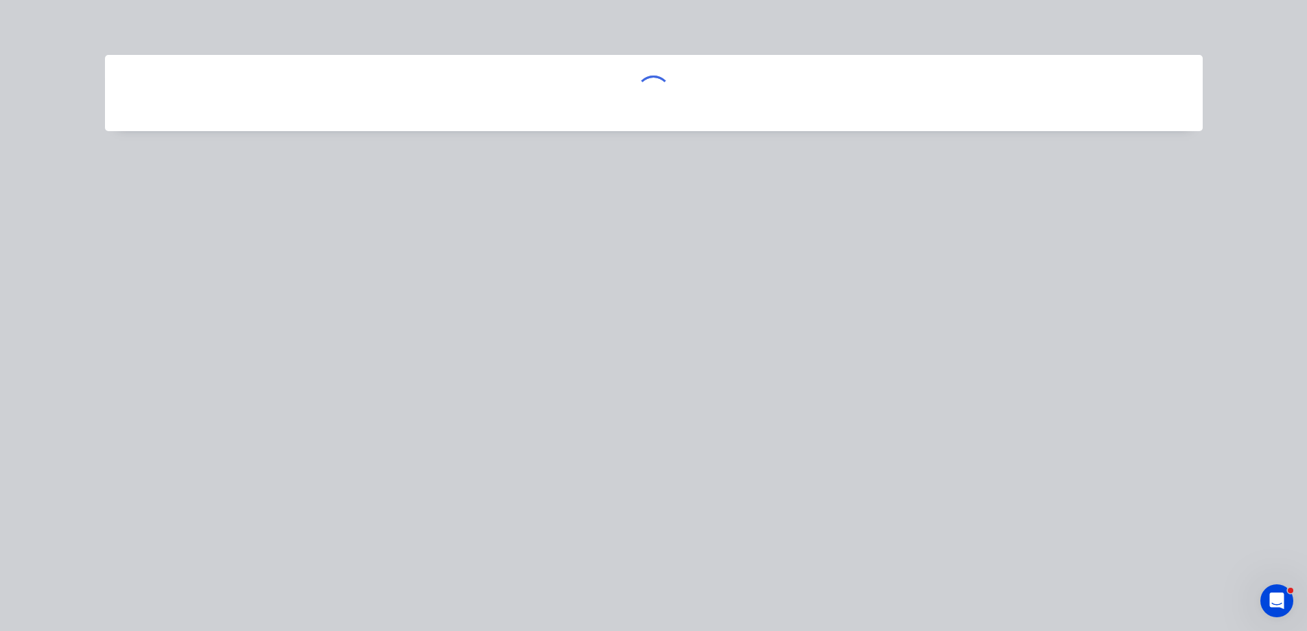
scroll to position [0, 0]
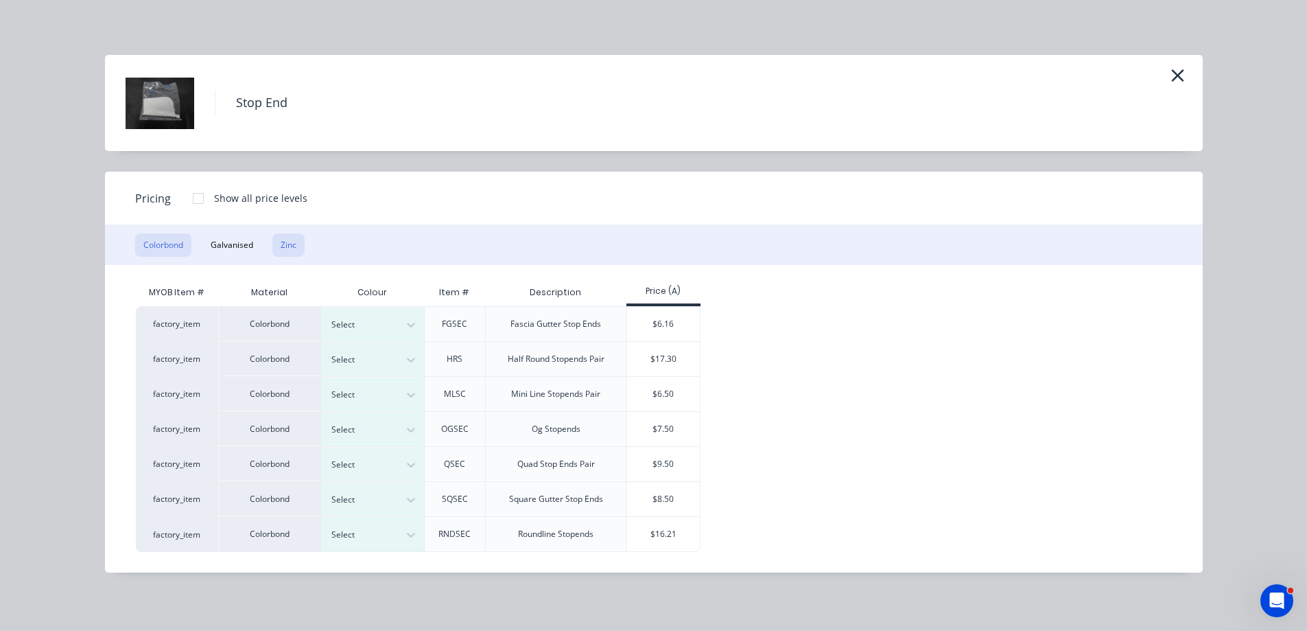
click at [283, 250] on button "Zinc" at bounding box center [288, 244] width 32 height 23
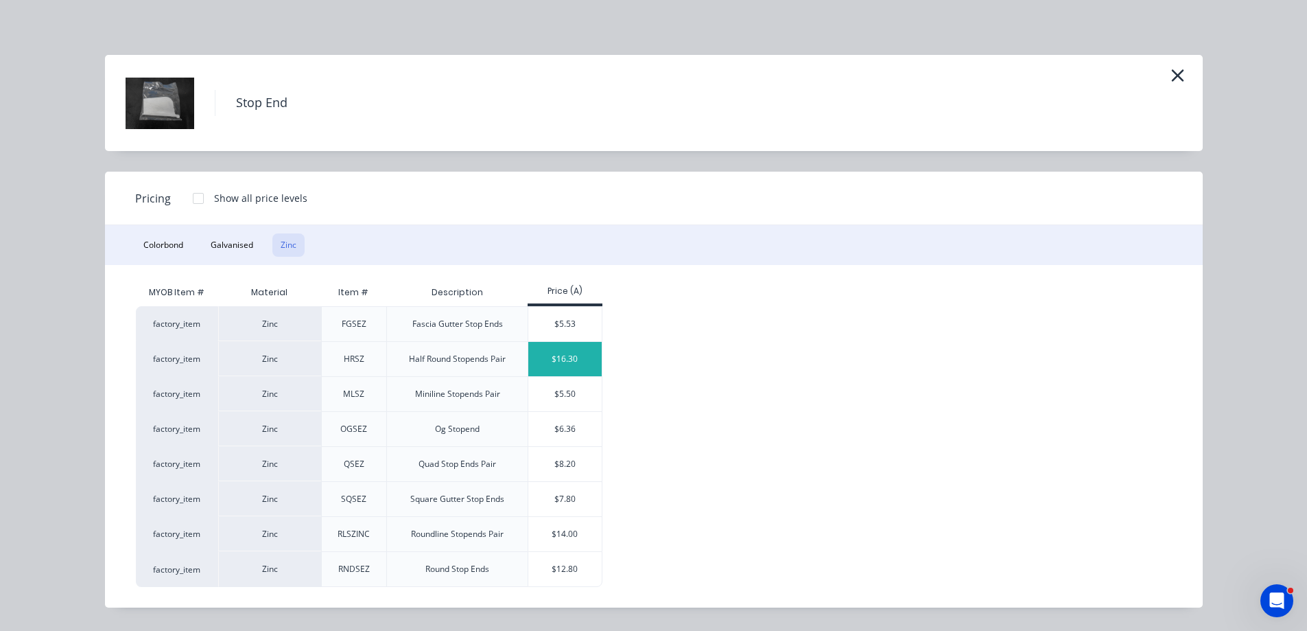
click at [574, 365] on div "$16.30" at bounding box center [564, 359] width 73 height 34
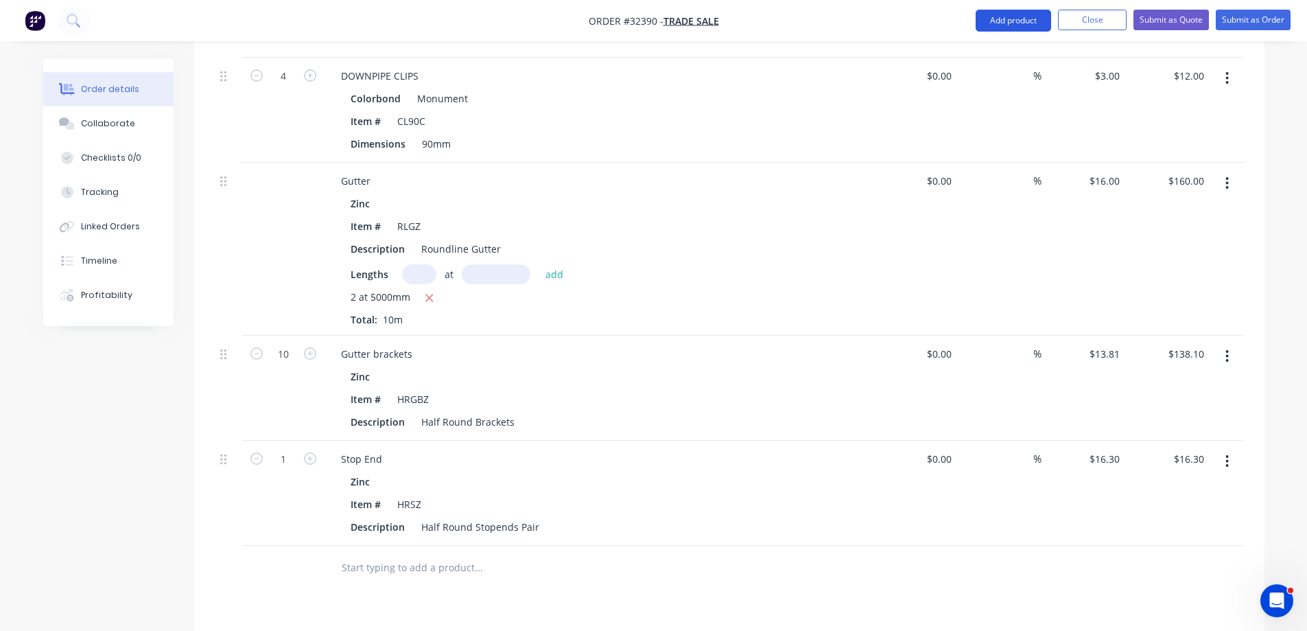
click at [995, 24] on button "Add product" at bounding box center [1013, 21] width 75 height 22
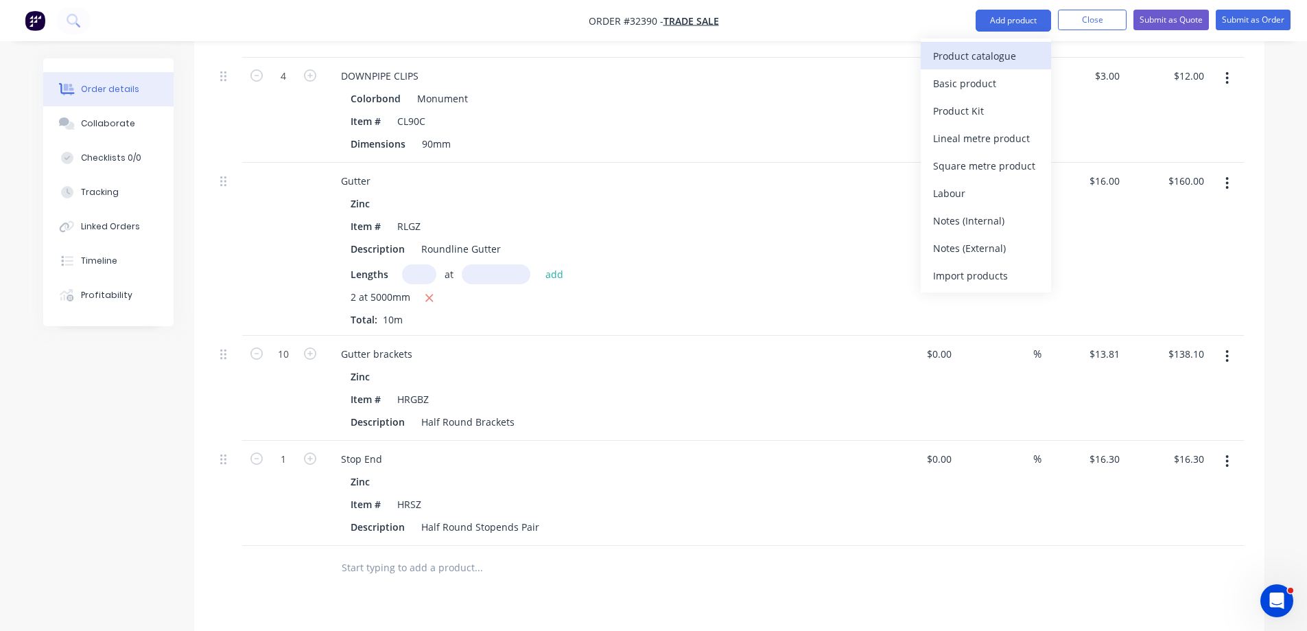
click at [985, 59] on div "Product catalogue" at bounding box center [986, 56] width 106 height 20
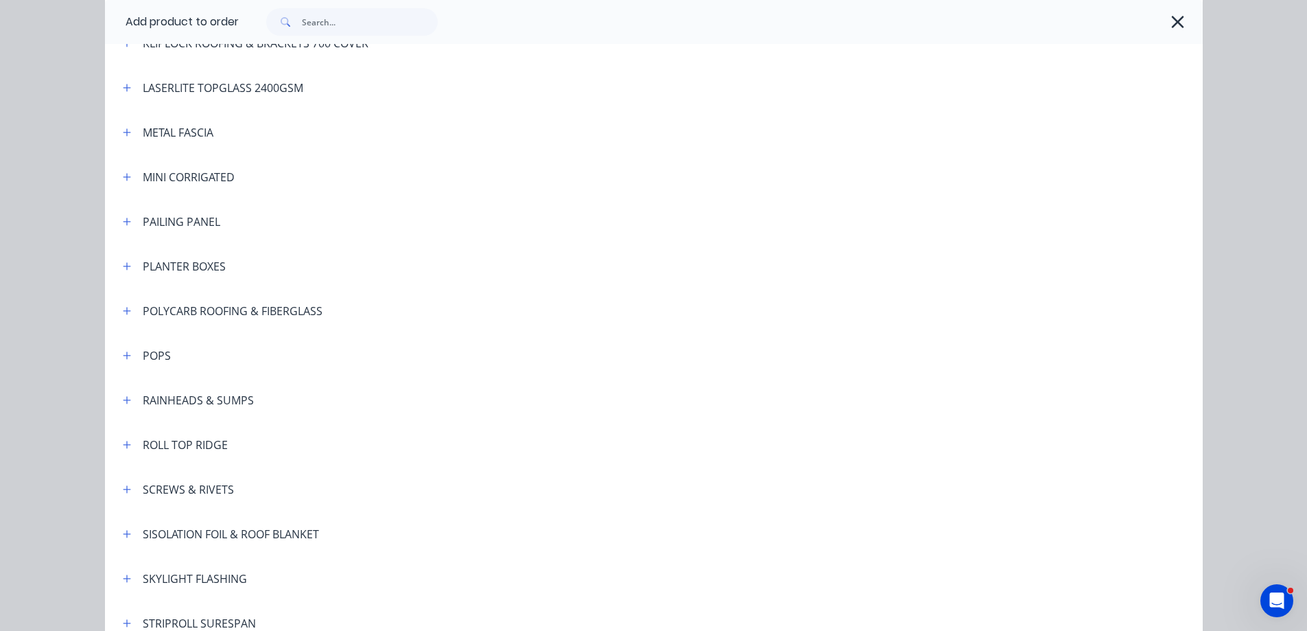
scroll to position [823, 0]
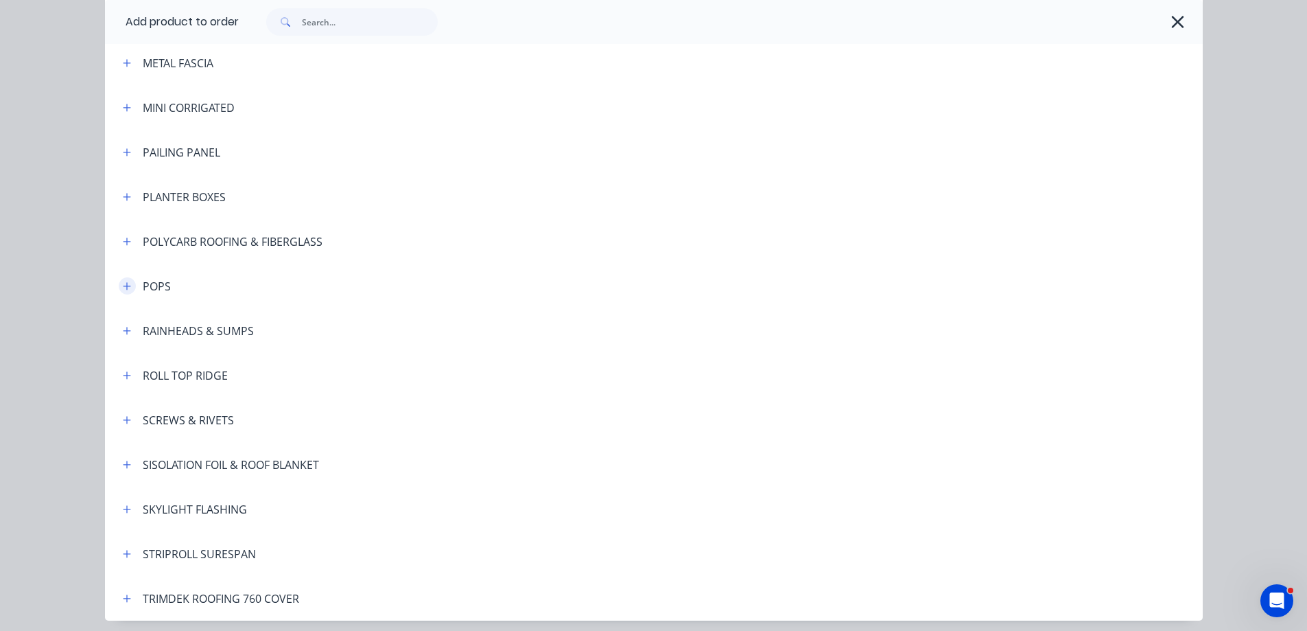
click at [125, 288] on icon "button" at bounding box center [127, 286] width 8 height 10
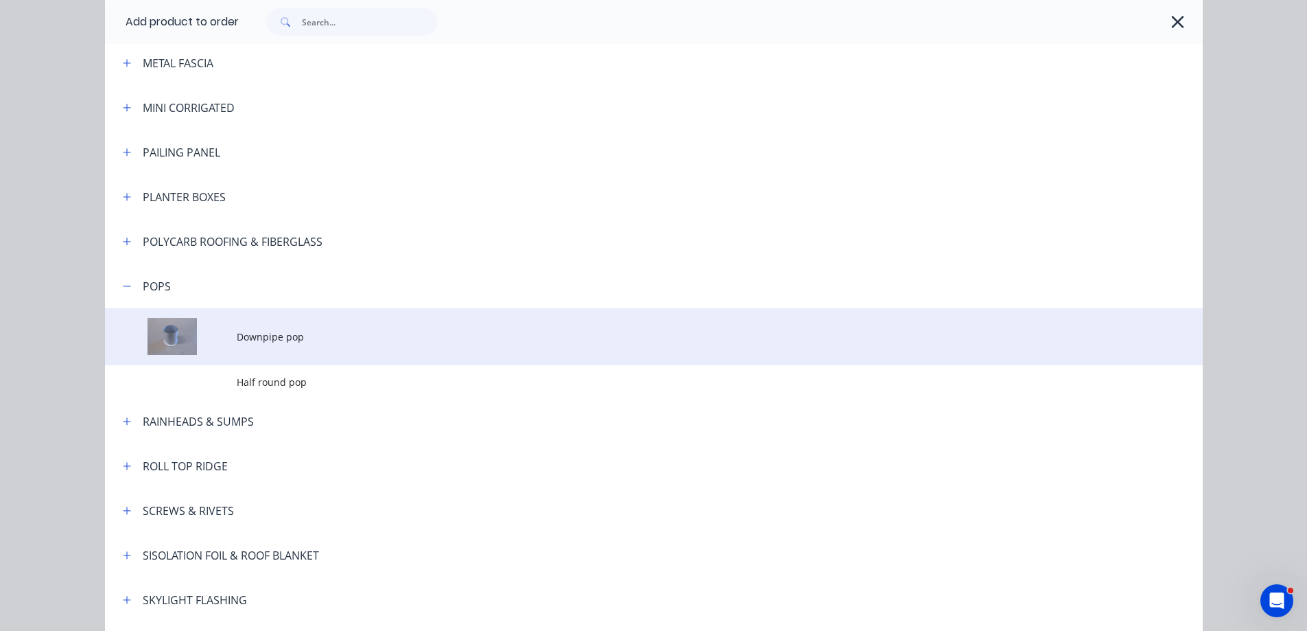
click at [307, 346] on td "Downpipe pop" at bounding box center [720, 336] width 966 height 57
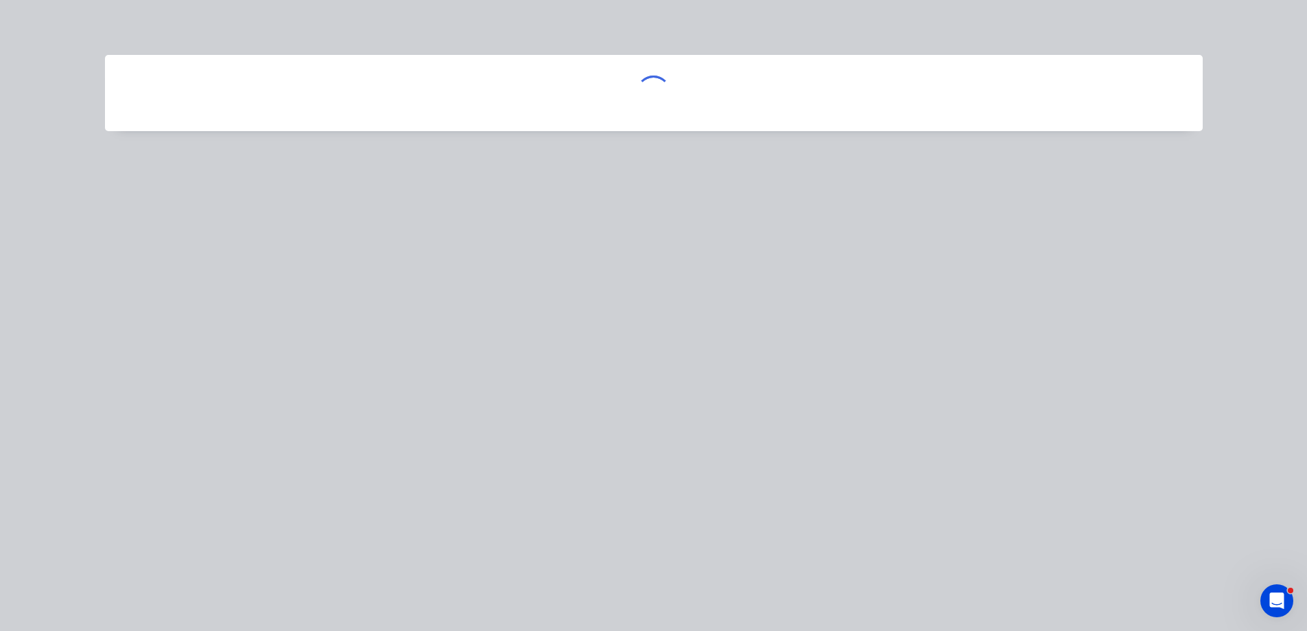
scroll to position [0, 0]
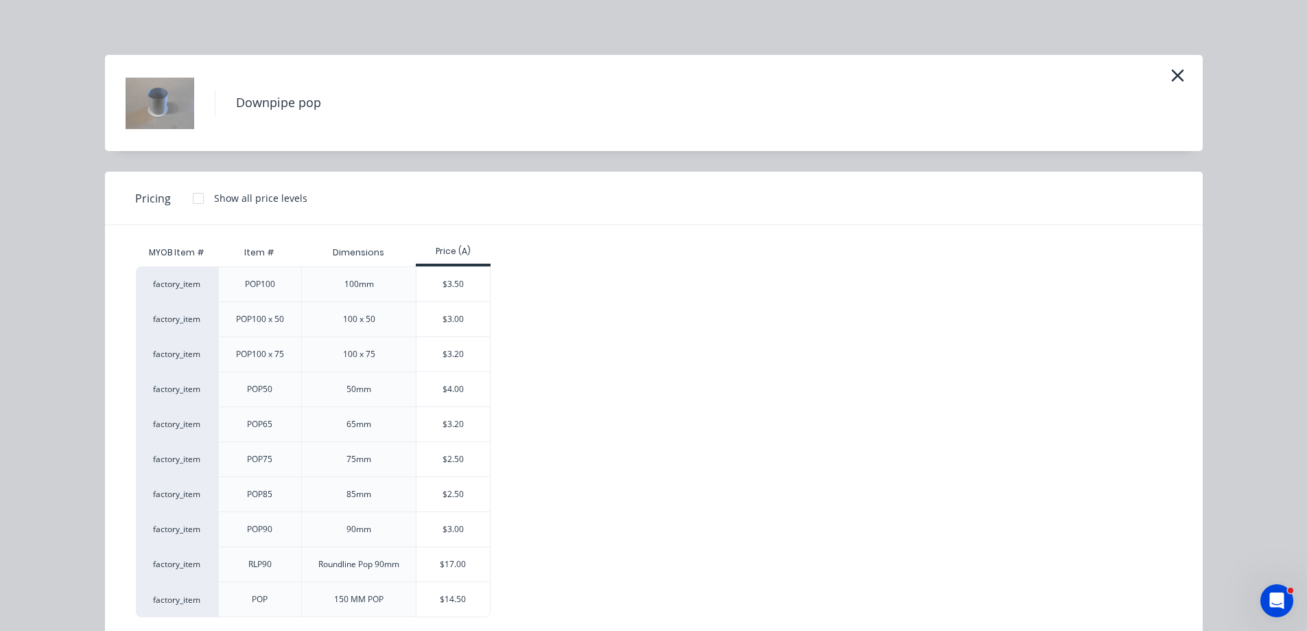
click at [1181, 68] on div "Downpipe pop" at bounding box center [654, 103] width 1098 height 96
click at [1175, 70] on icon "button" at bounding box center [1178, 75] width 14 height 19
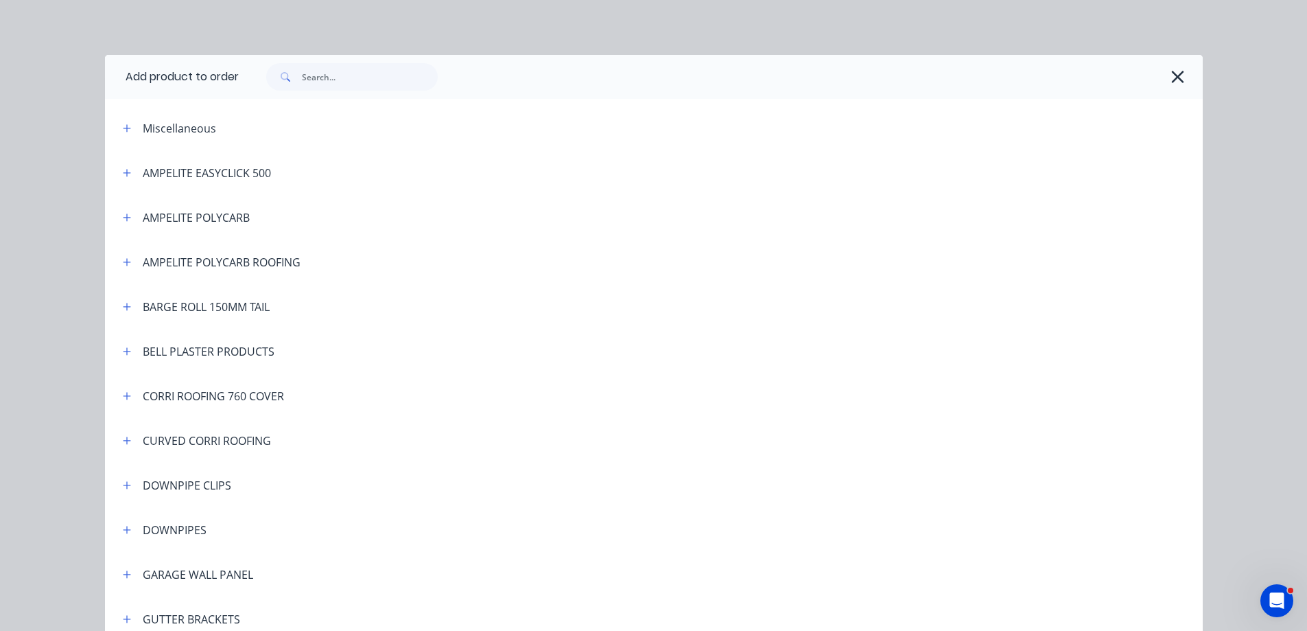
scroll to position [965, 0]
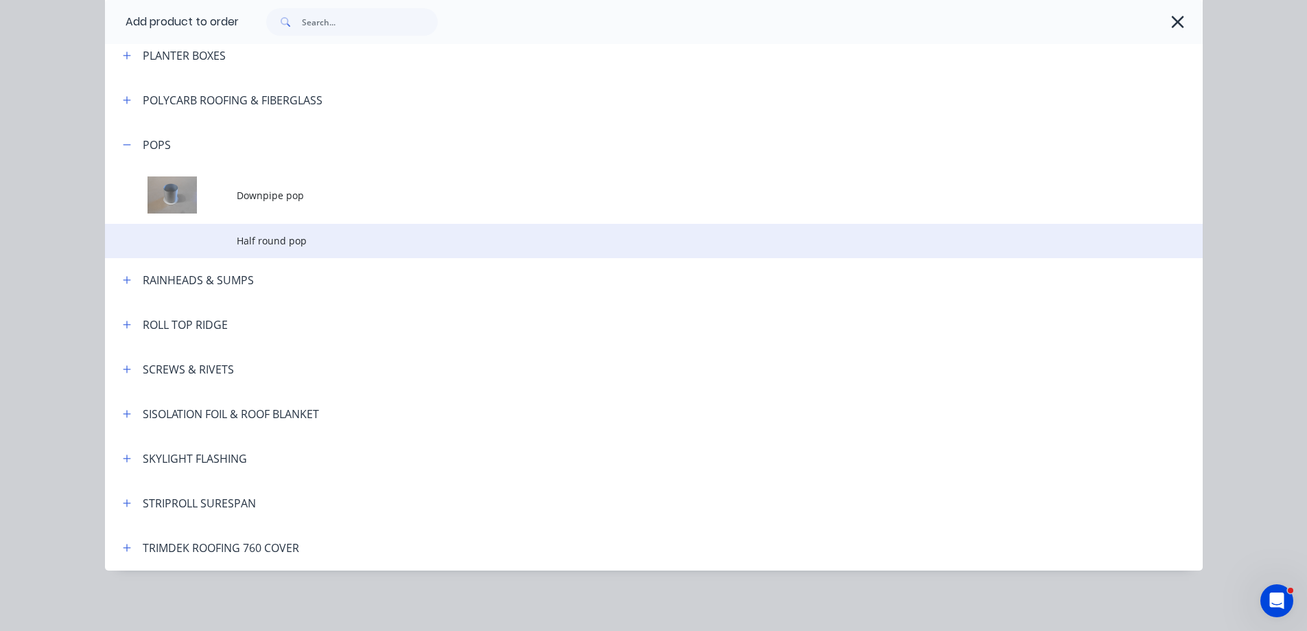
click at [248, 242] on span "Half round pop" at bounding box center [623, 240] width 773 height 14
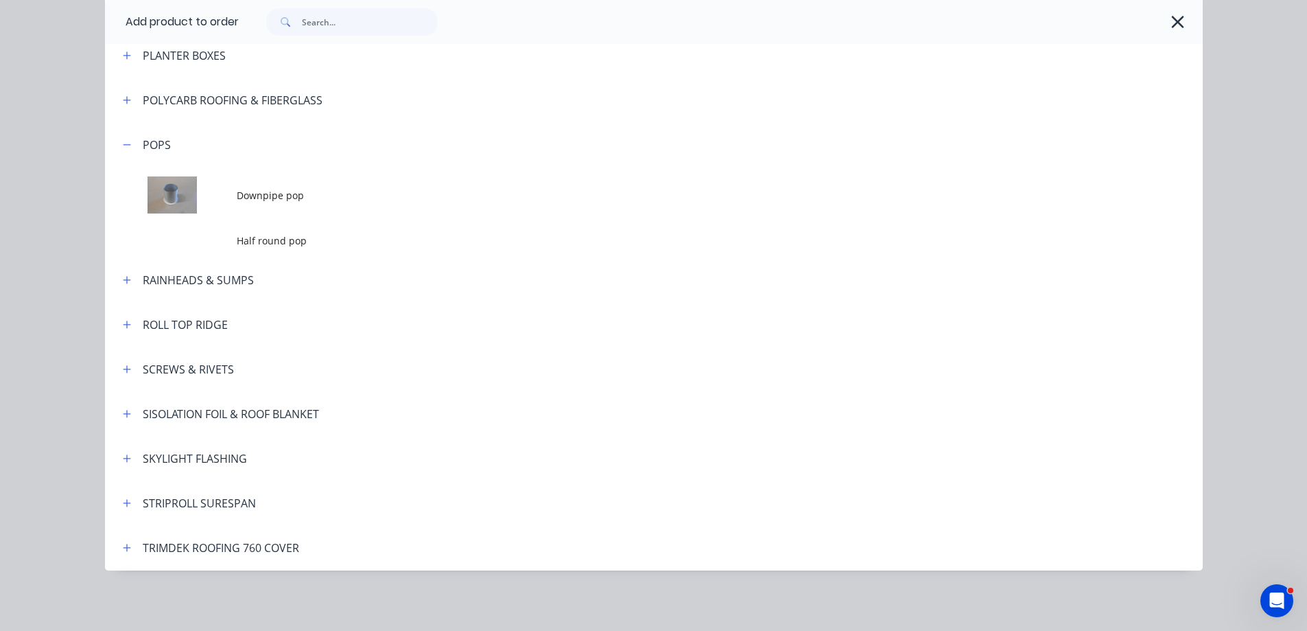
scroll to position [0, 0]
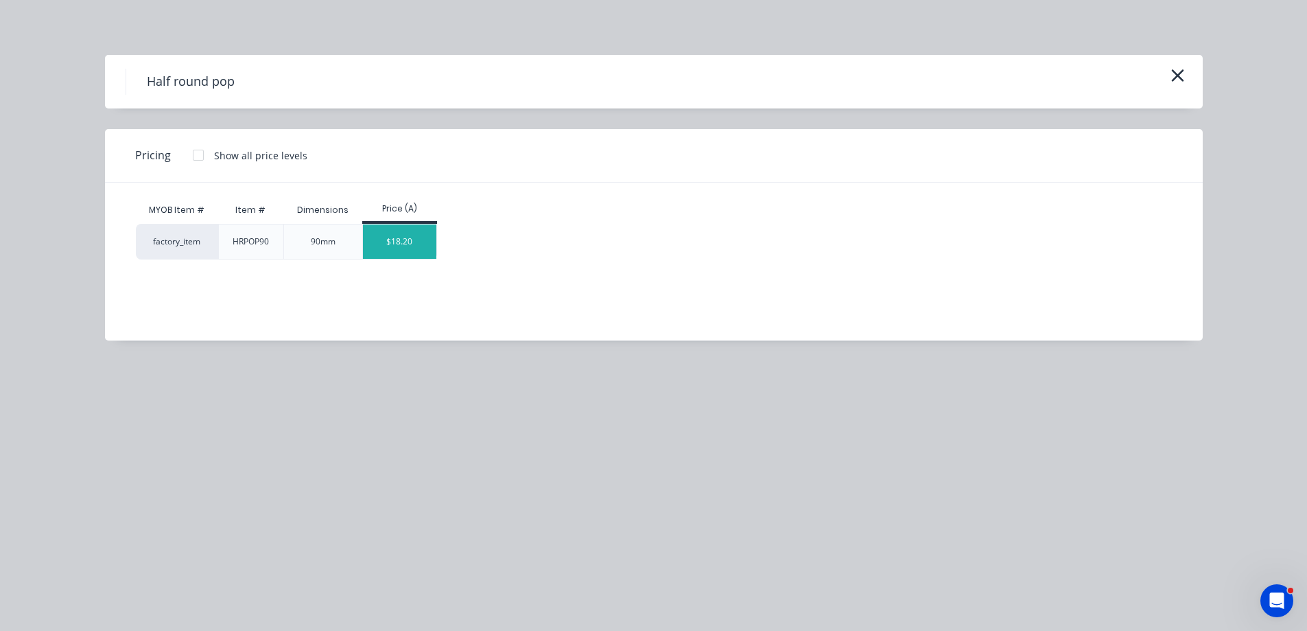
click at [422, 239] on div "$18.20" at bounding box center [399, 241] width 73 height 34
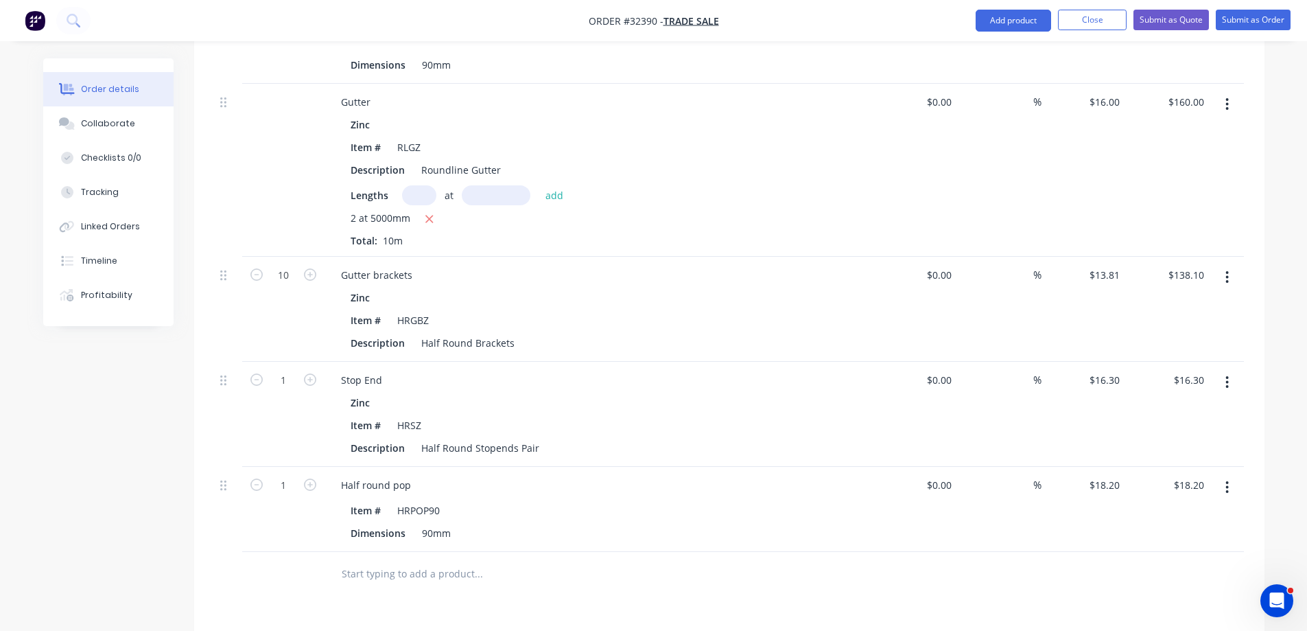
scroll to position [1062, 0]
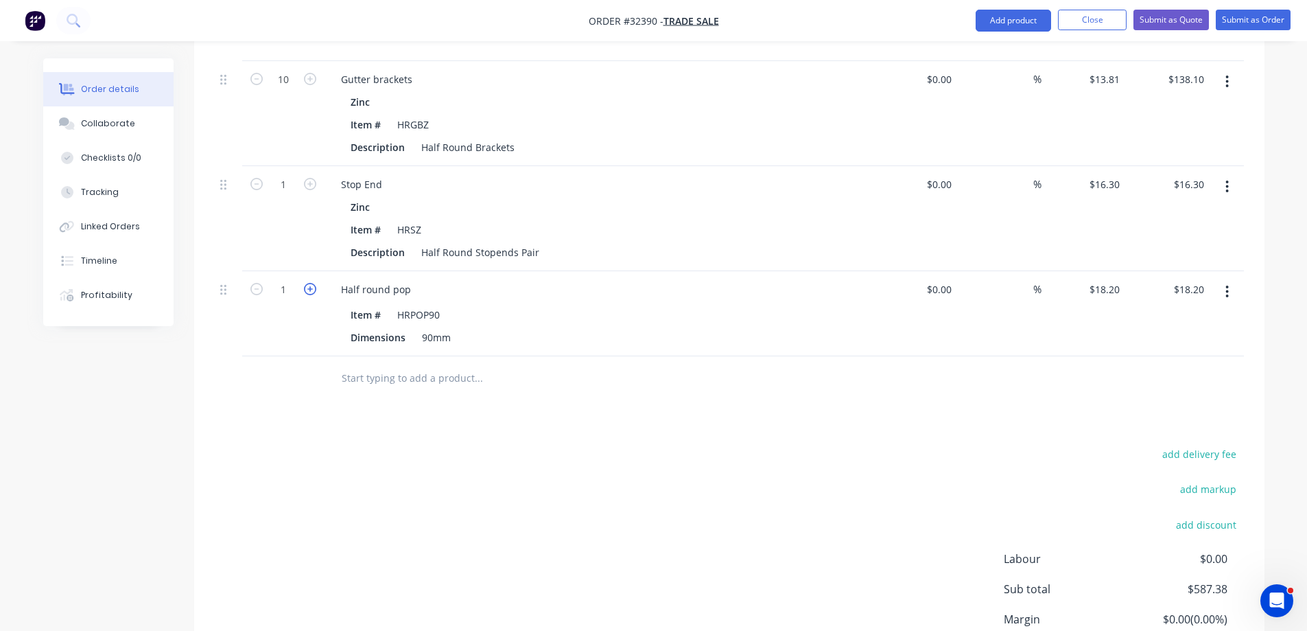
click at [310, 283] on icon "button" at bounding box center [310, 289] width 12 height 12
type input "2"
type input "$36.40"
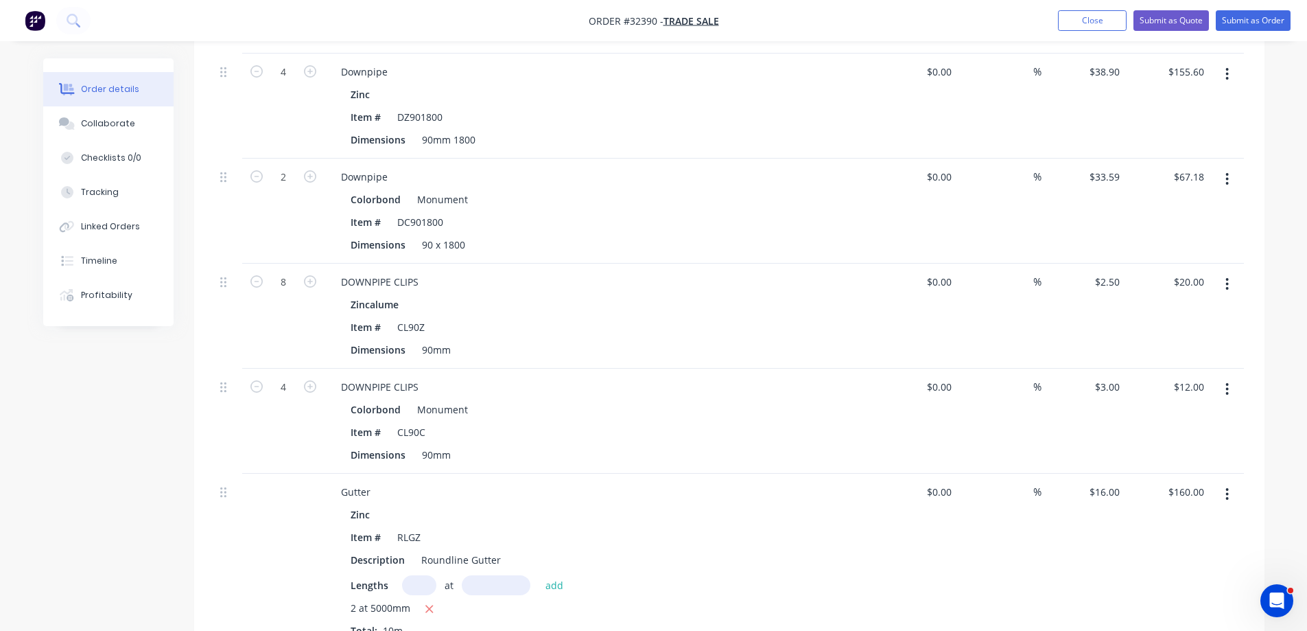
scroll to position [65, 0]
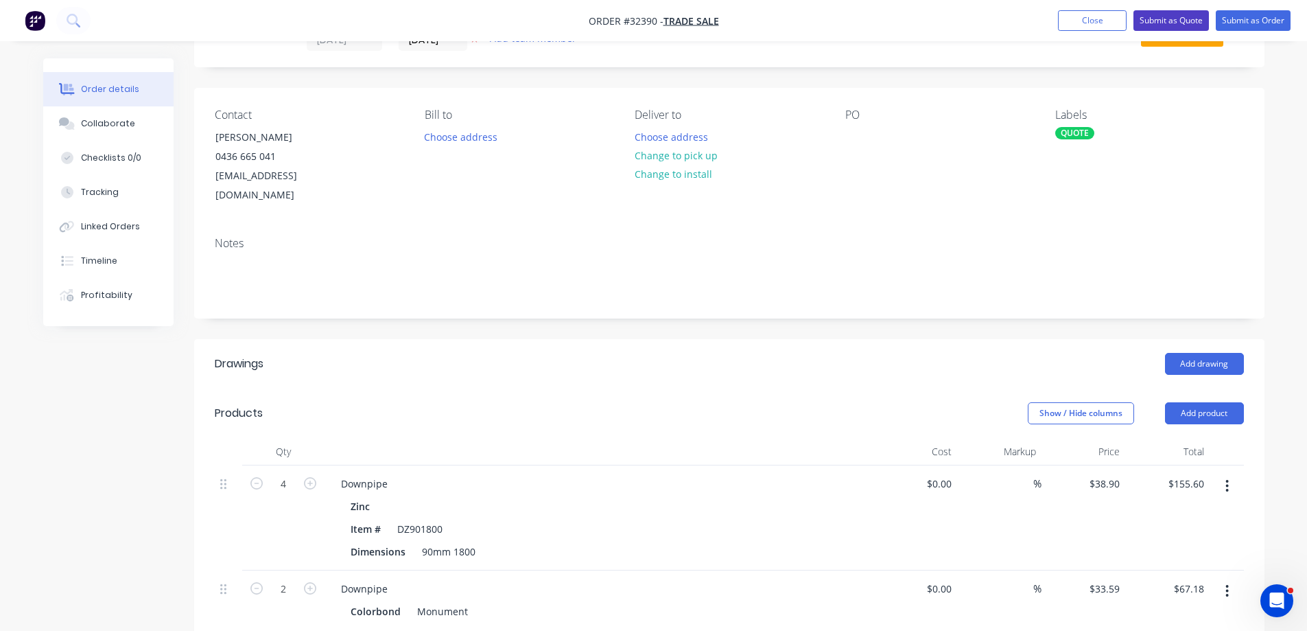
click at [1164, 22] on button "Submit as Quote" at bounding box center [1171, 20] width 75 height 21
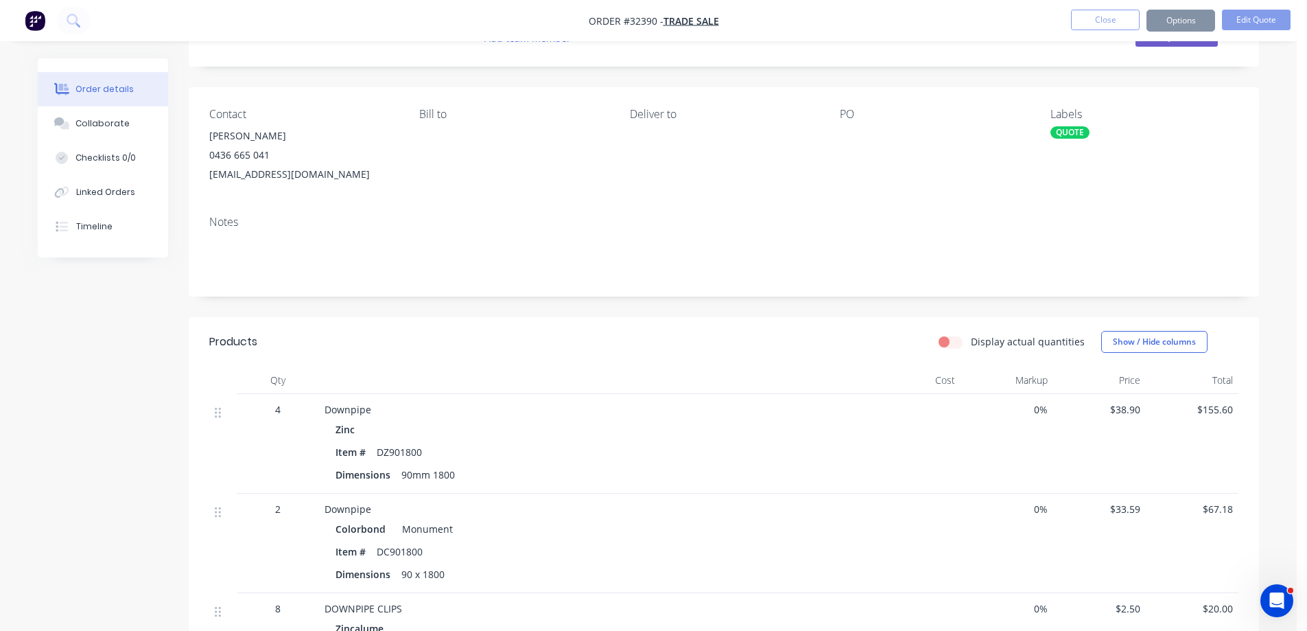
scroll to position [0, 0]
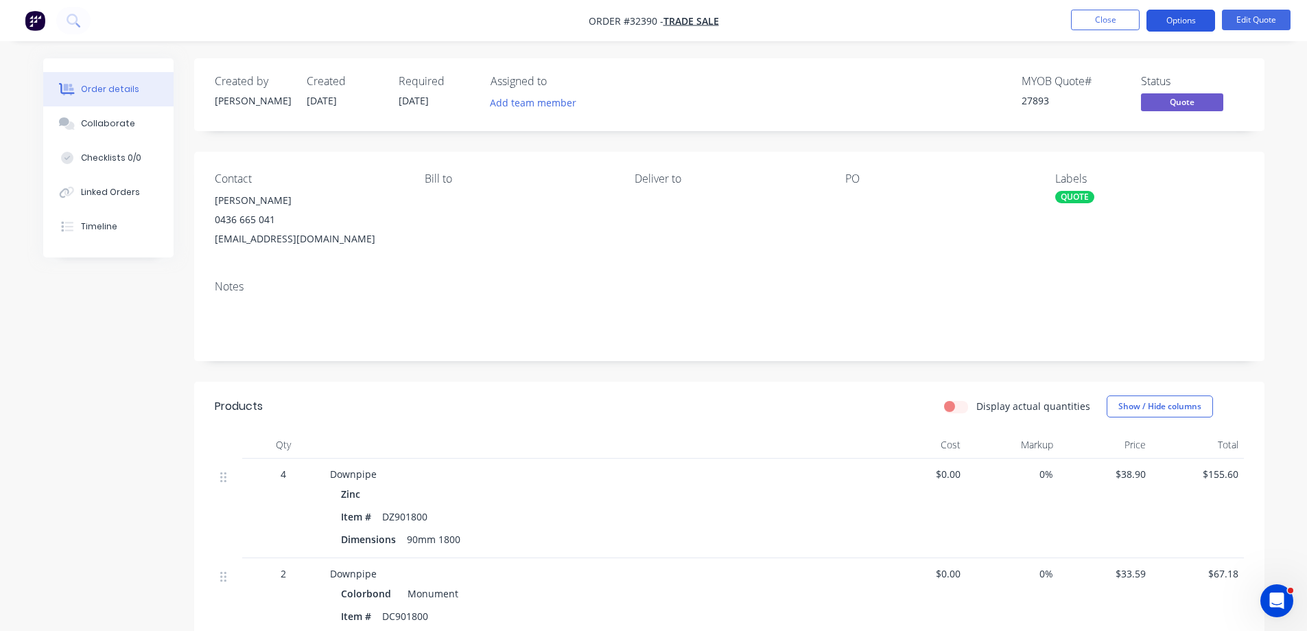
click at [1158, 17] on button "Options" at bounding box center [1181, 21] width 69 height 22
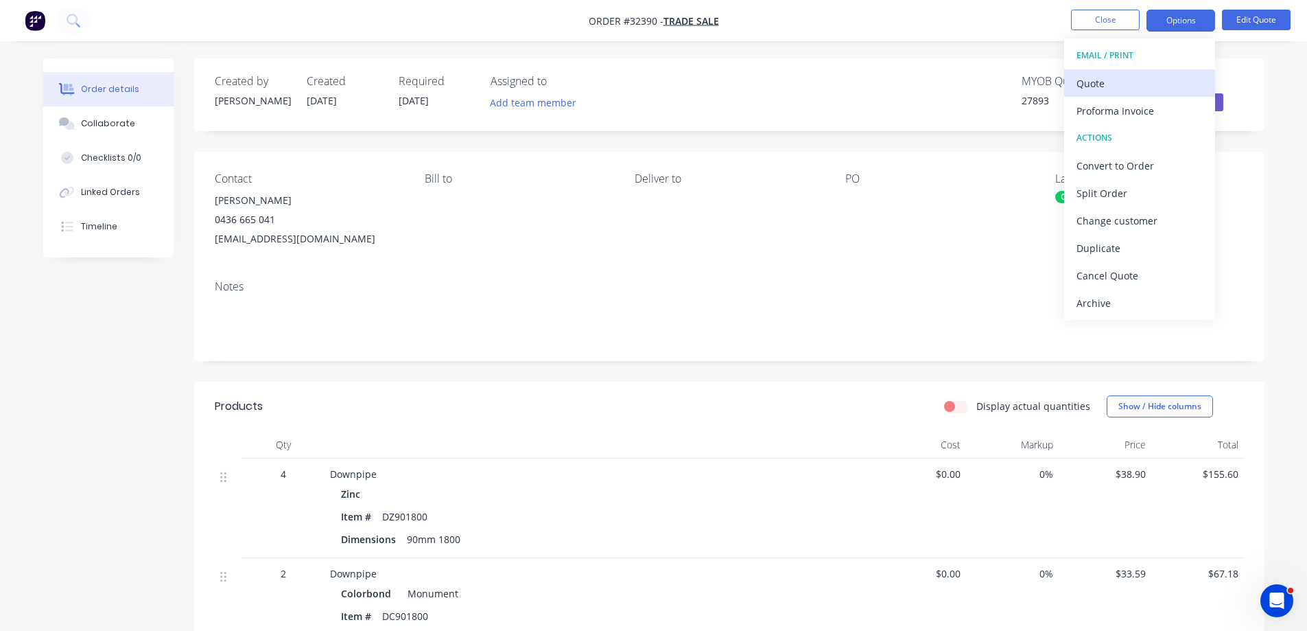
click at [1089, 76] on div "Quote" at bounding box center [1140, 83] width 126 height 20
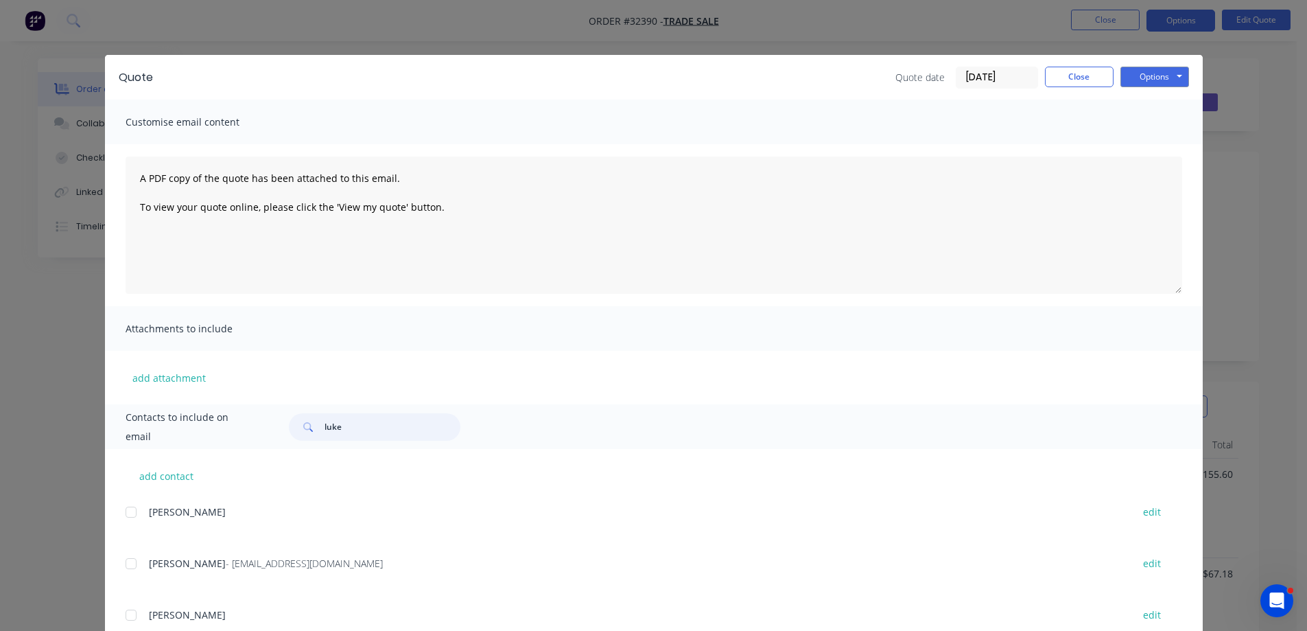
drag, startPoint x: 370, startPoint y: 432, endPoint x: 257, endPoint y: 421, distance: 113.7
click at [258, 422] on div "Contacts to include on email [PERSON_NAME]" at bounding box center [654, 426] width 1098 height 45
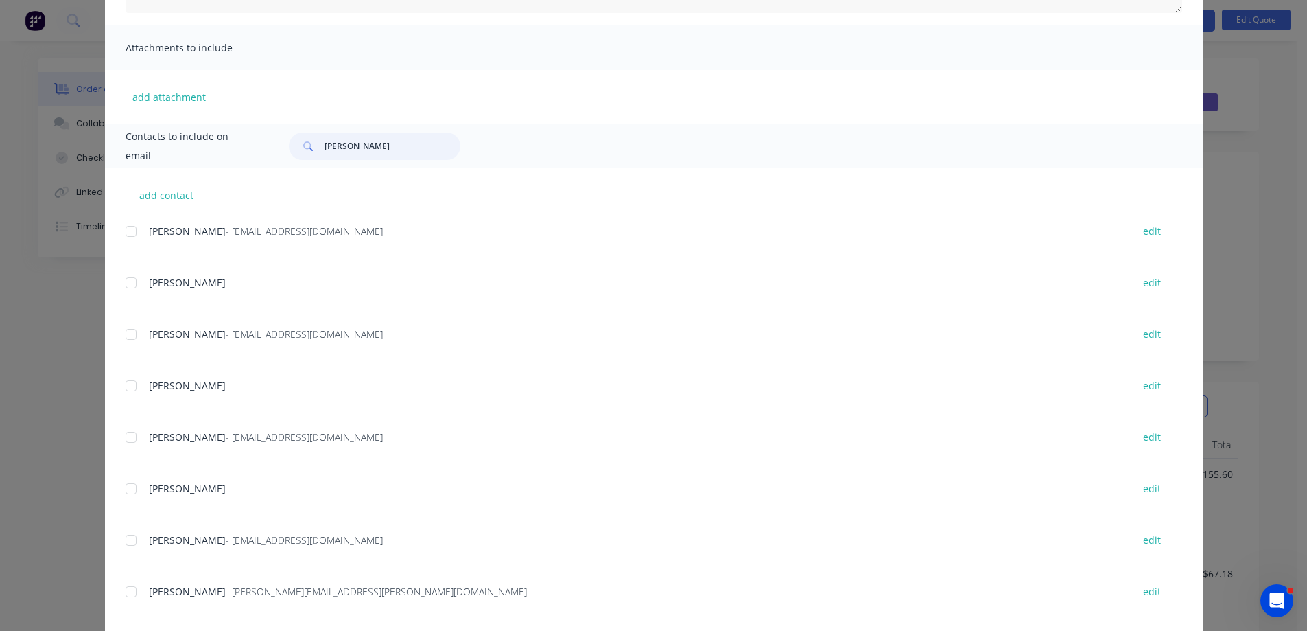
scroll to position [303, 0]
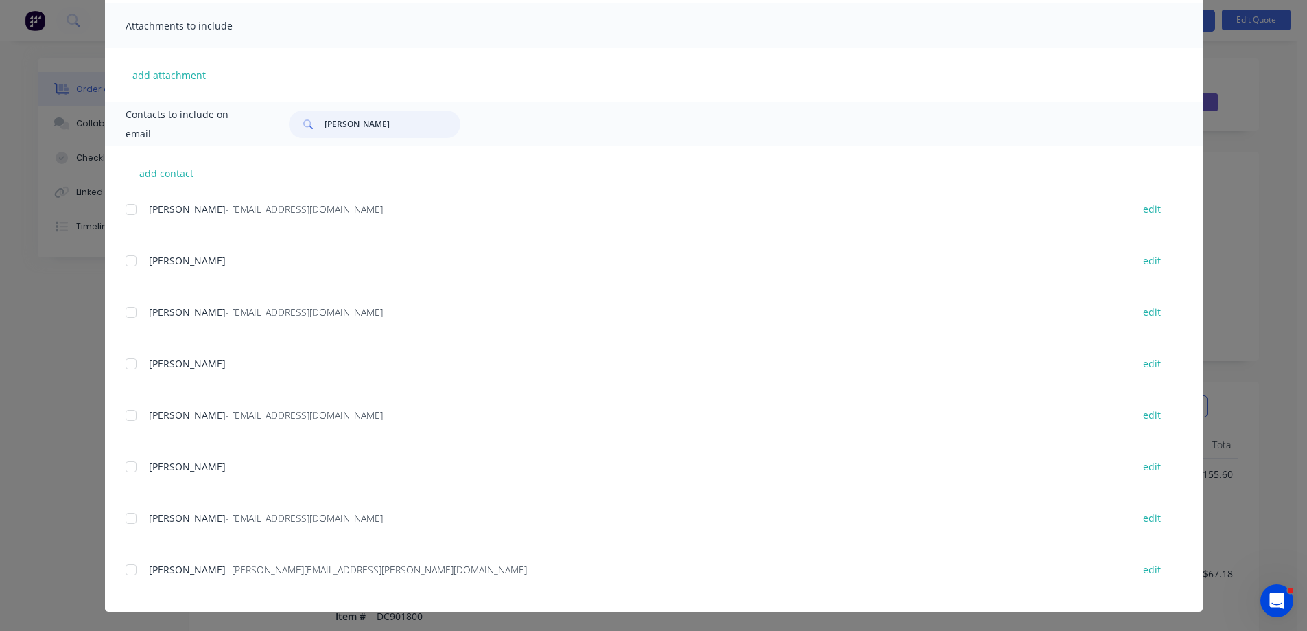
click at [124, 570] on div at bounding box center [130, 569] width 27 height 27
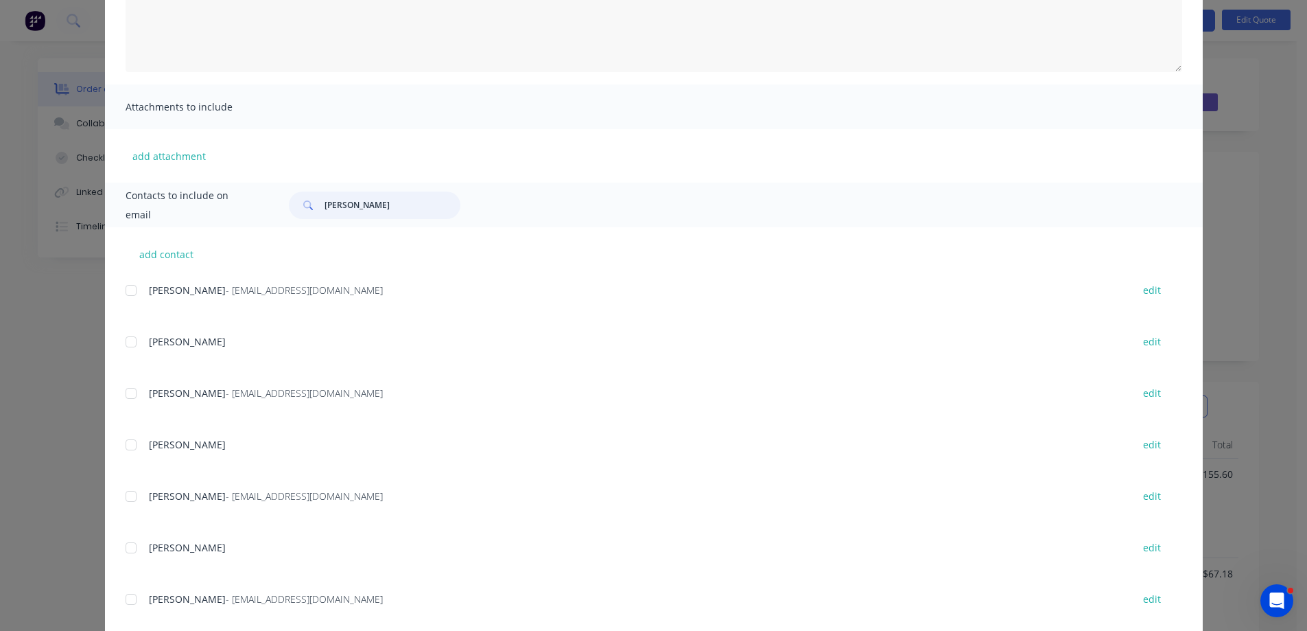
scroll to position [28, 0]
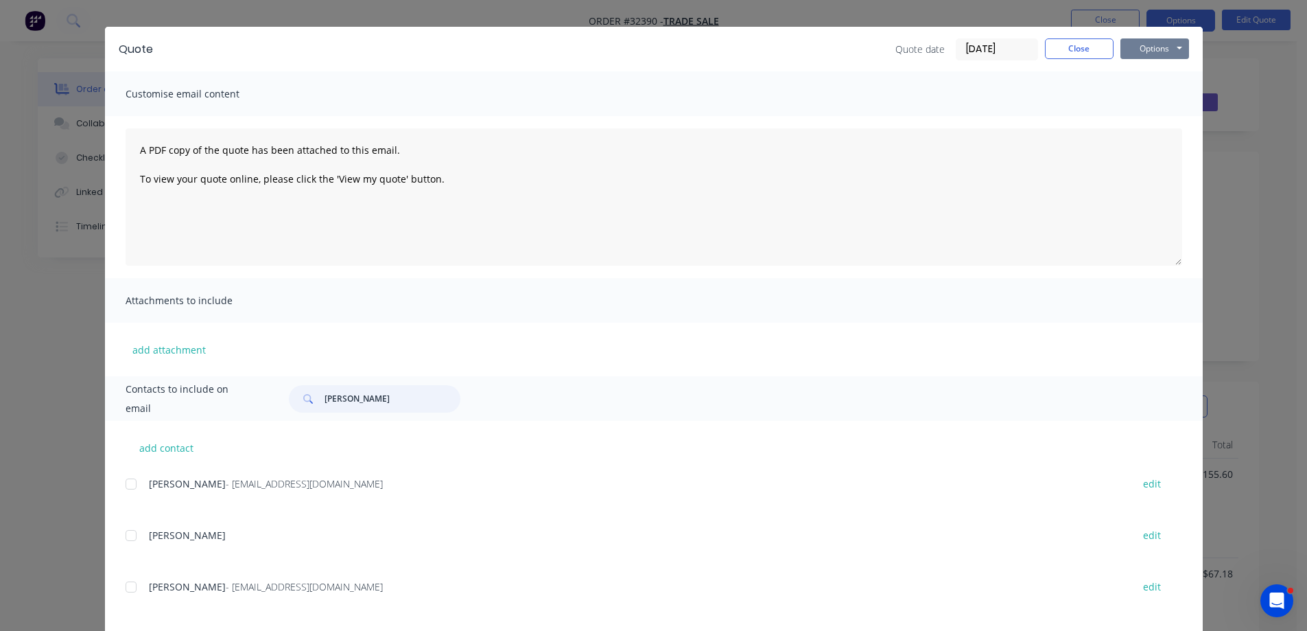
type input "[PERSON_NAME]"
click at [1156, 47] on button "Options" at bounding box center [1155, 48] width 69 height 21
click at [1148, 121] on button "Email" at bounding box center [1165, 118] width 88 height 23
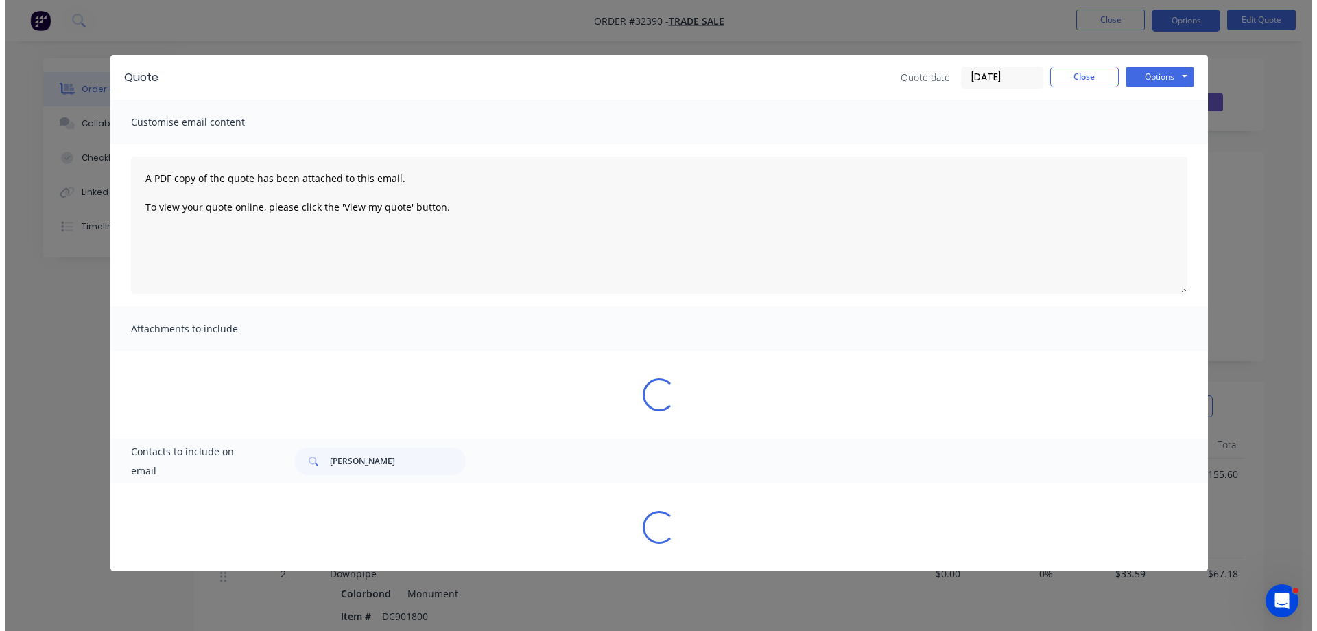
scroll to position [0, 0]
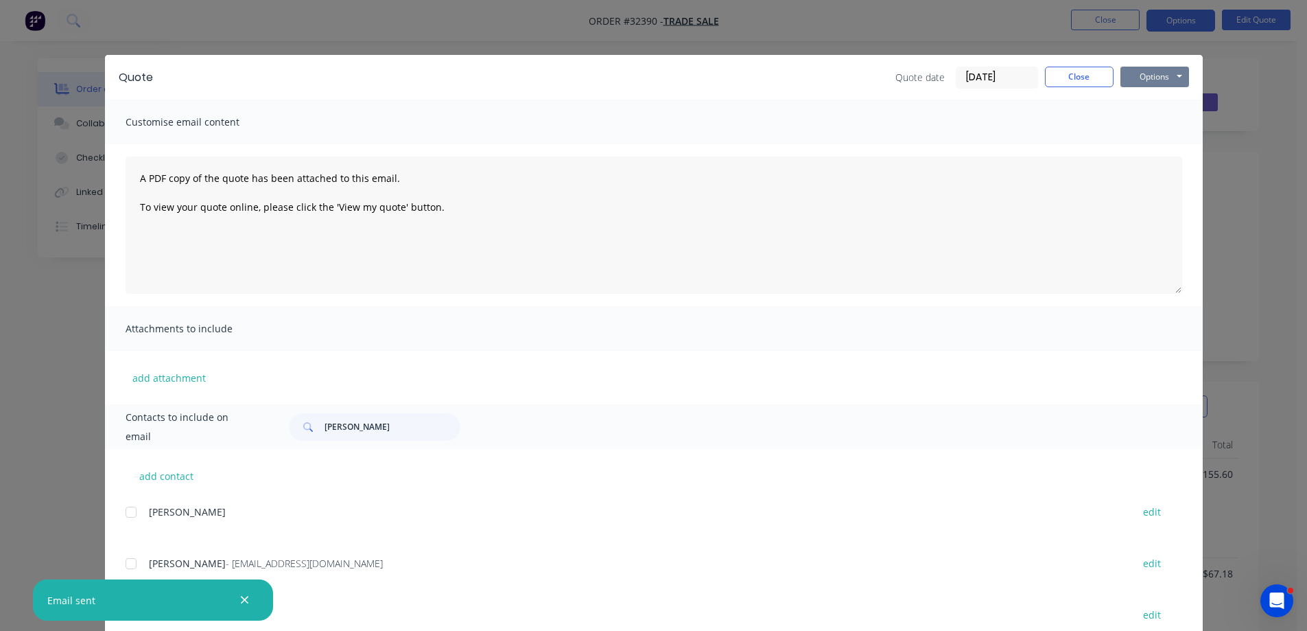
click at [1149, 75] on button "Options" at bounding box center [1155, 77] width 69 height 21
click at [1140, 130] on button "Print" at bounding box center [1165, 124] width 88 height 23
drag, startPoint x: 1073, startPoint y: 75, endPoint x: 1102, endPoint y: 44, distance: 42.7
click at [1081, 67] on button "Close" at bounding box center [1079, 77] width 69 height 21
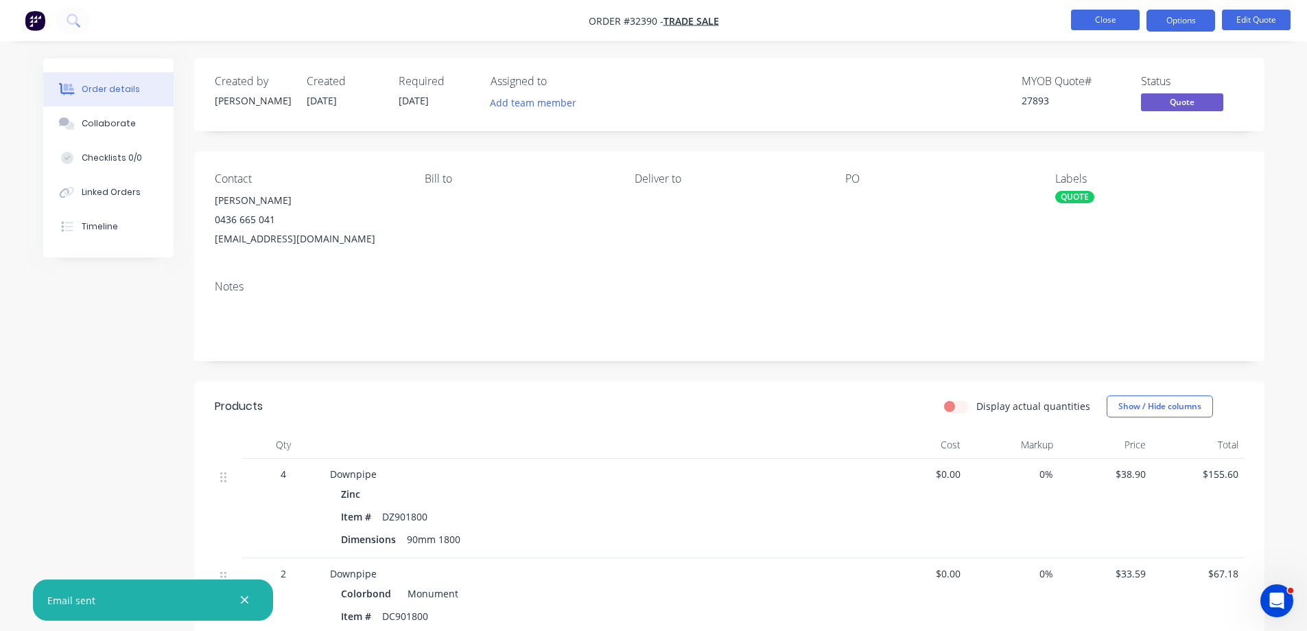
click at [1114, 25] on button "Close" at bounding box center [1105, 20] width 69 height 21
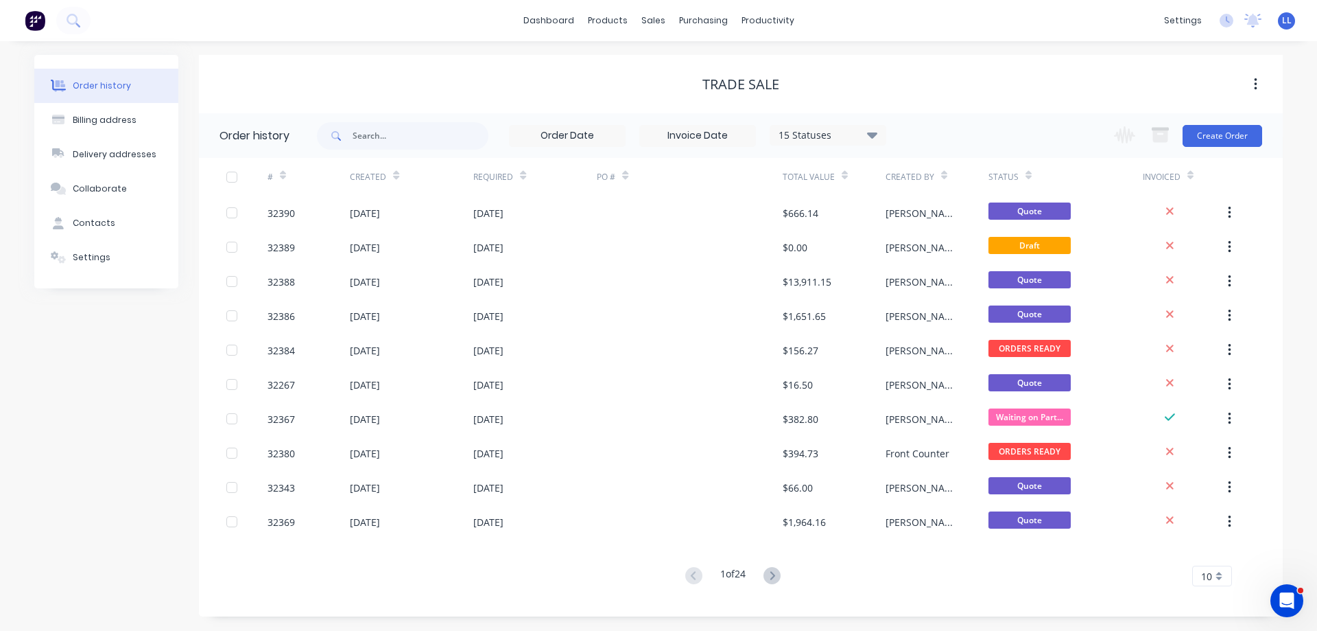
drag, startPoint x: 1073, startPoint y: 68, endPoint x: 1063, endPoint y: 63, distance: 11.4
click at [1066, 65] on div "TRADE SALE" at bounding box center [741, 84] width 1084 height 58
